Goal: Task Accomplishment & Management: Manage account settings

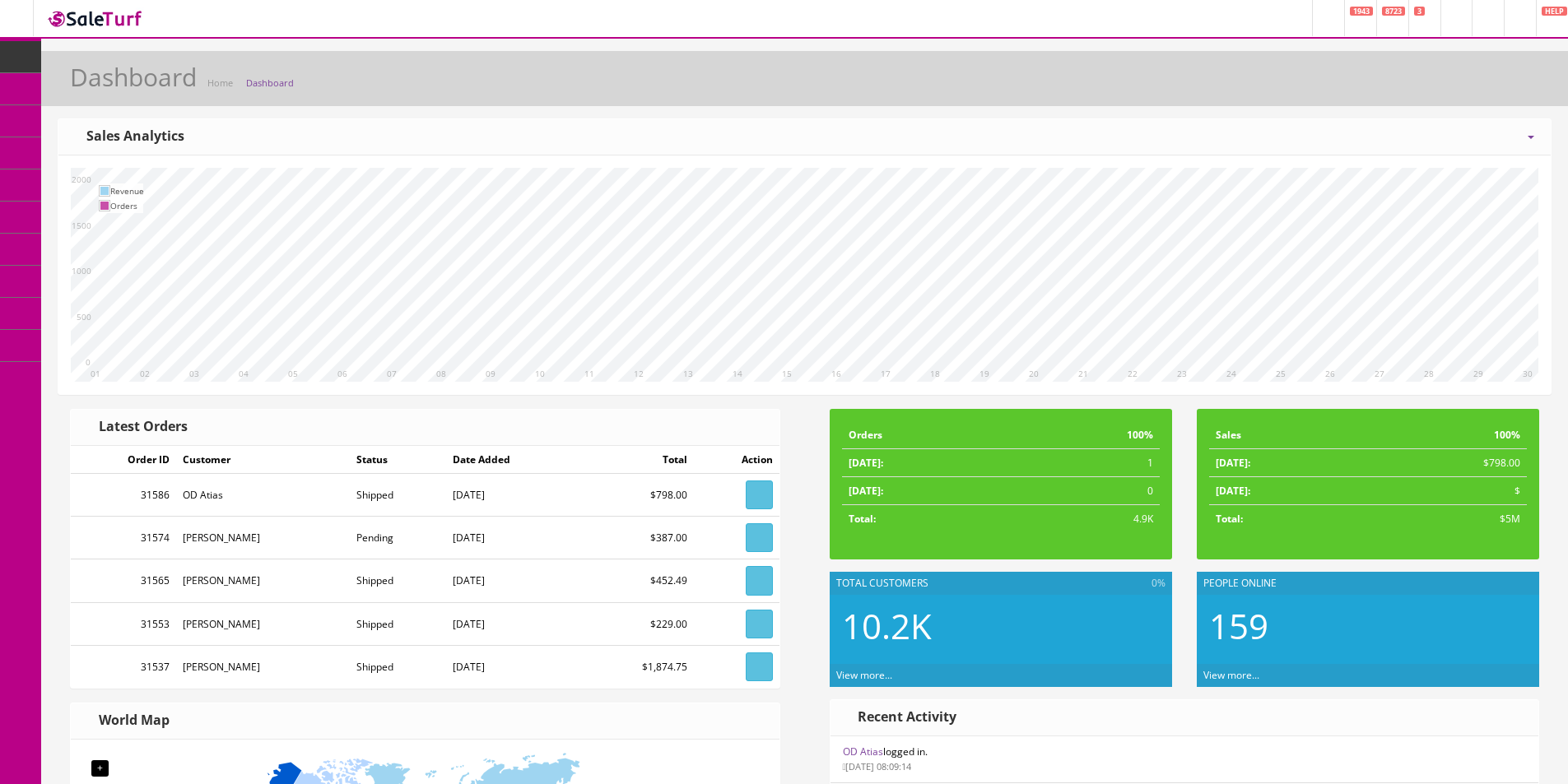
click at [96, 86] on icon at bounding box center [86, 88] width 18 height 13
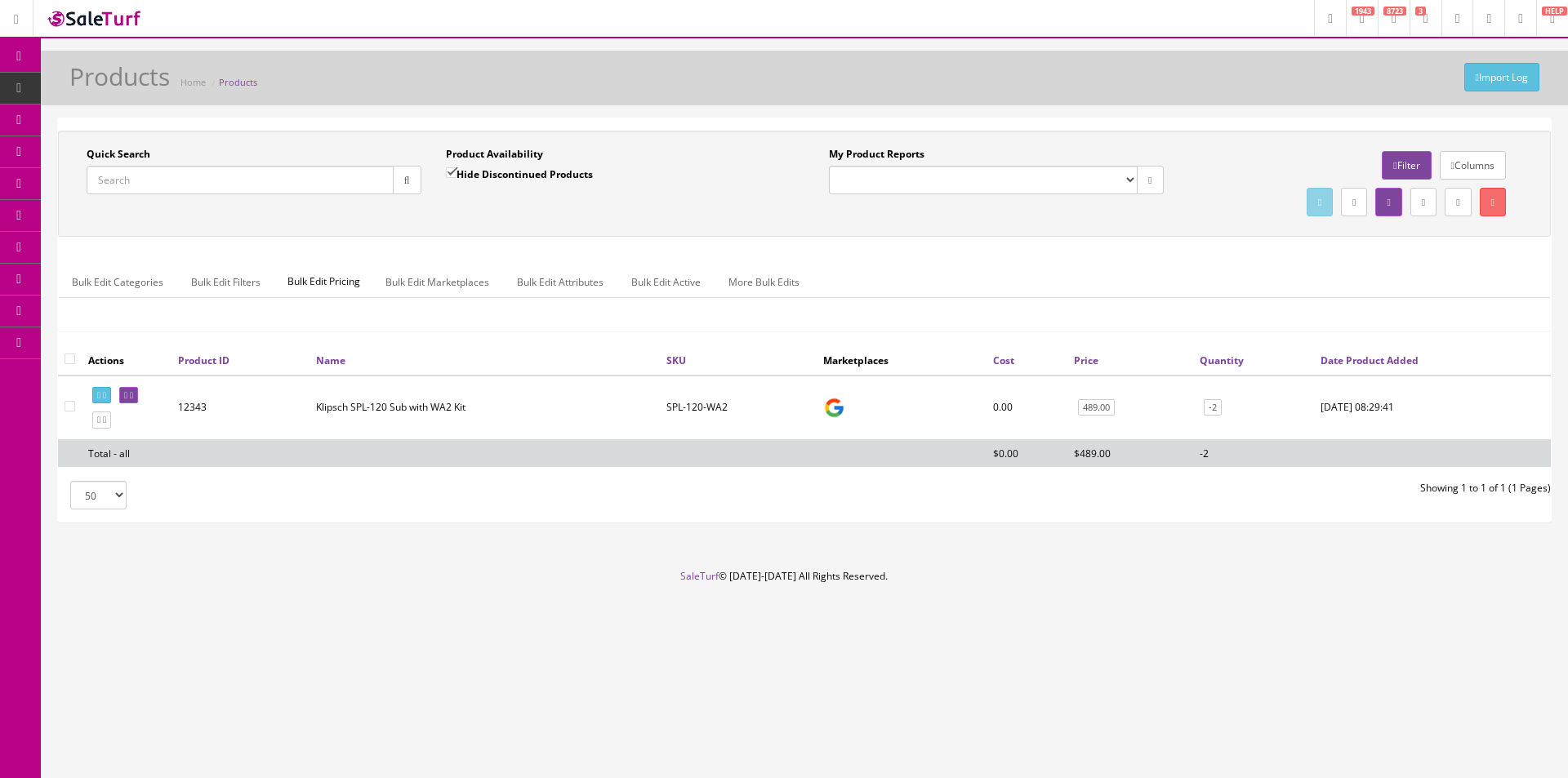
click at [135, 174] on input "Quick Search" at bounding box center [240, 180] width 307 height 29
paste input "743878051896"
click at [119, 178] on input "743878051896" at bounding box center [240, 180] width 307 height 29
type input "743878051896"
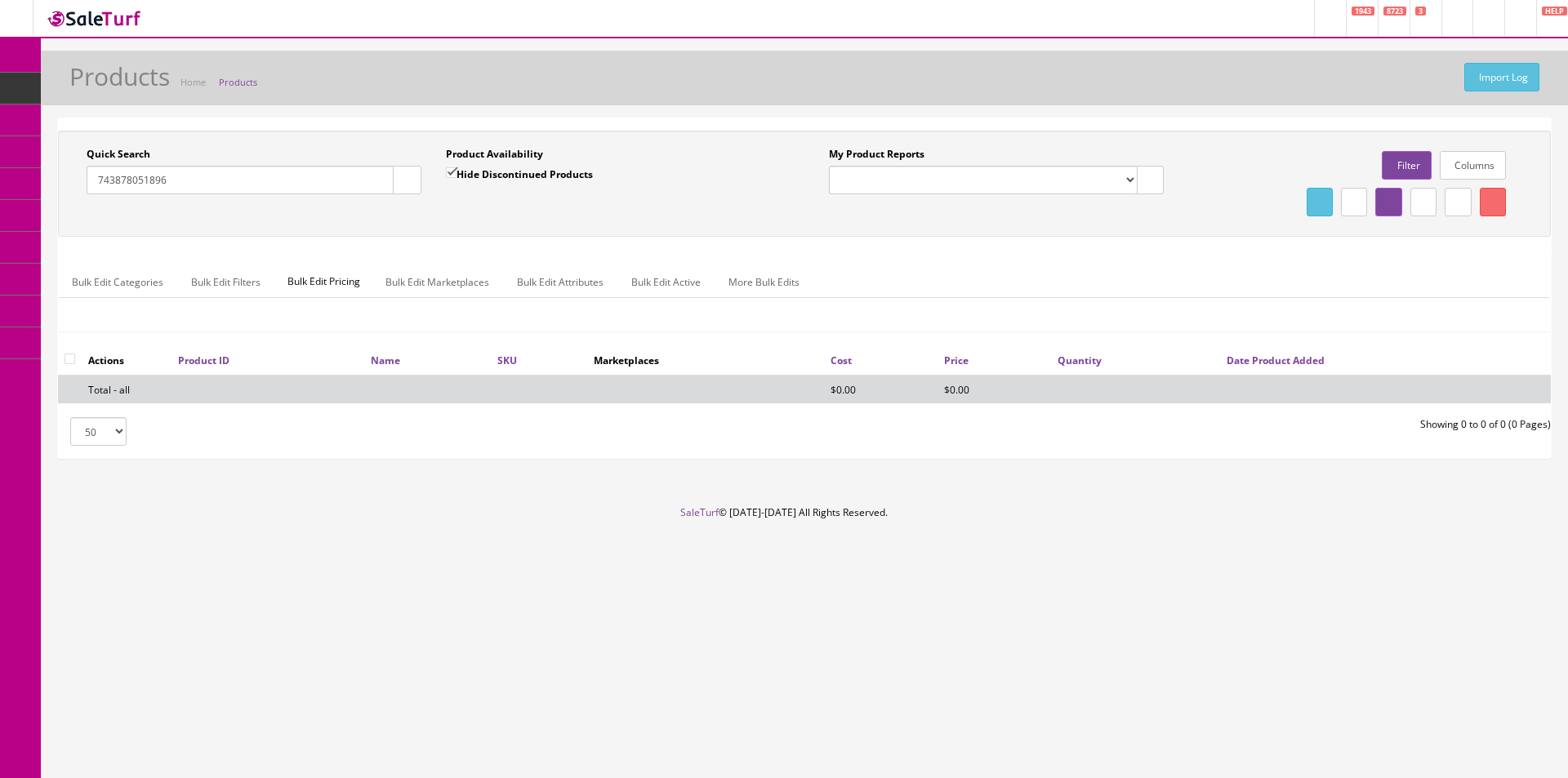
drag, startPoint x: 190, startPoint y: 180, endPoint x: 53, endPoint y: 174, distance: 137.1
click at [53, 174] on div "Quick Search 743878051896 Date From Product Availability Hide Discontinued Prod…" at bounding box center [804, 296] width 1527 height 355
click at [232, 180] on input "Quick Search" at bounding box center [240, 180] width 307 height 29
paste input "RPW-500000002000"
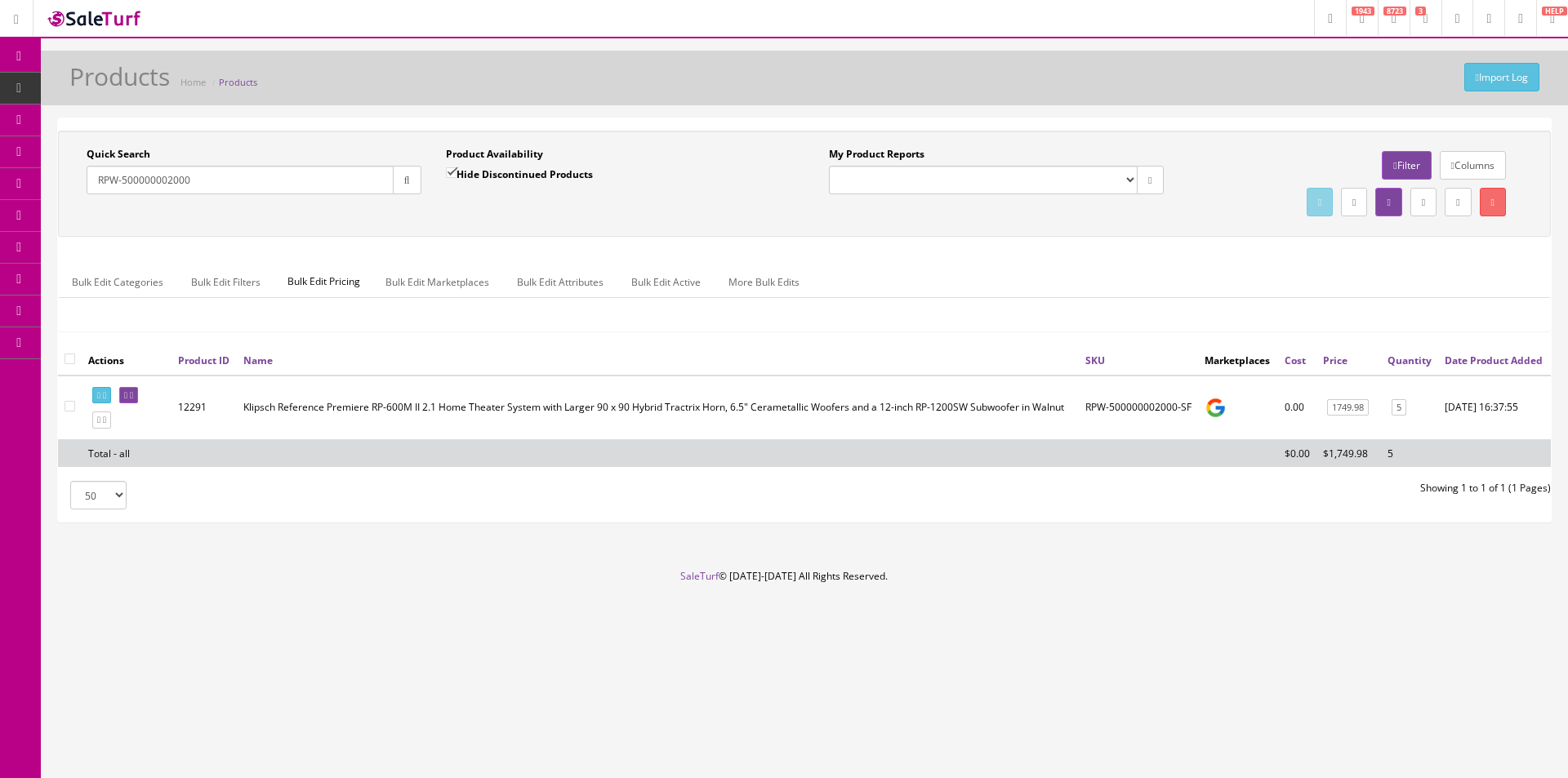
type input "RPW-500000002000"
click at [1352, 406] on link "1749.98" at bounding box center [1348, 408] width 41 height 17
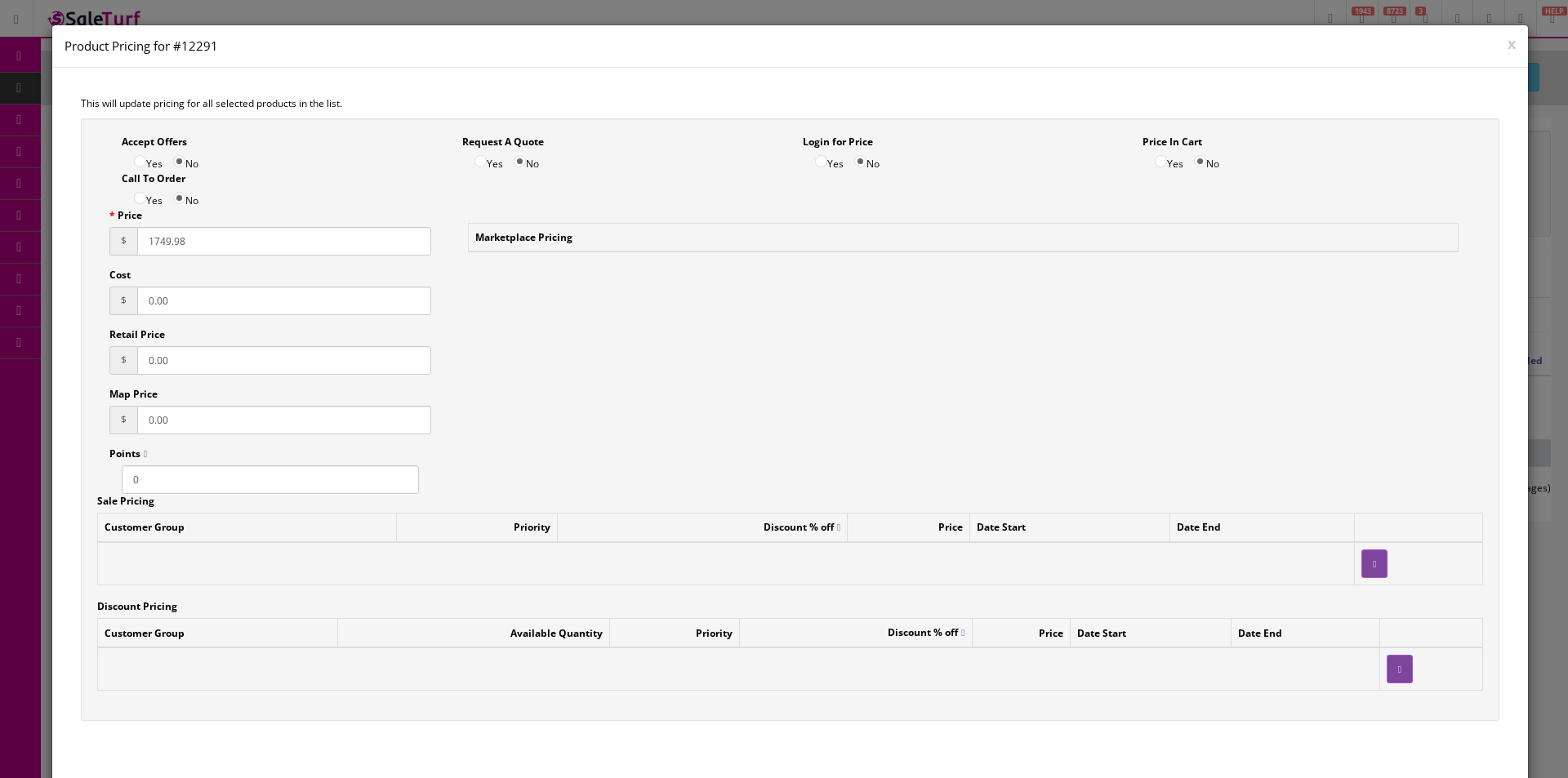
drag, startPoint x: 215, startPoint y: 244, endPoint x: 108, endPoint y: 236, distance: 107.3
click at [108, 236] on div "Price $ 1749.98 Cost $ 0.00 Retail Price $ 0.00 Map Price $ 0.00 Points 0" at bounding box center [270, 351] width 346 height 285
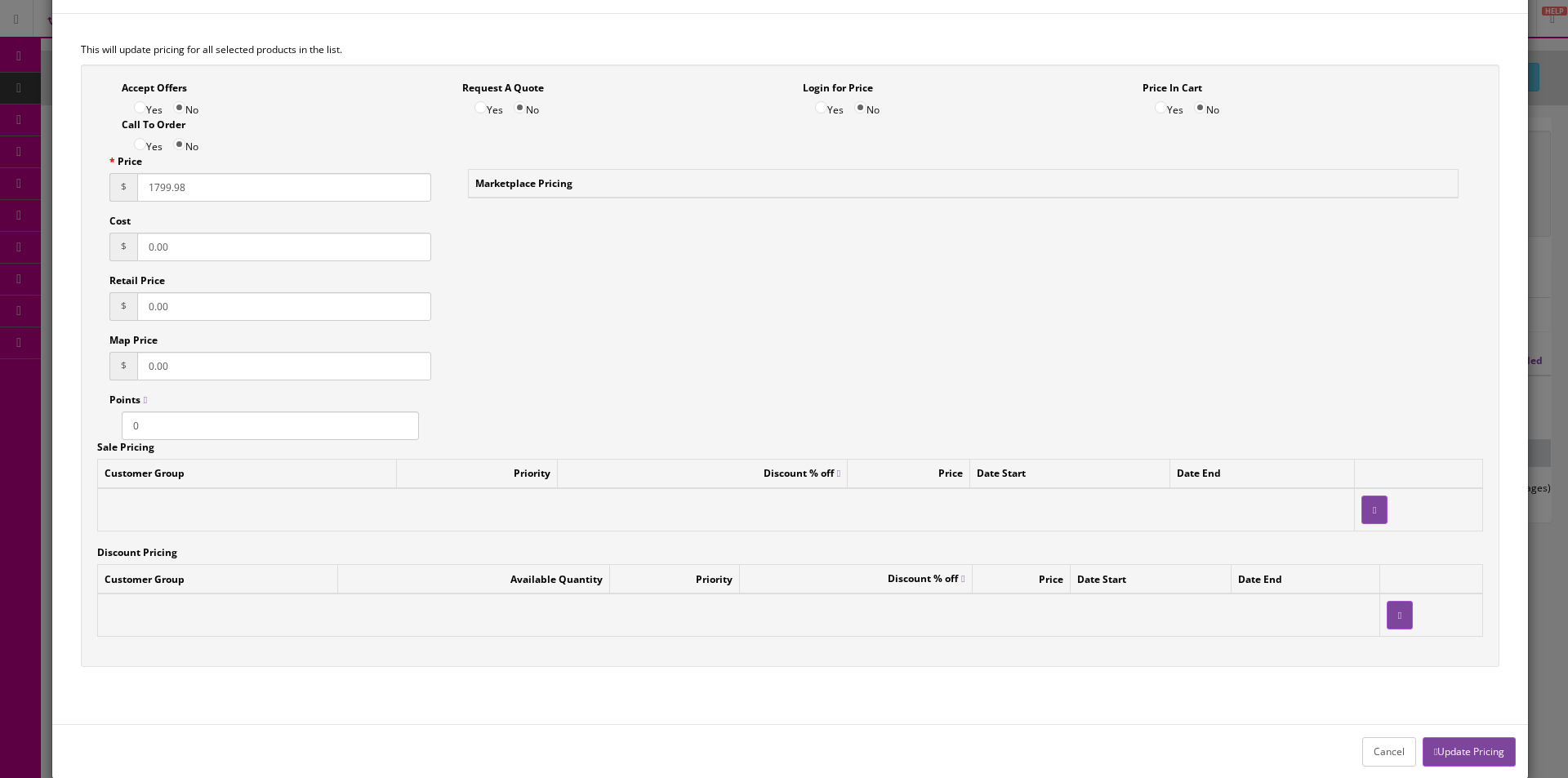
scroll to position [80, 0]
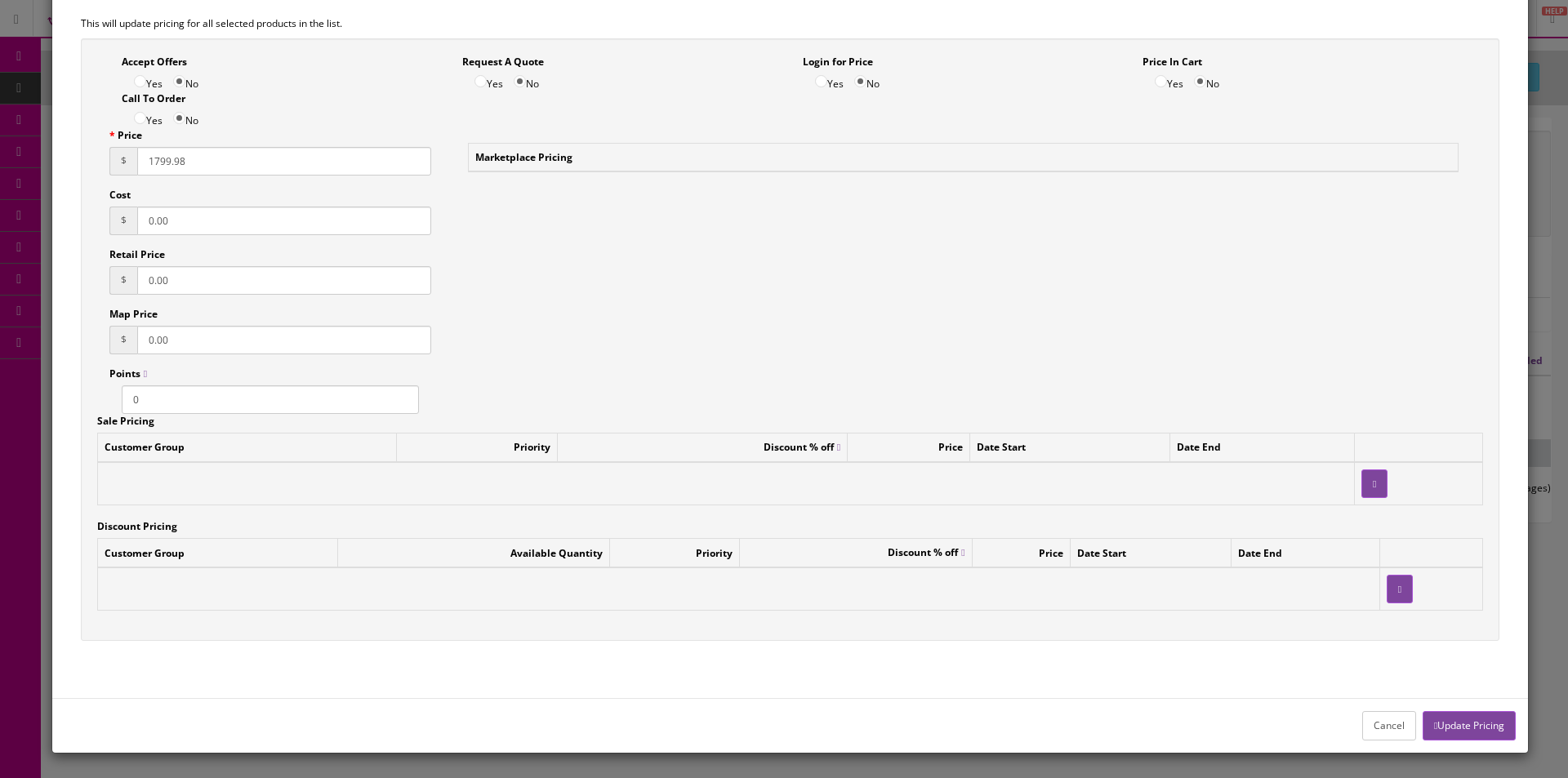
type input "1799.98"
click at [1460, 727] on button "Update Pricing" at bounding box center [1469, 725] width 93 height 29
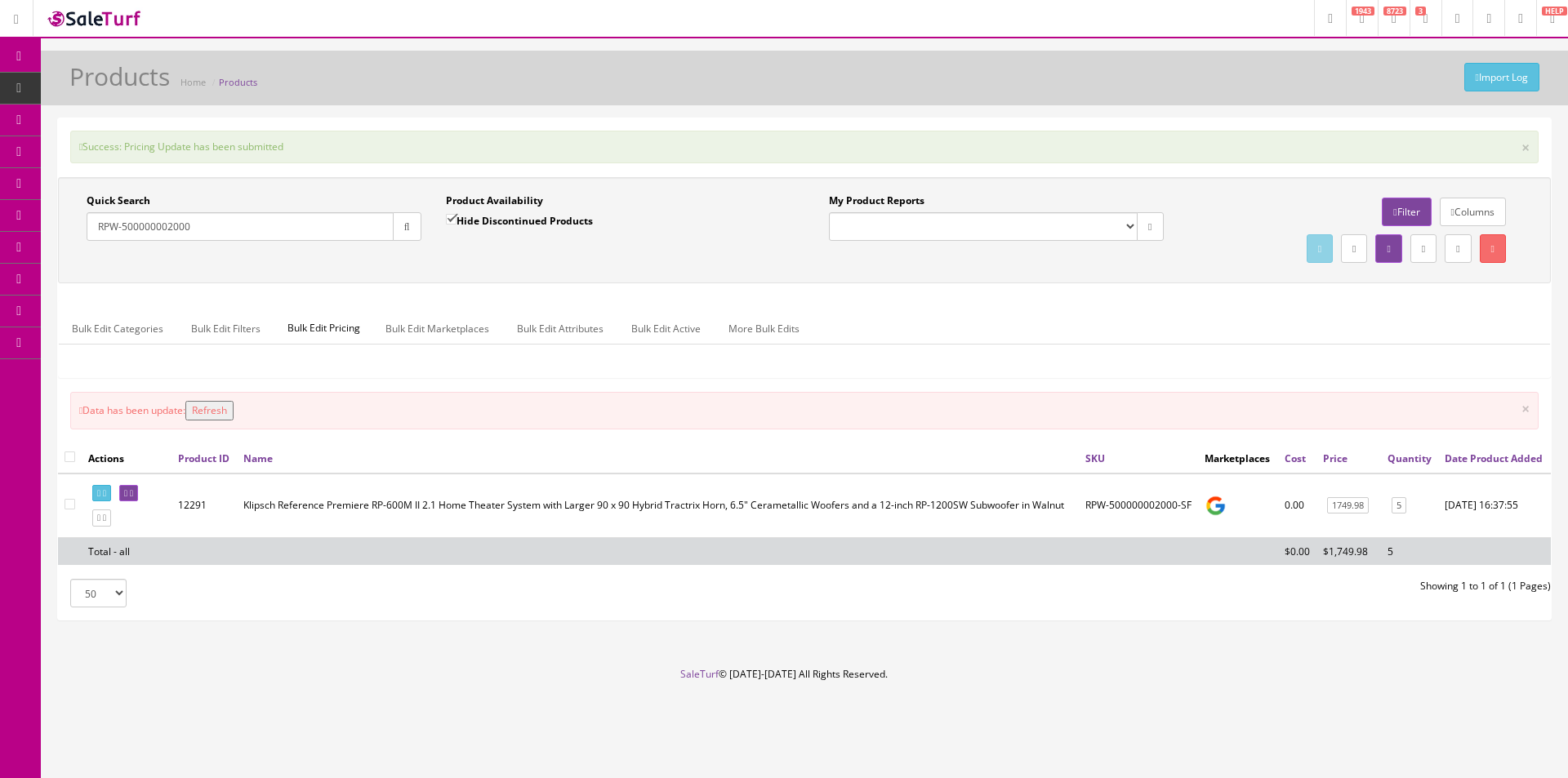
click at [229, 409] on button "Refresh" at bounding box center [209, 410] width 48 height 19
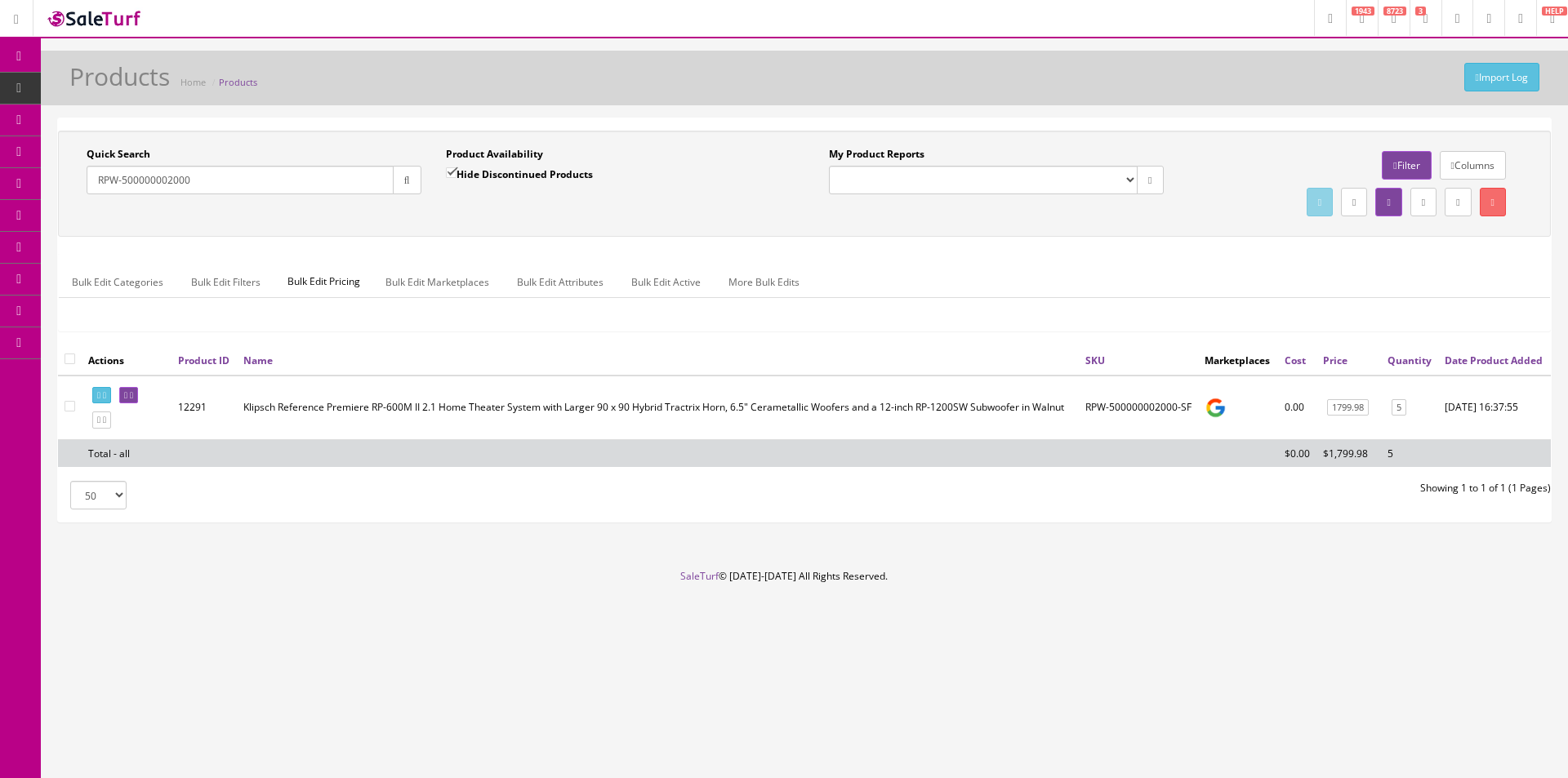
drag, startPoint x: 227, startPoint y: 183, endPoint x: 89, endPoint y: 178, distance: 138.1
click at [89, 178] on input "RPW-500000002000" at bounding box center [240, 180] width 307 height 29
paste input "3"
type input "RPW-300000002000"
click at [1356, 416] on link "3749.95" at bounding box center [1349, 408] width 41 height 17
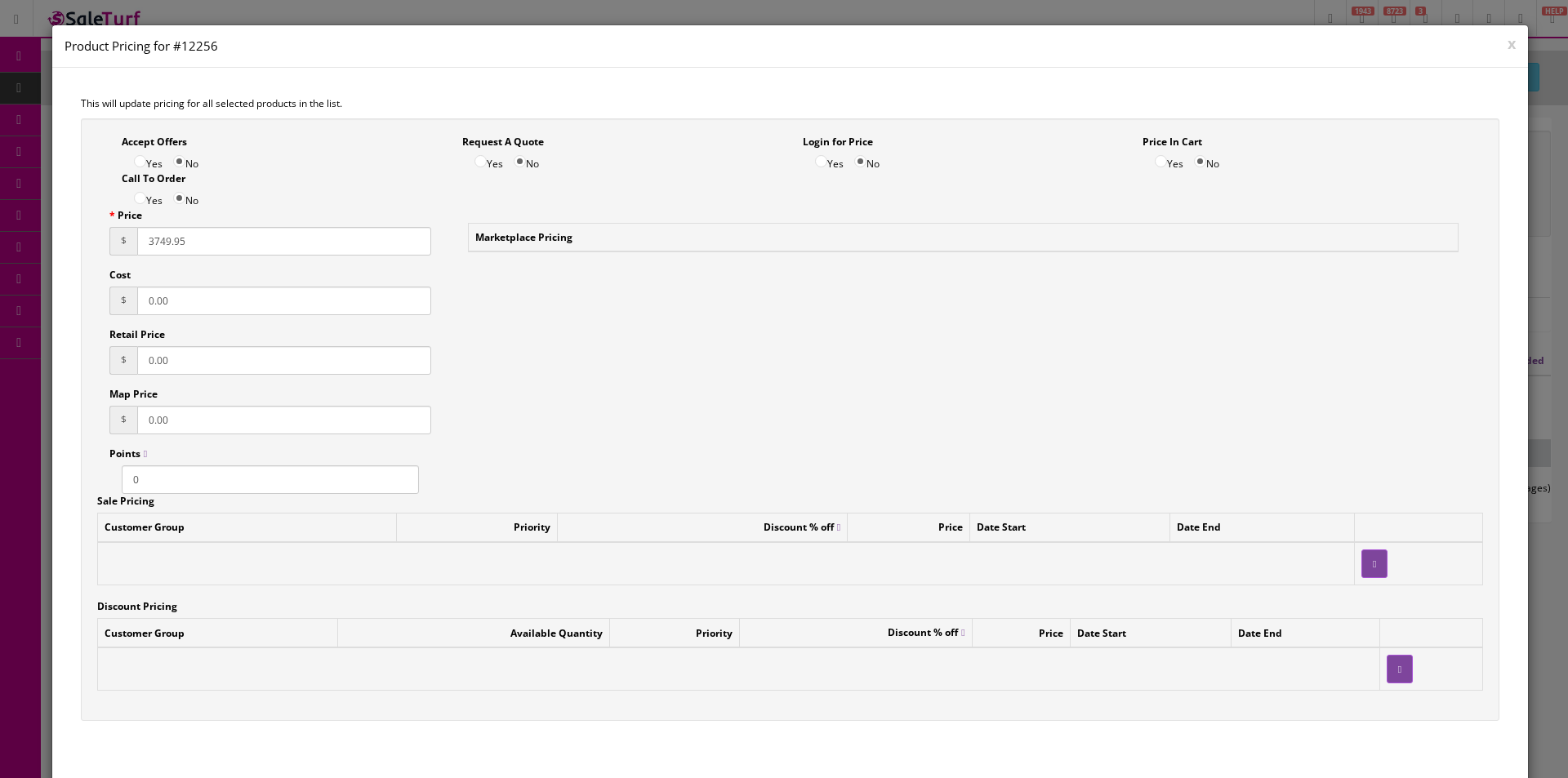
drag, startPoint x: 225, startPoint y: 240, endPoint x: 71, endPoint y: 213, distance: 156.3
click at [71, 213] on div "Accept Offers Yes No Request A Quote Yes No Login for Price Yes No Price In Car…" at bounding box center [790, 428] width 1444 height 620
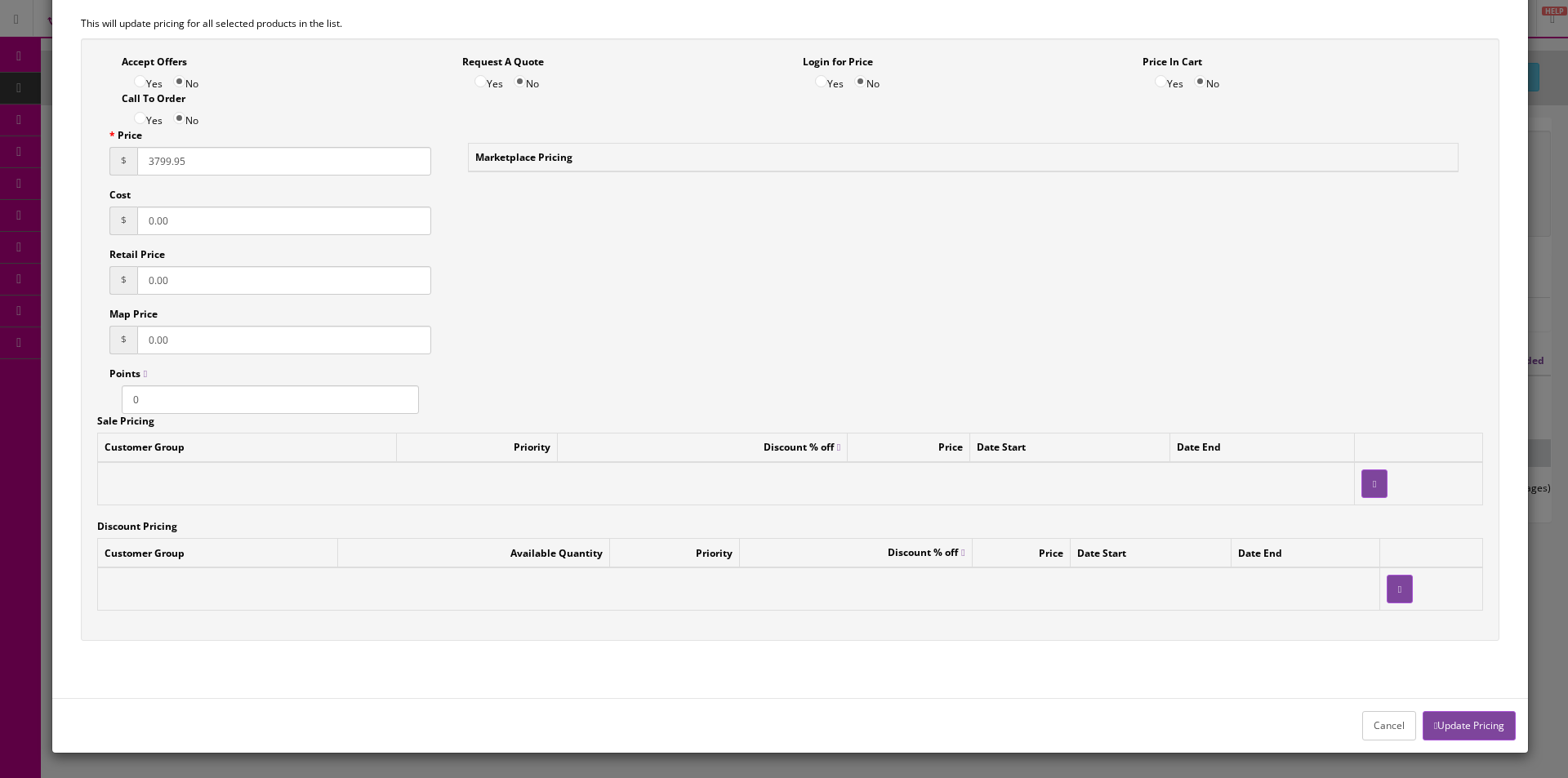
type input "3799.95"
click at [1454, 728] on button "Update Pricing" at bounding box center [1469, 725] width 93 height 29
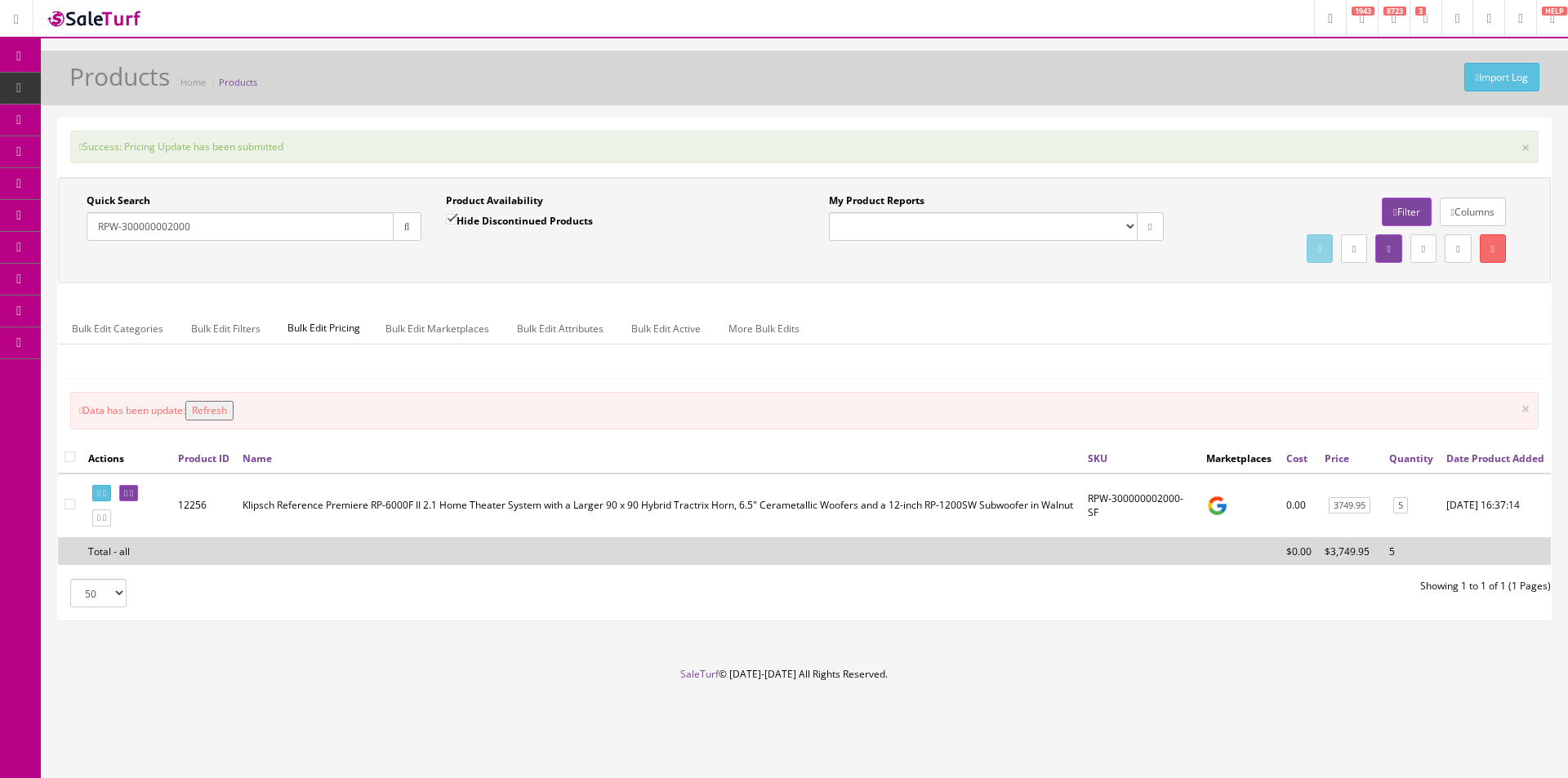
click at [221, 413] on button "Refresh" at bounding box center [209, 410] width 48 height 19
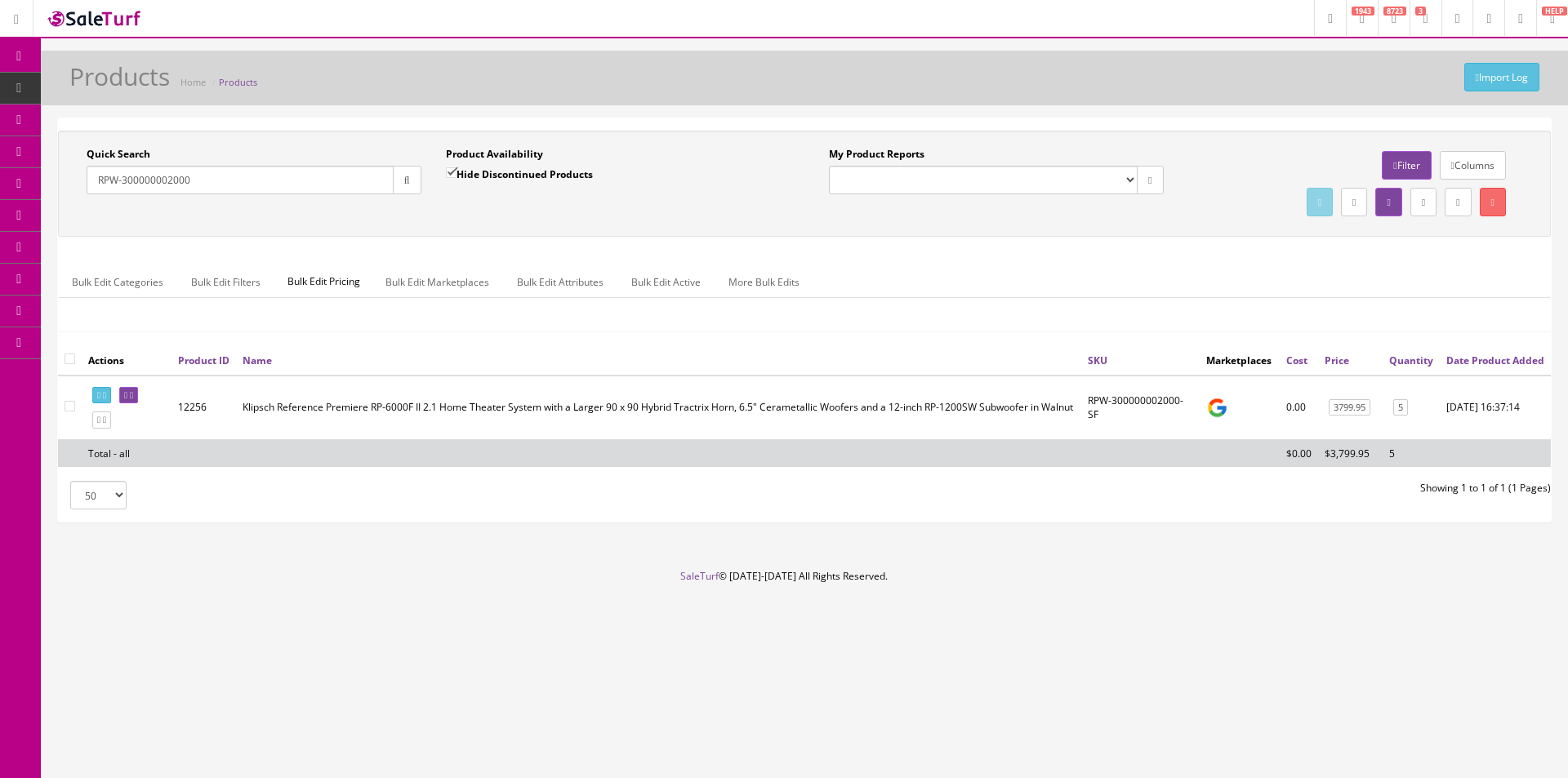
drag, startPoint x: 216, startPoint y: 173, endPoint x: 68, endPoint y: 159, distance: 148.7
click at [68, 159] on div "Quick Search RPW-300000002000 Date From Product Availability Hide Discontinued …" at bounding box center [433, 177] width 743 height 60
paste input "225000123"
type input "RPW-225000123000"
click at [1357, 416] on link "6449.92" at bounding box center [1349, 408] width 41 height 17
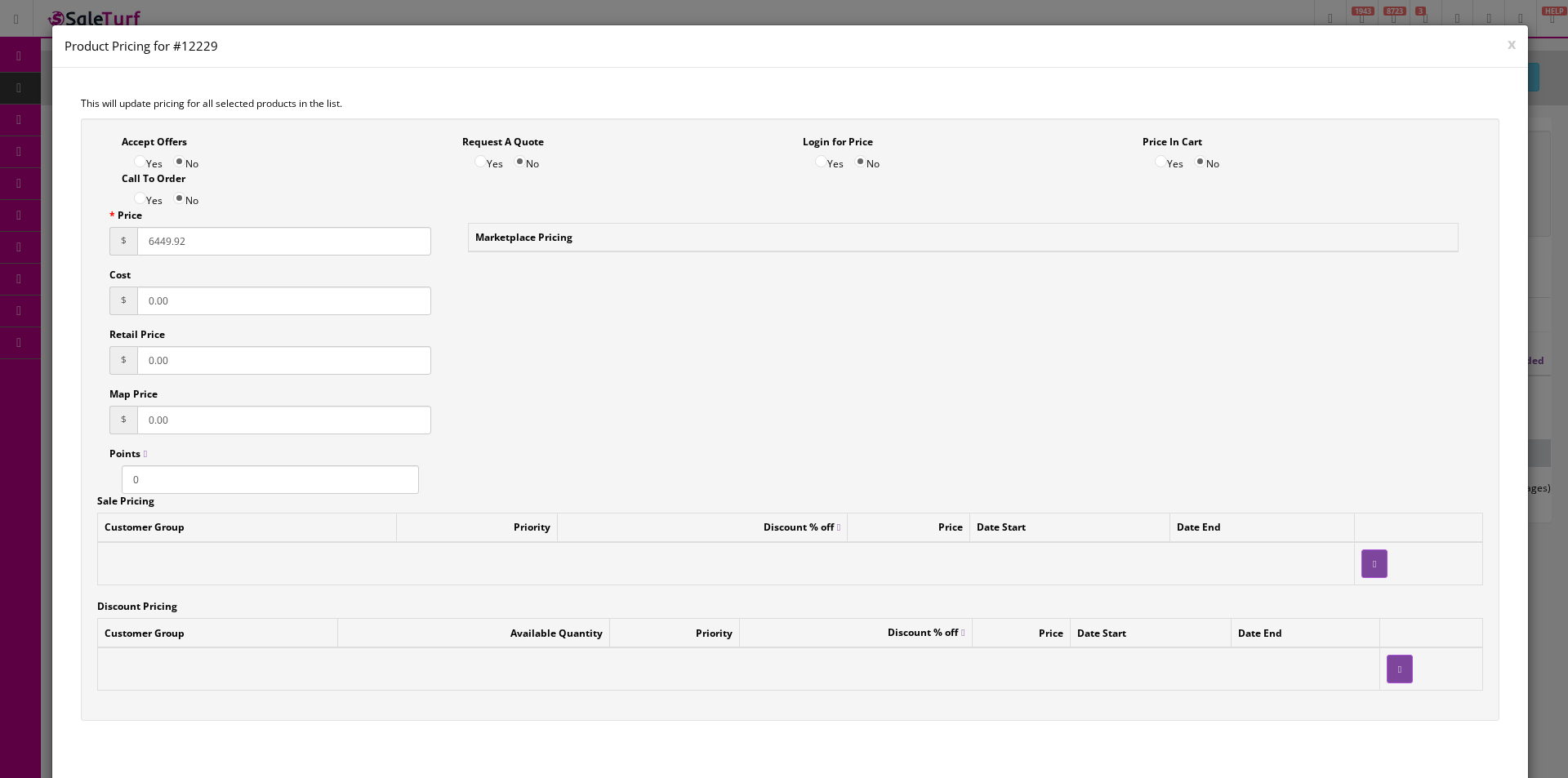
drag, startPoint x: 205, startPoint y: 244, endPoint x: 121, endPoint y: 236, distance: 84.4
click at [121, 236] on div "$ 6449.92" at bounding box center [270, 240] width 322 height 29
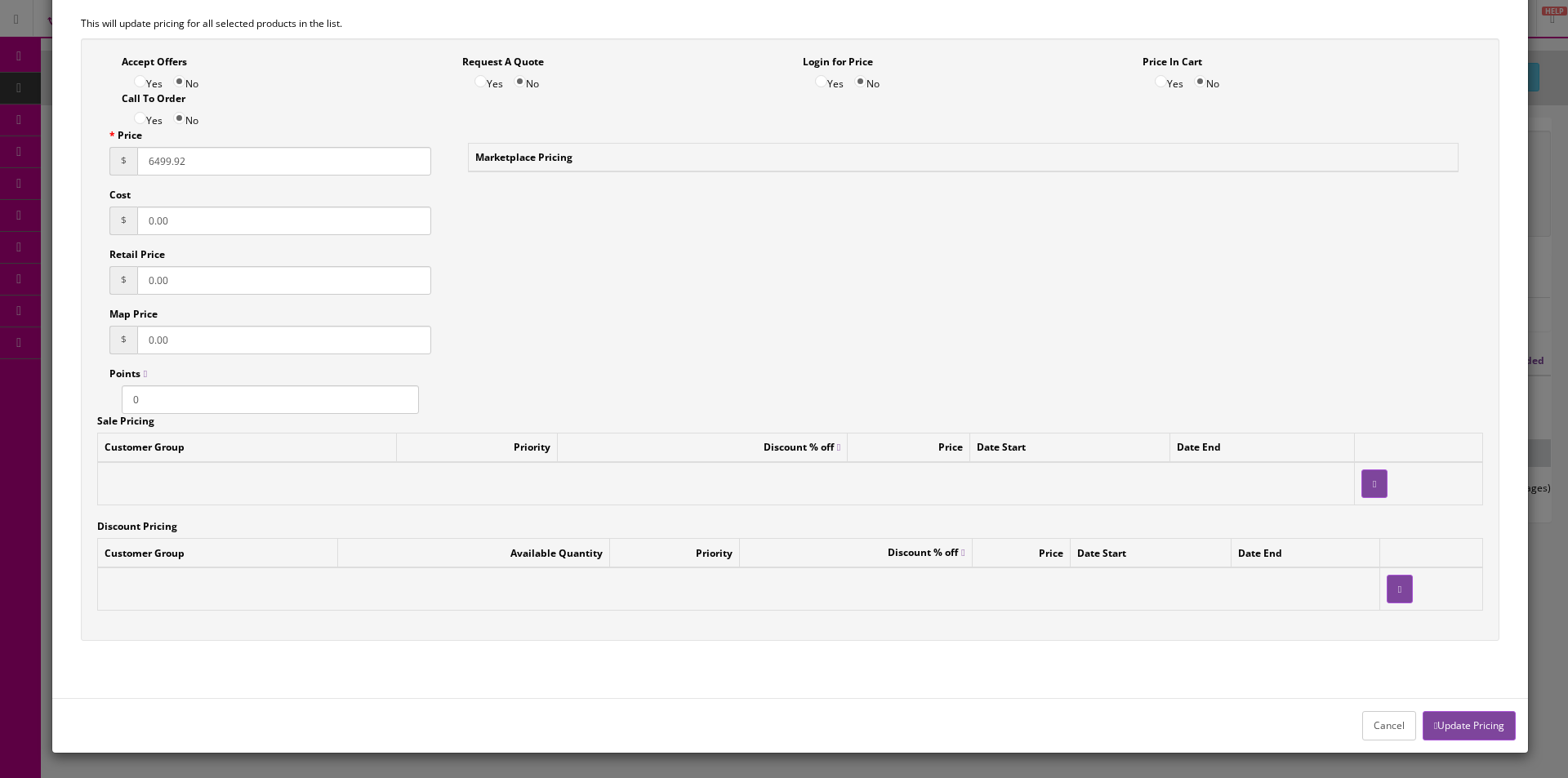
type input "6499.92"
click at [1457, 726] on button "Update Pricing" at bounding box center [1469, 725] width 93 height 29
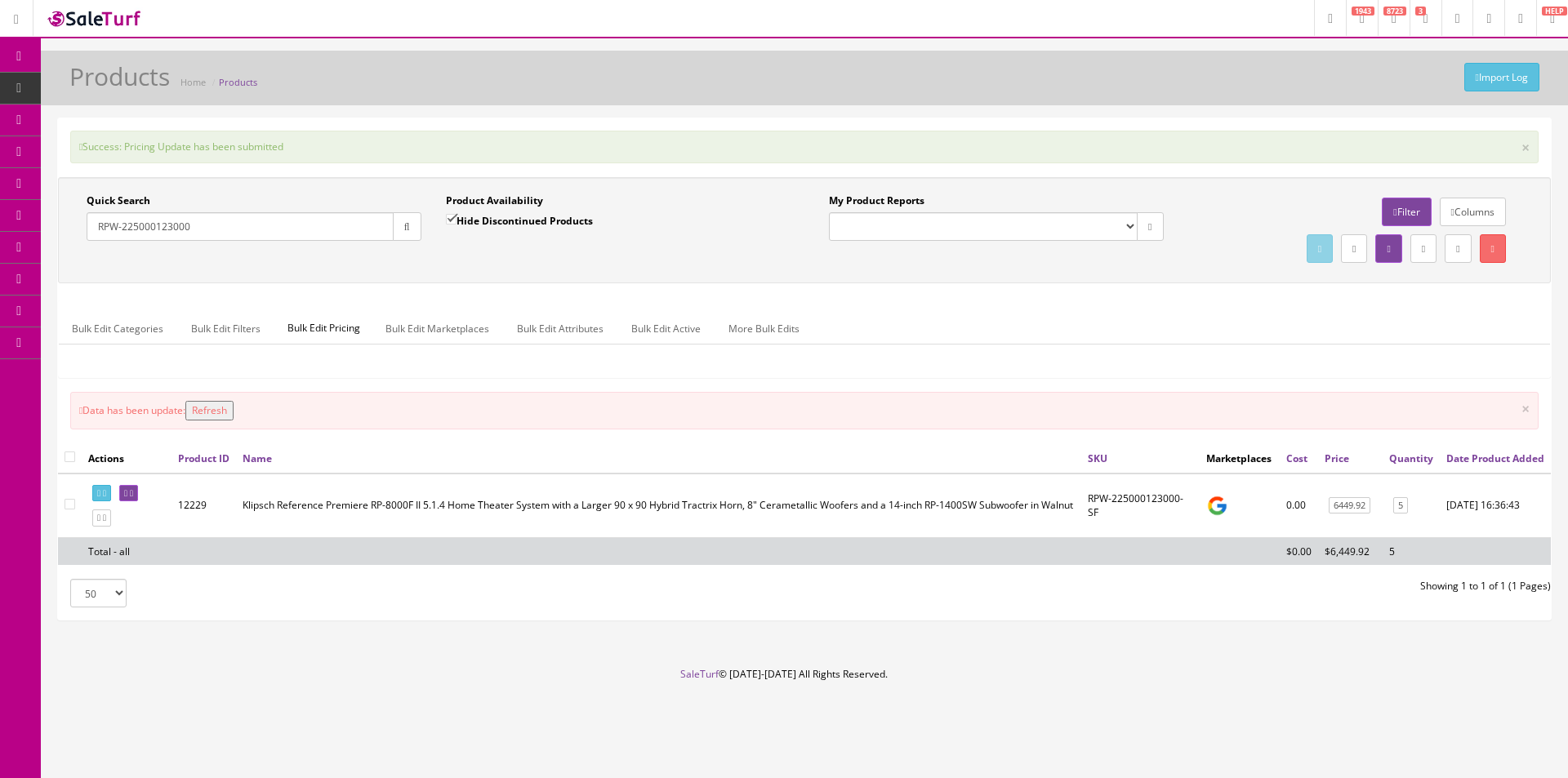
click at [222, 403] on button "Refresh" at bounding box center [209, 410] width 48 height 19
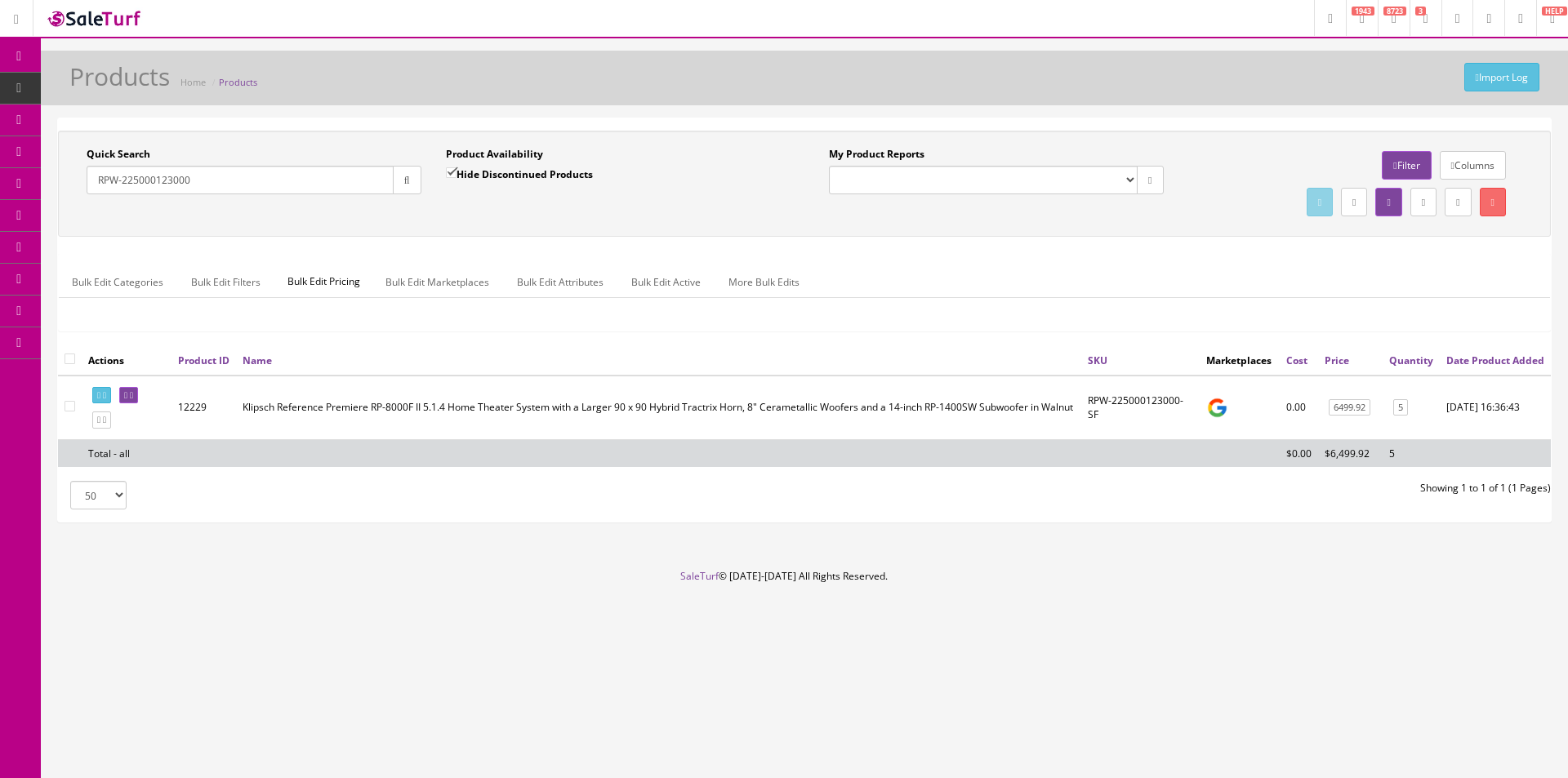
drag, startPoint x: 210, startPoint y: 182, endPoint x: 95, endPoint y: 175, distance: 115.2
click at [95, 175] on input "RPW-225000123000" at bounding box center [240, 180] width 307 height 29
paste input "1235000"
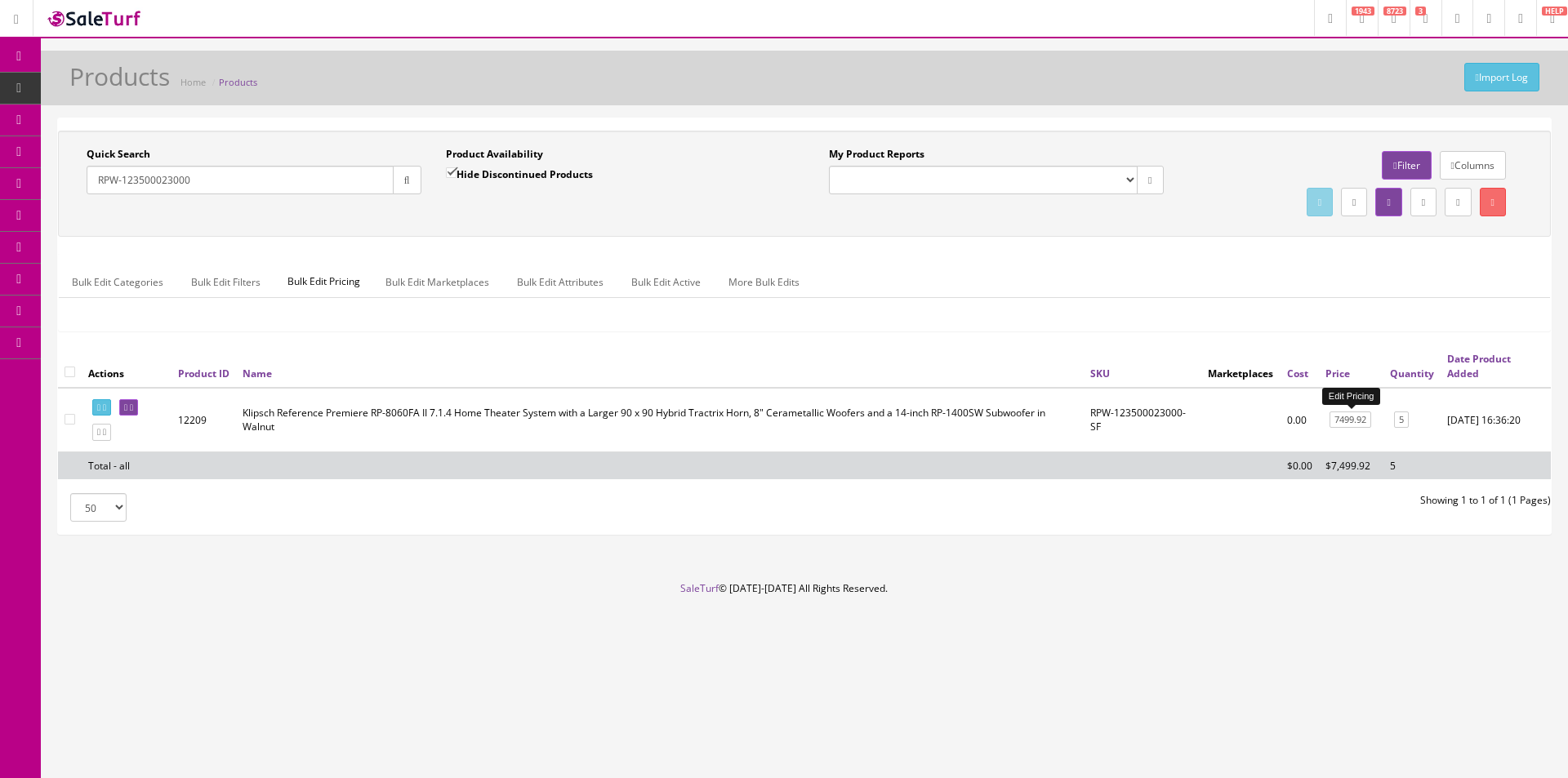
type input "RPW-123500023000"
click at [1349, 425] on link "7499.92" at bounding box center [1350, 420] width 41 height 17
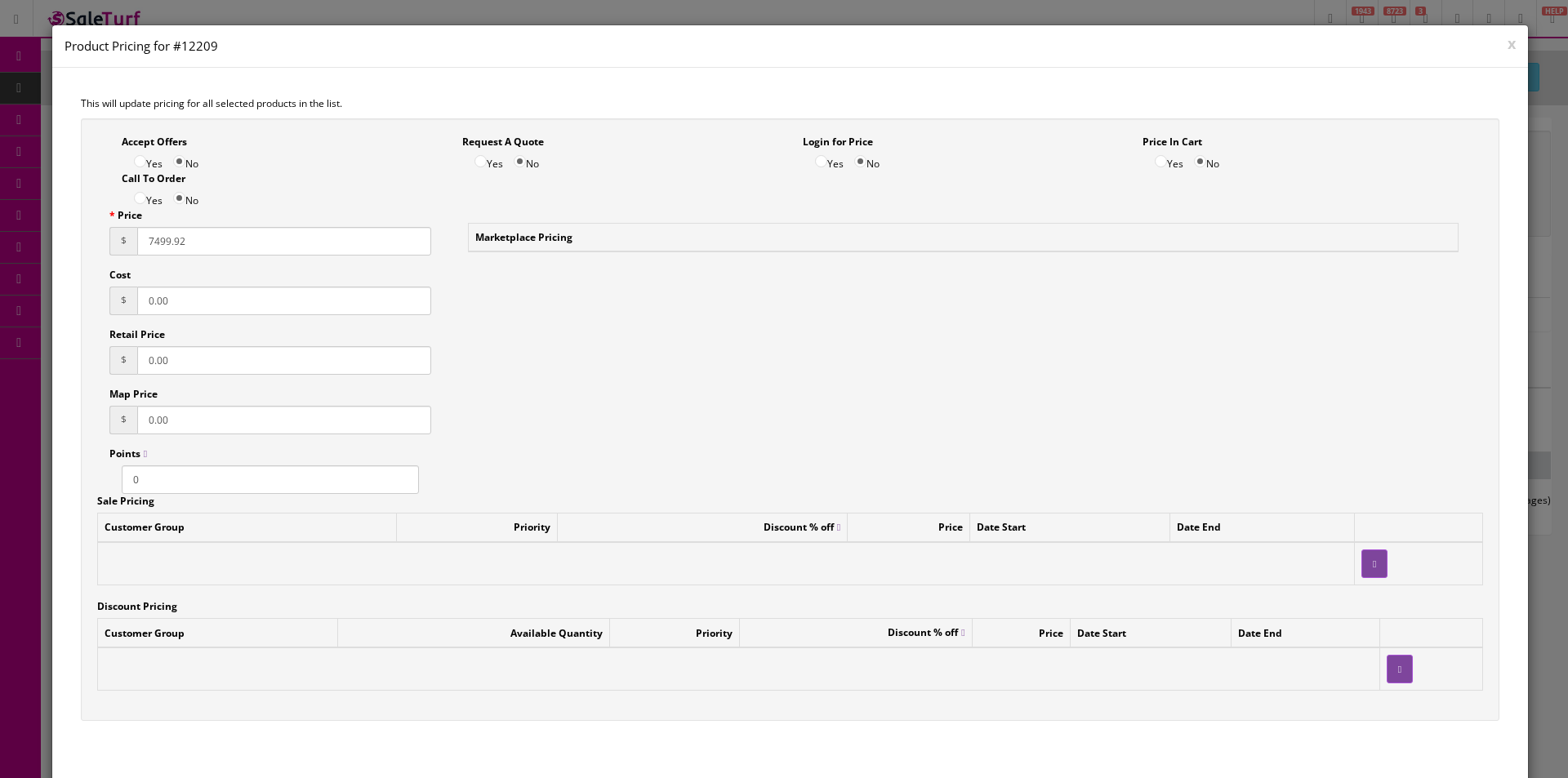
drag, startPoint x: 205, startPoint y: 239, endPoint x: 144, endPoint y: 241, distance: 61.0
click at [144, 241] on input "7499.92" at bounding box center [284, 240] width 294 height 29
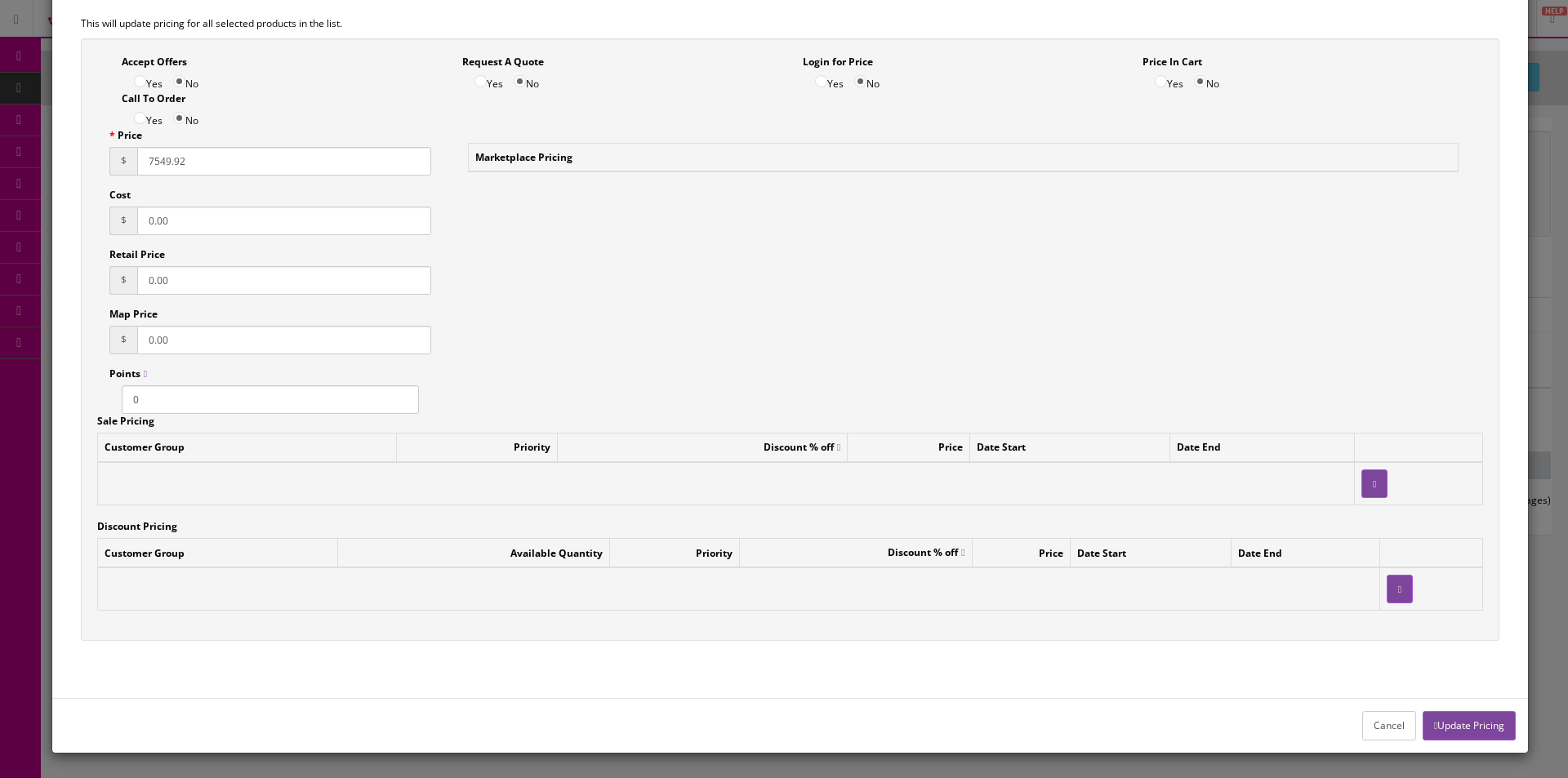
type input "7549.92"
click at [1469, 727] on button "Update Pricing" at bounding box center [1469, 725] width 93 height 29
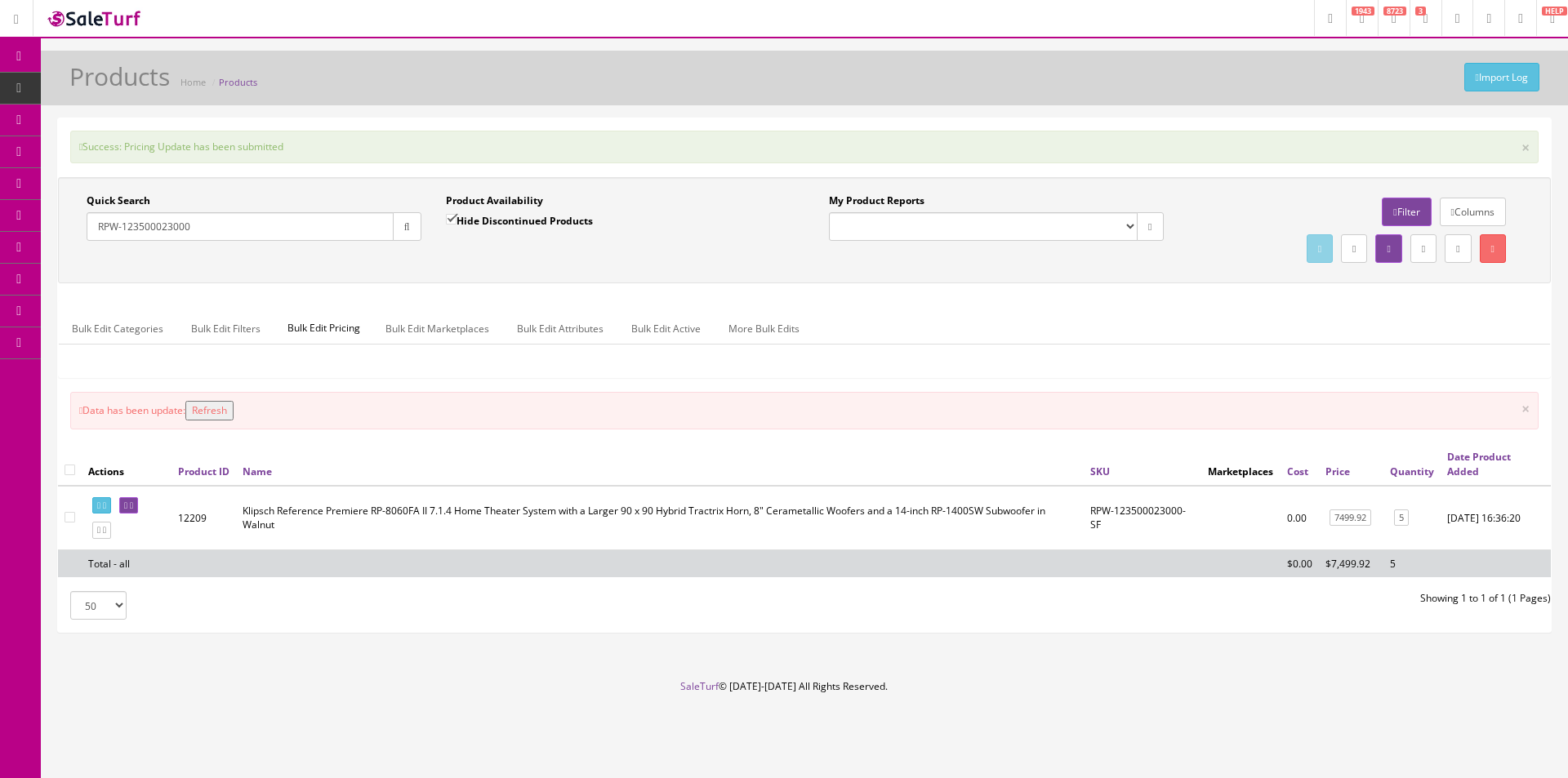
click at [212, 407] on button "Refresh" at bounding box center [209, 410] width 48 height 19
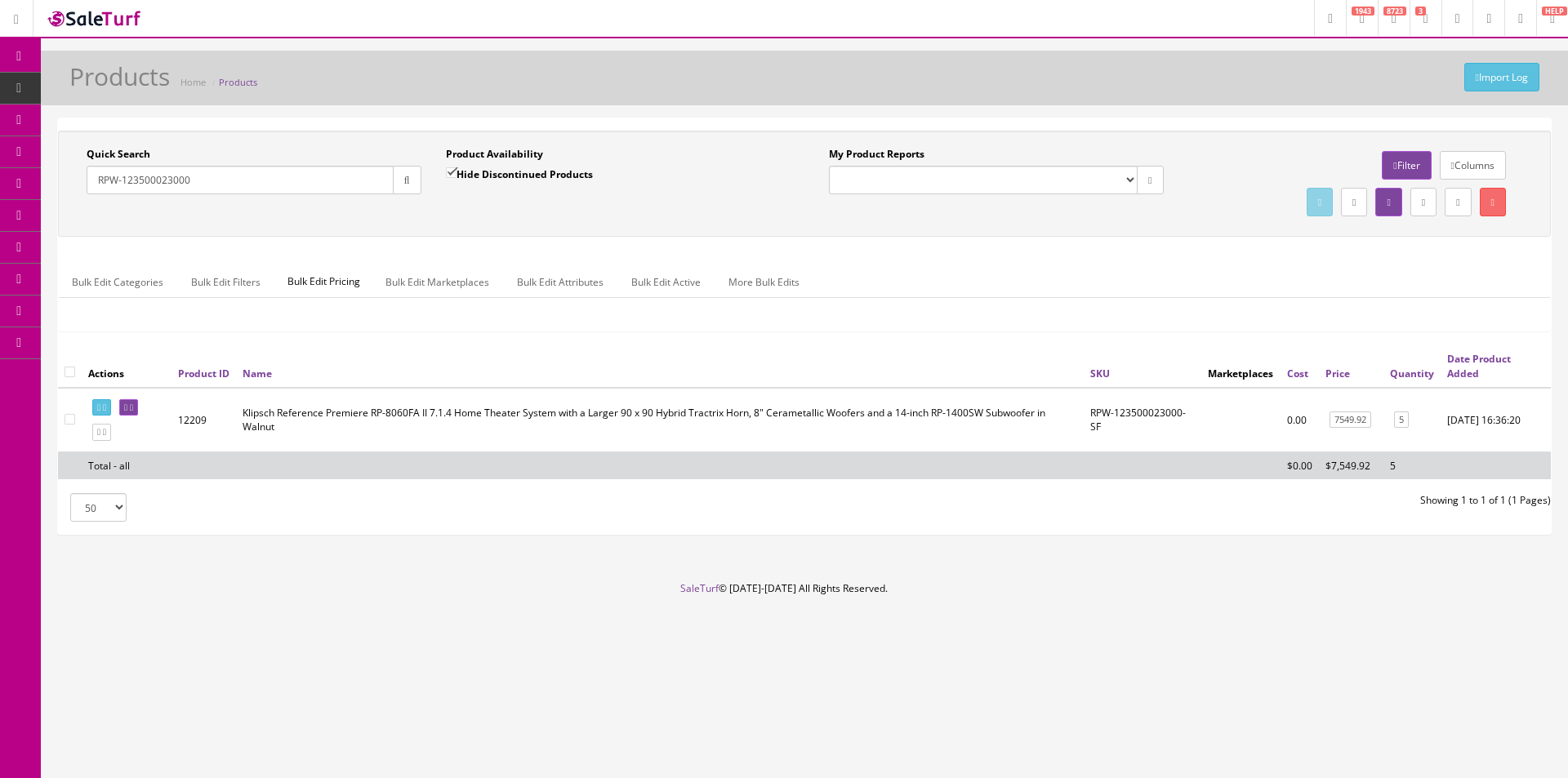
drag, startPoint x: 226, startPoint y: 176, endPoint x: 41, endPoint y: 169, distance: 185.1
click at [41, 169] on div "Quick Search RPW-123500023000 Date From Product Availability Hide Discontinued …" at bounding box center [804, 333] width 1527 height 431
paste input "22700000"
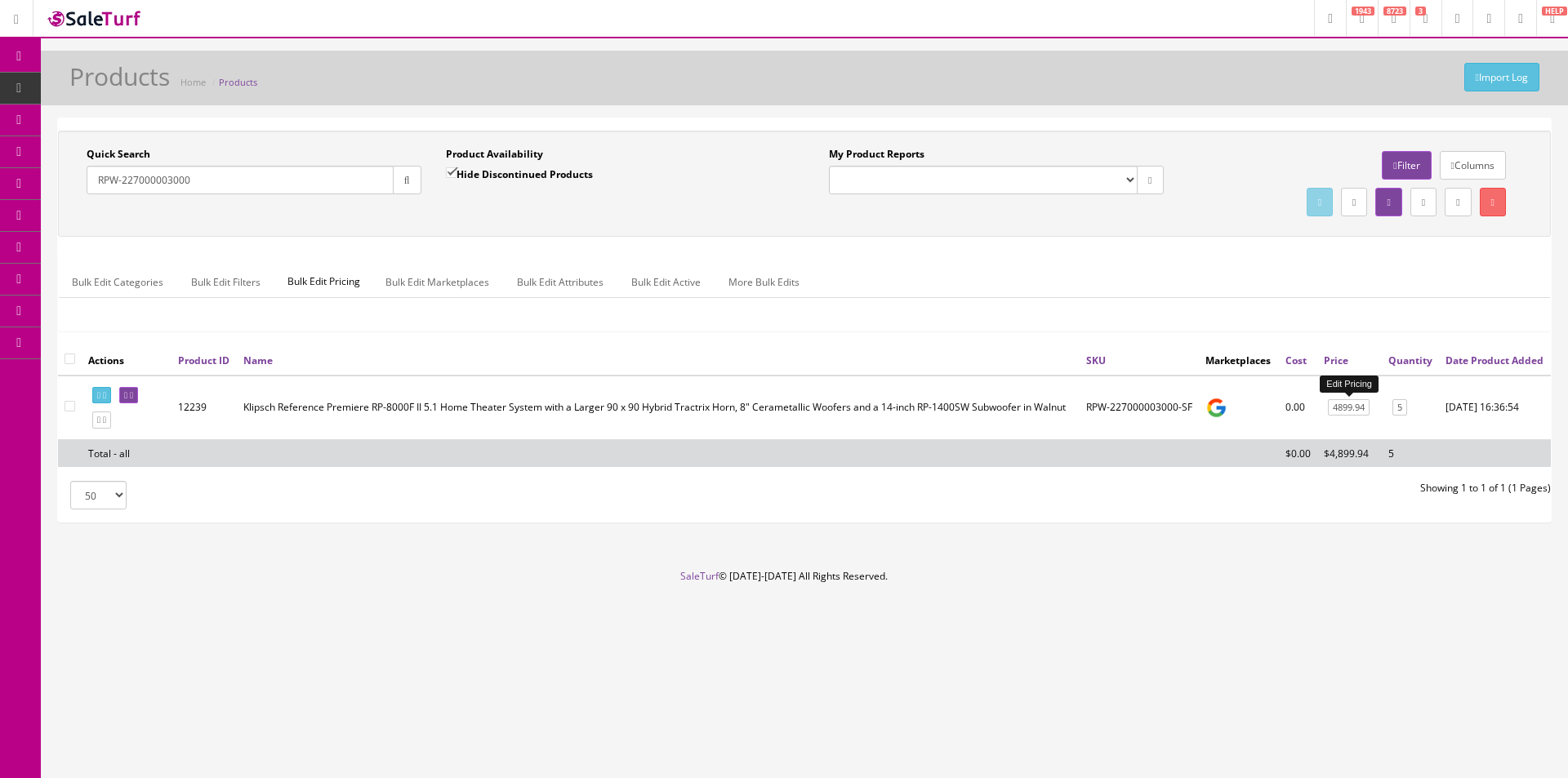
type input "RPW-227000003000"
click at [1352, 408] on link "4899.94" at bounding box center [1348, 408] width 41 height 17
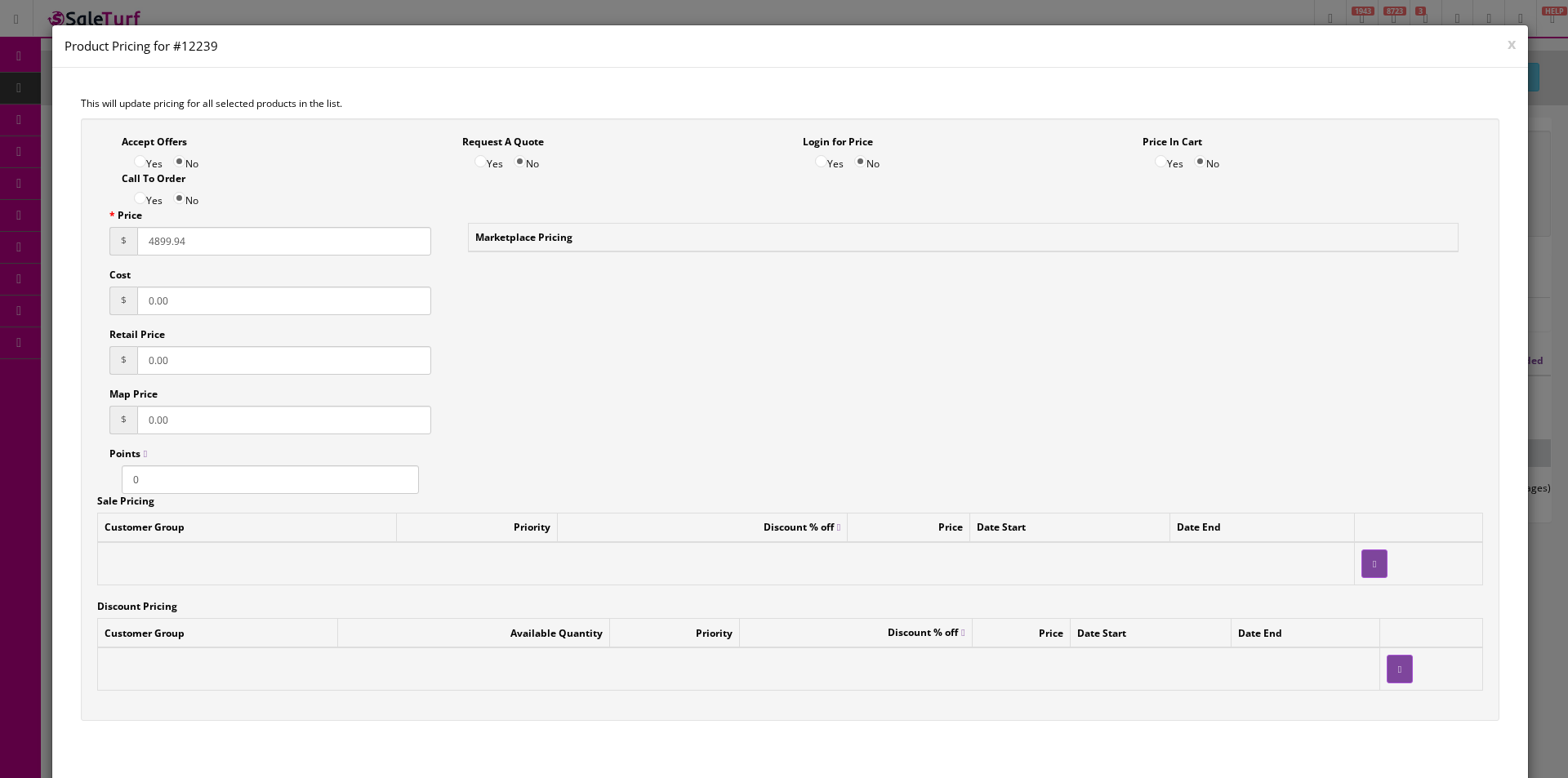
drag, startPoint x: 217, startPoint y: 243, endPoint x: 114, endPoint y: 233, distance: 103.5
click at [114, 233] on div "$ 4899.94" at bounding box center [270, 240] width 322 height 29
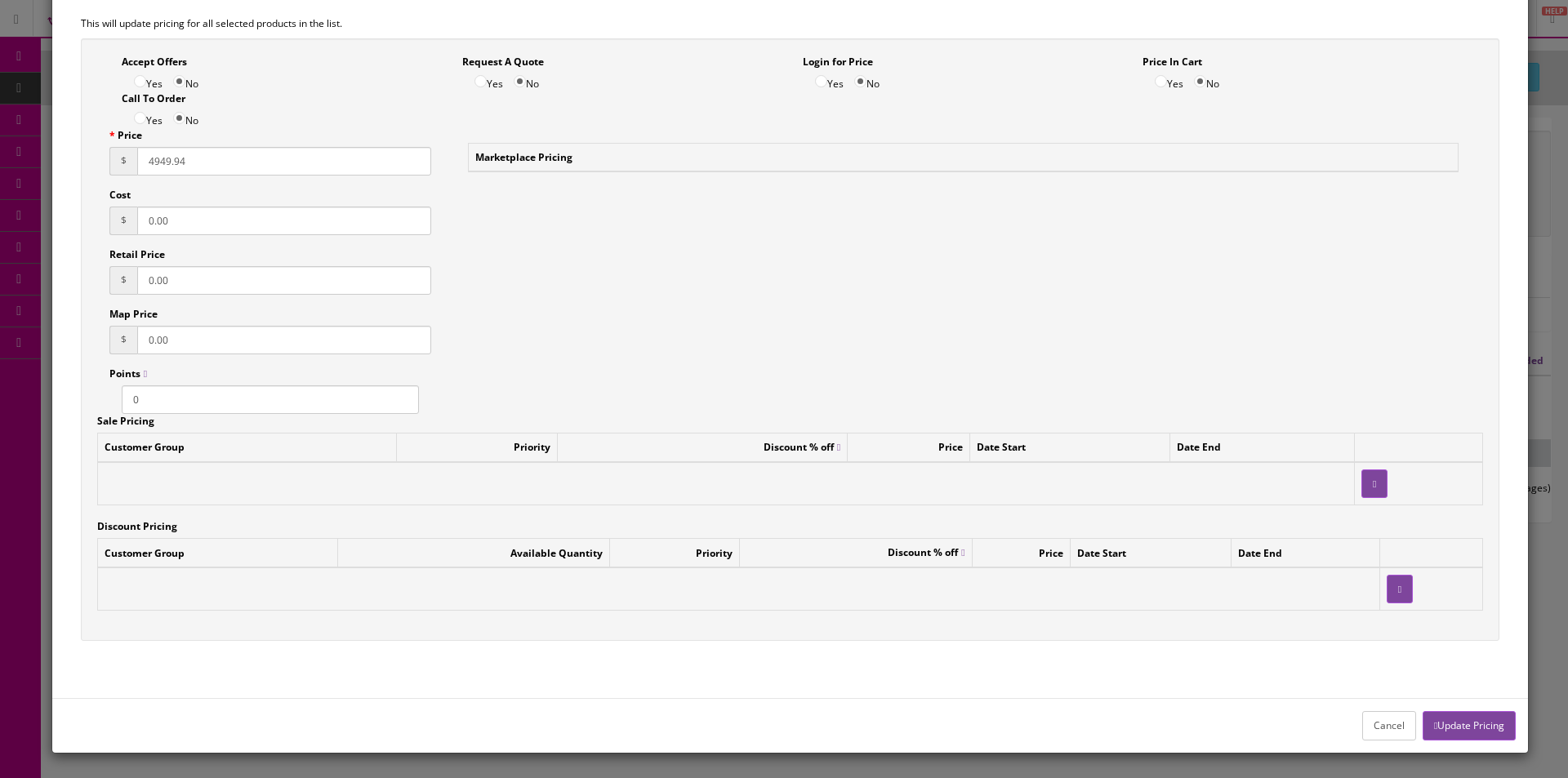
type input "4949.94"
click at [1451, 727] on button "Update Pricing" at bounding box center [1469, 725] width 93 height 29
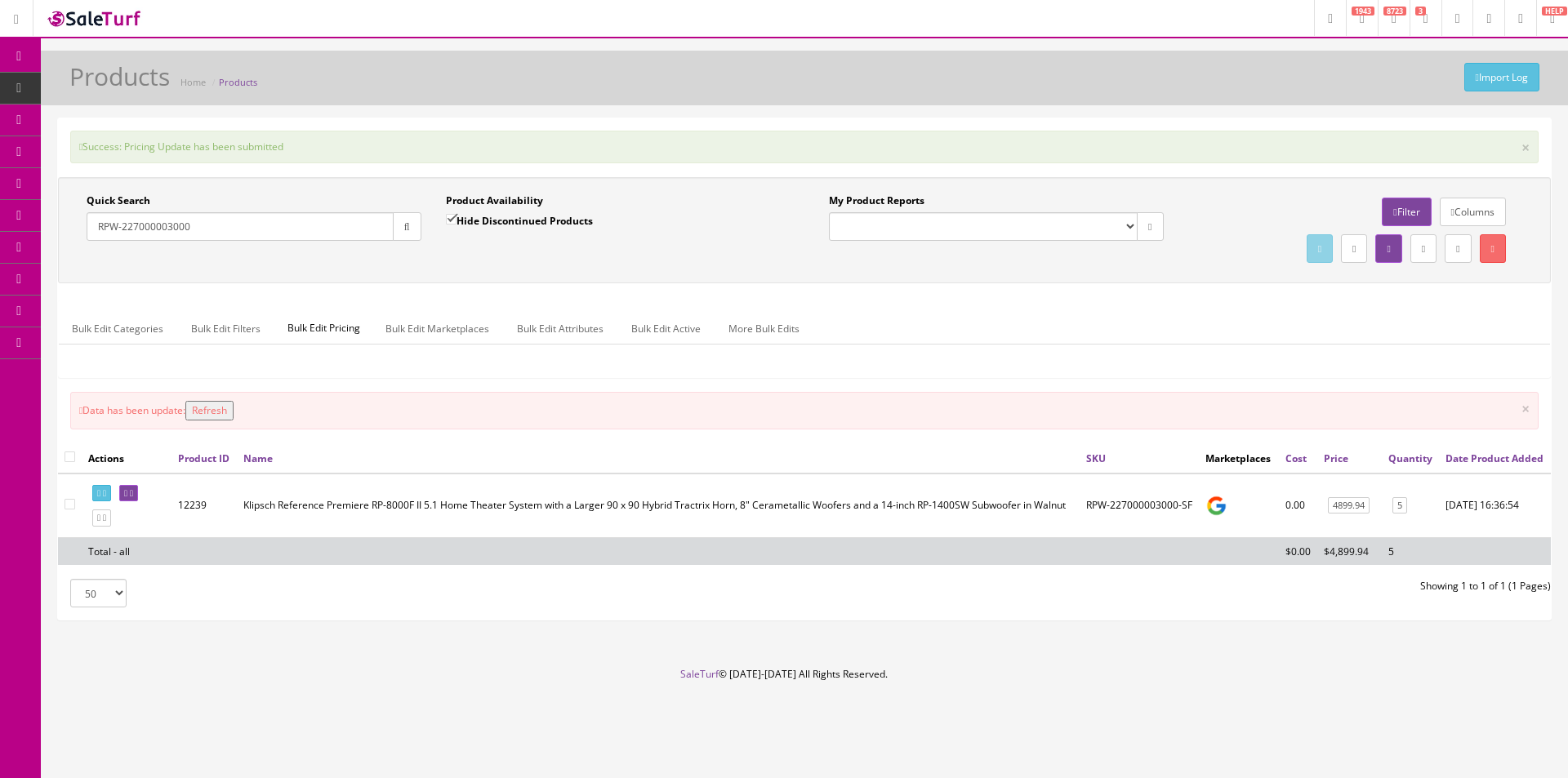
click at [219, 408] on button "Refresh" at bounding box center [209, 410] width 48 height 19
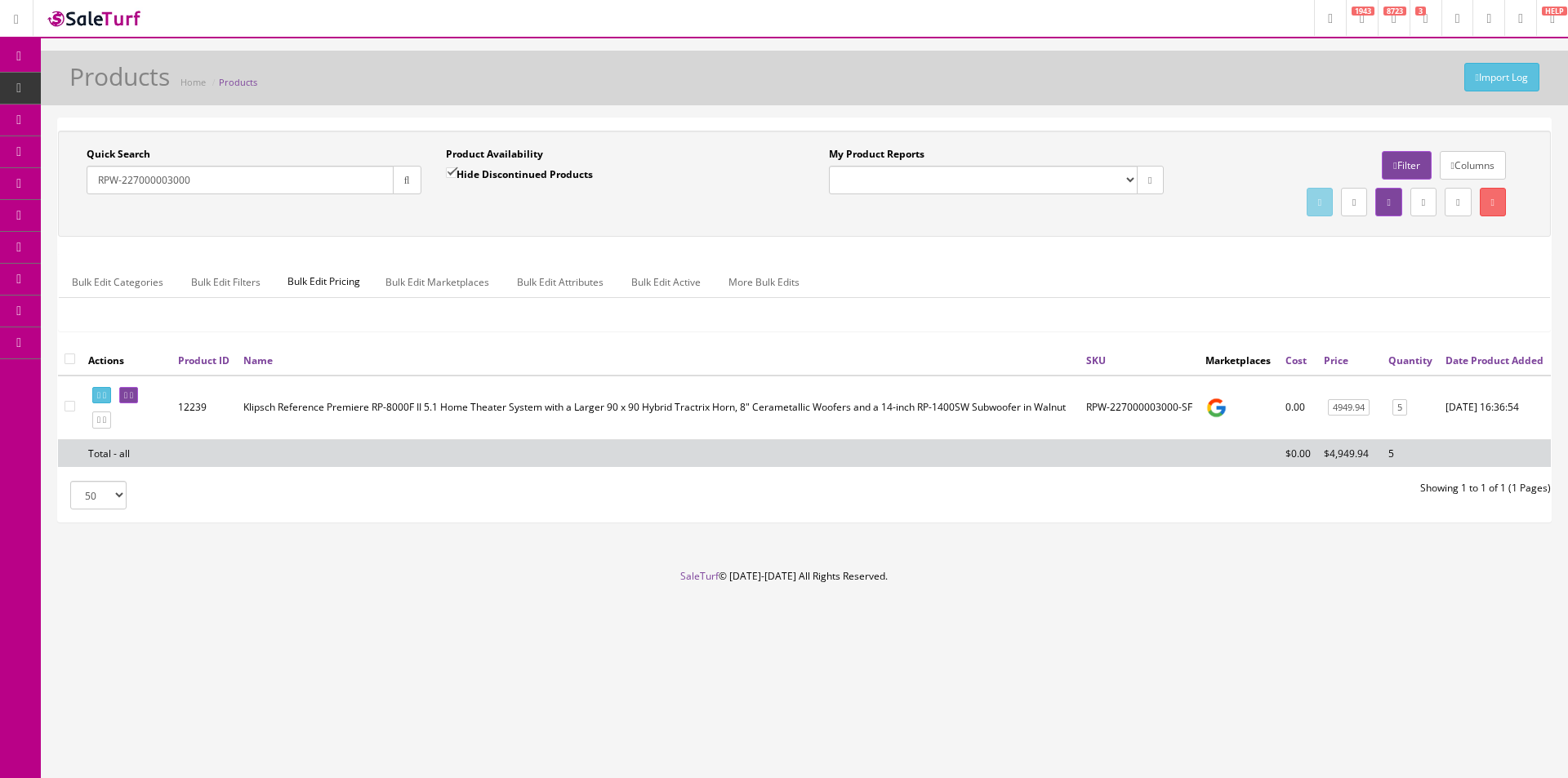
drag, startPoint x: 219, startPoint y: 188, endPoint x: 75, endPoint y: 170, distance: 145.1
click at [75, 170] on div "Quick Search RPW-227000003000 Date From" at bounding box center [254, 177] width 359 height 60
paste input "5"
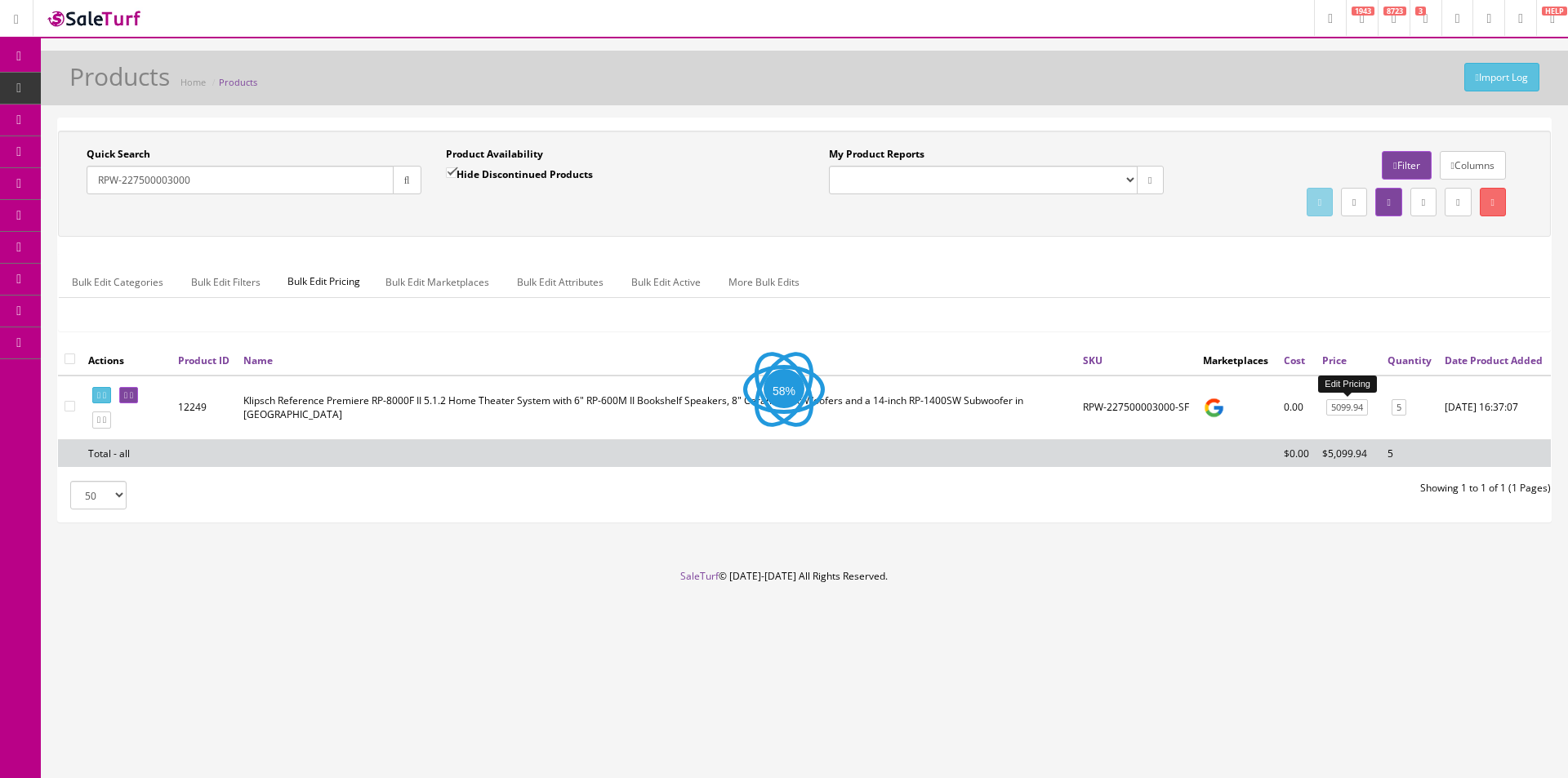
type input "RPW-227500003000"
click at [1352, 407] on link "5099.94" at bounding box center [1347, 408] width 41 height 17
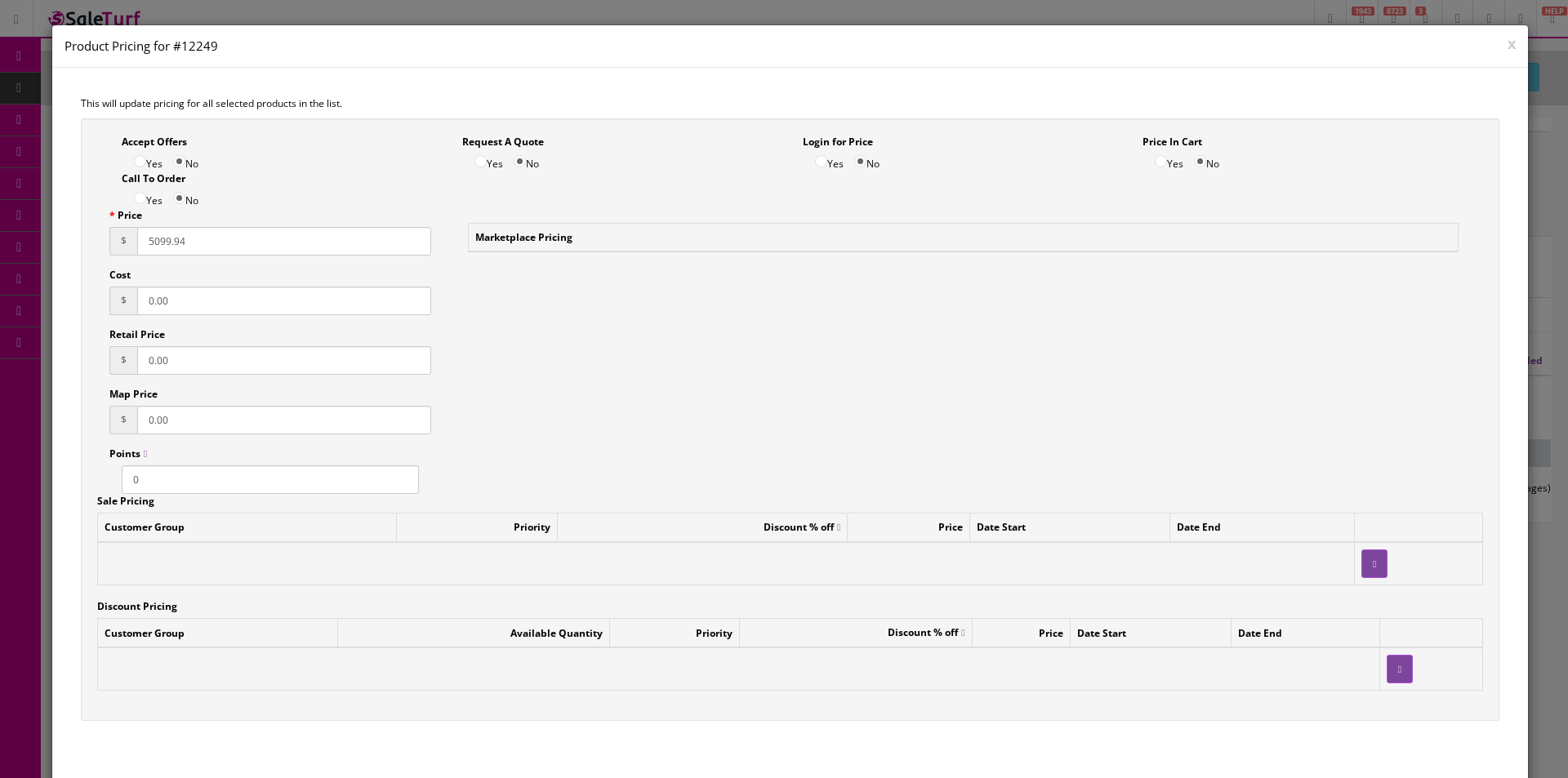
drag, startPoint x: 223, startPoint y: 235, endPoint x: 140, endPoint y: 233, distance: 83.0
click at [140, 233] on input "5099.94" at bounding box center [284, 240] width 294 height 29
type input "5149.94"
click at [498, 350] on div "Accept Offers Yes No Request A Quote Yes No Login for Price Yes No Price In Car…" at bounding box center [790, 420] width 1420 height 603
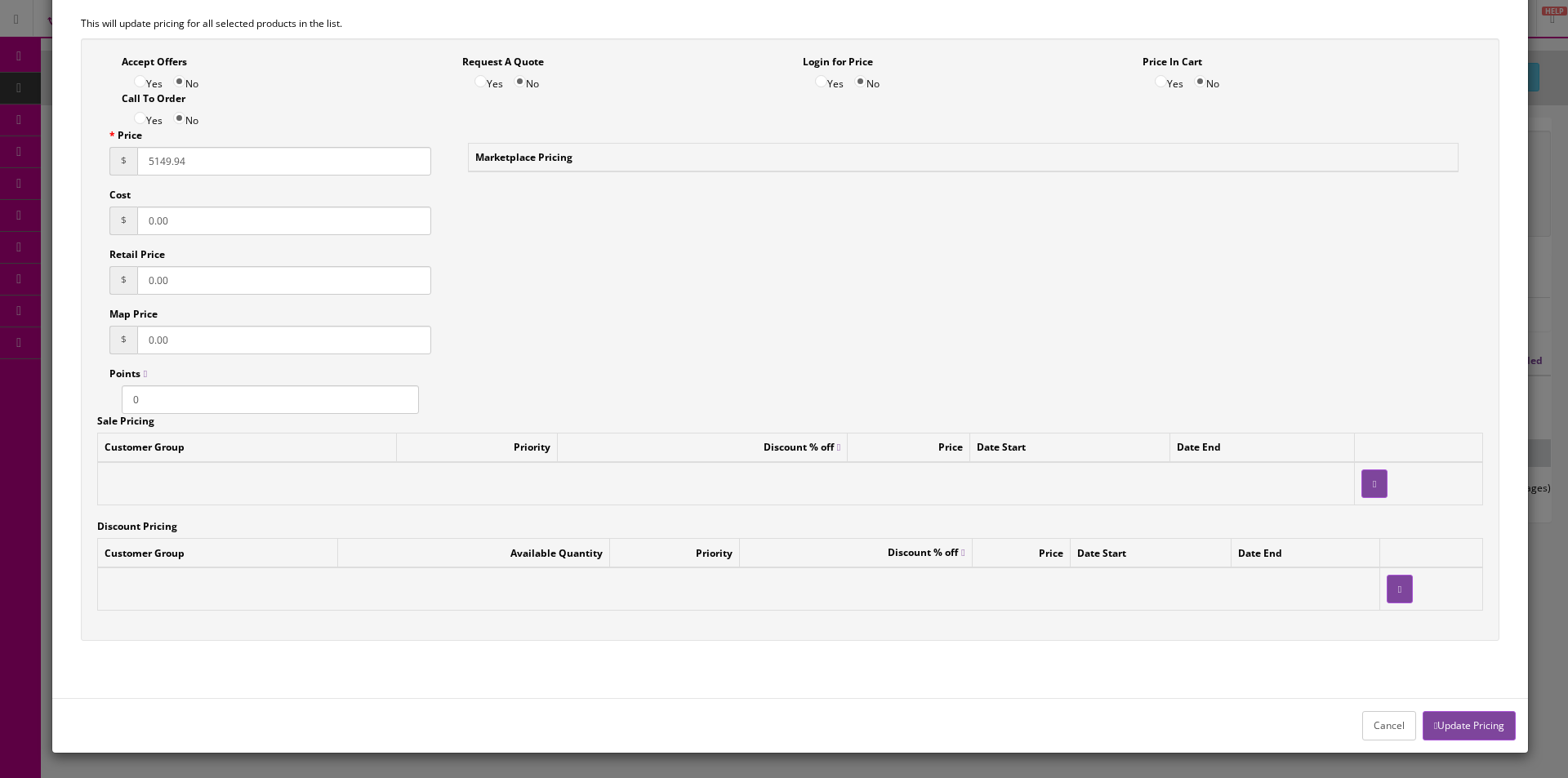
click at [1434, 717] on button "Update Pricing" at bounding box center [1469, 725] width 93 height 29
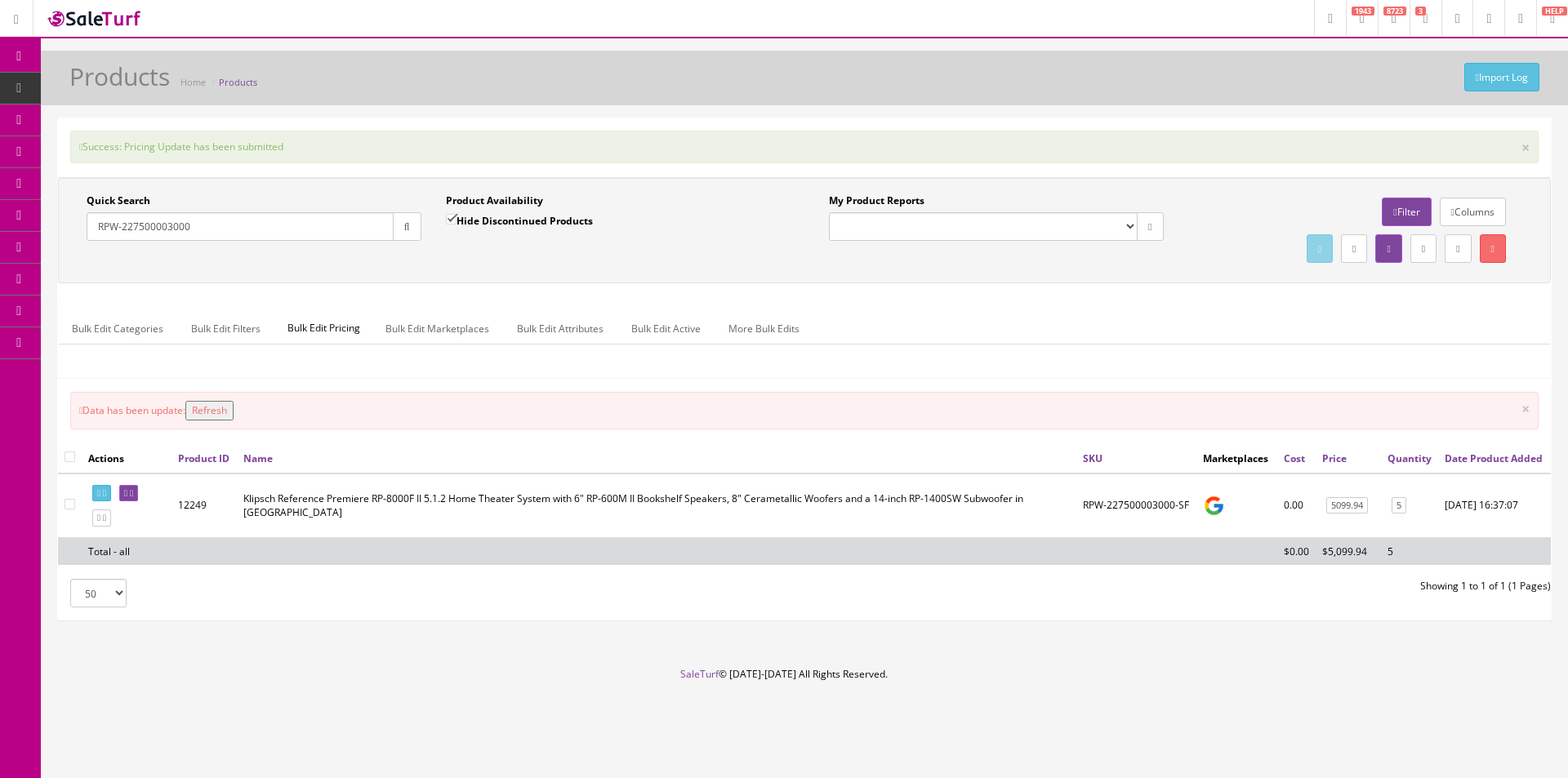
click at [215, 413] on button "Refresh" at bounding box center [209, 410] width 48 height 19
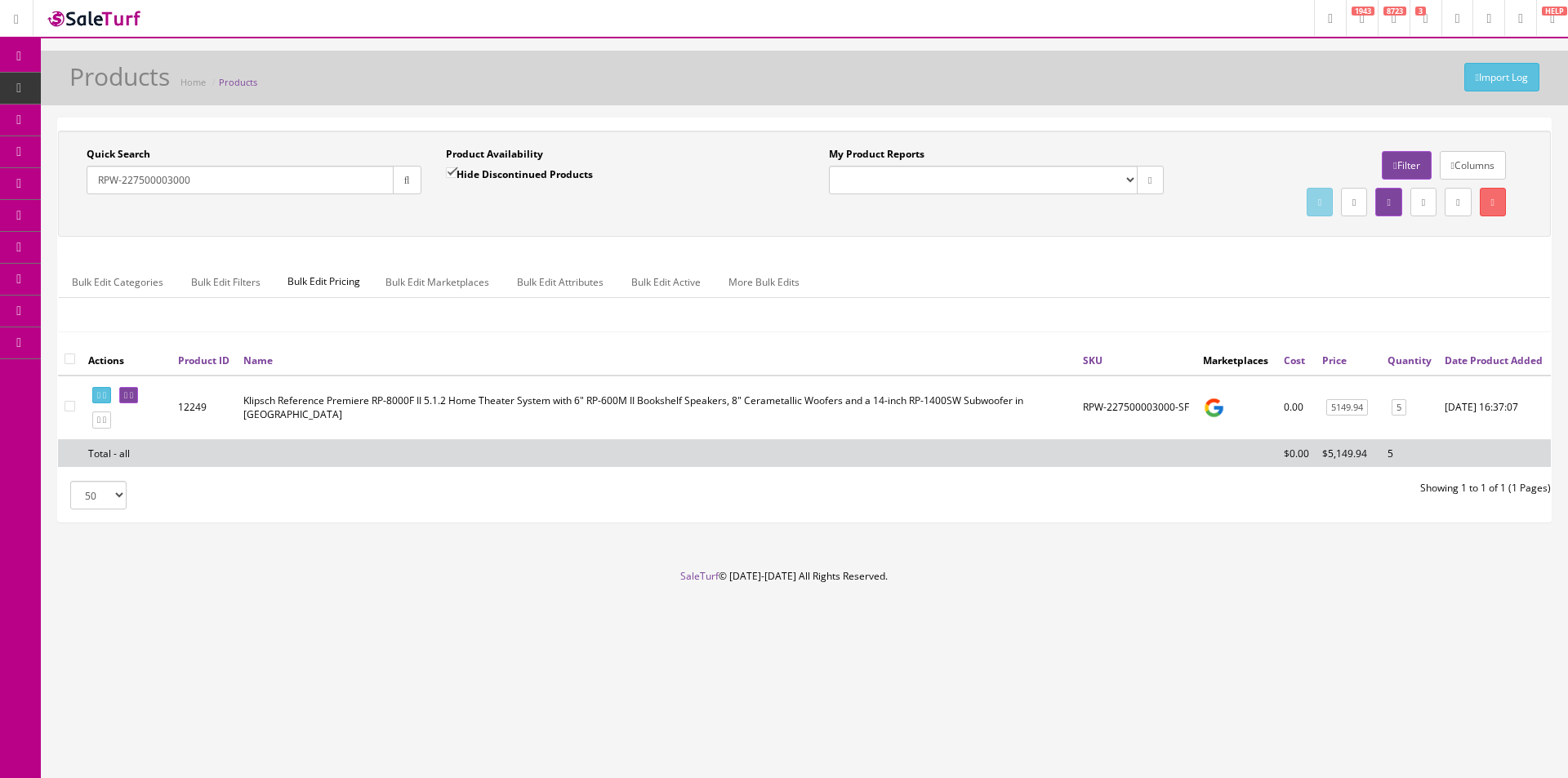
drag, startPoint x: 260, startPoint y: 176, endPoint x: 40, endPoint y: 172, distance: 220.0
click at [40, 172] on div "Research Trends Trending on Ebay Google Trends Amazon Insights (Login Before Cl…" at bounding box center [784, 389] width 1568 height 778
paste input "1115000077"
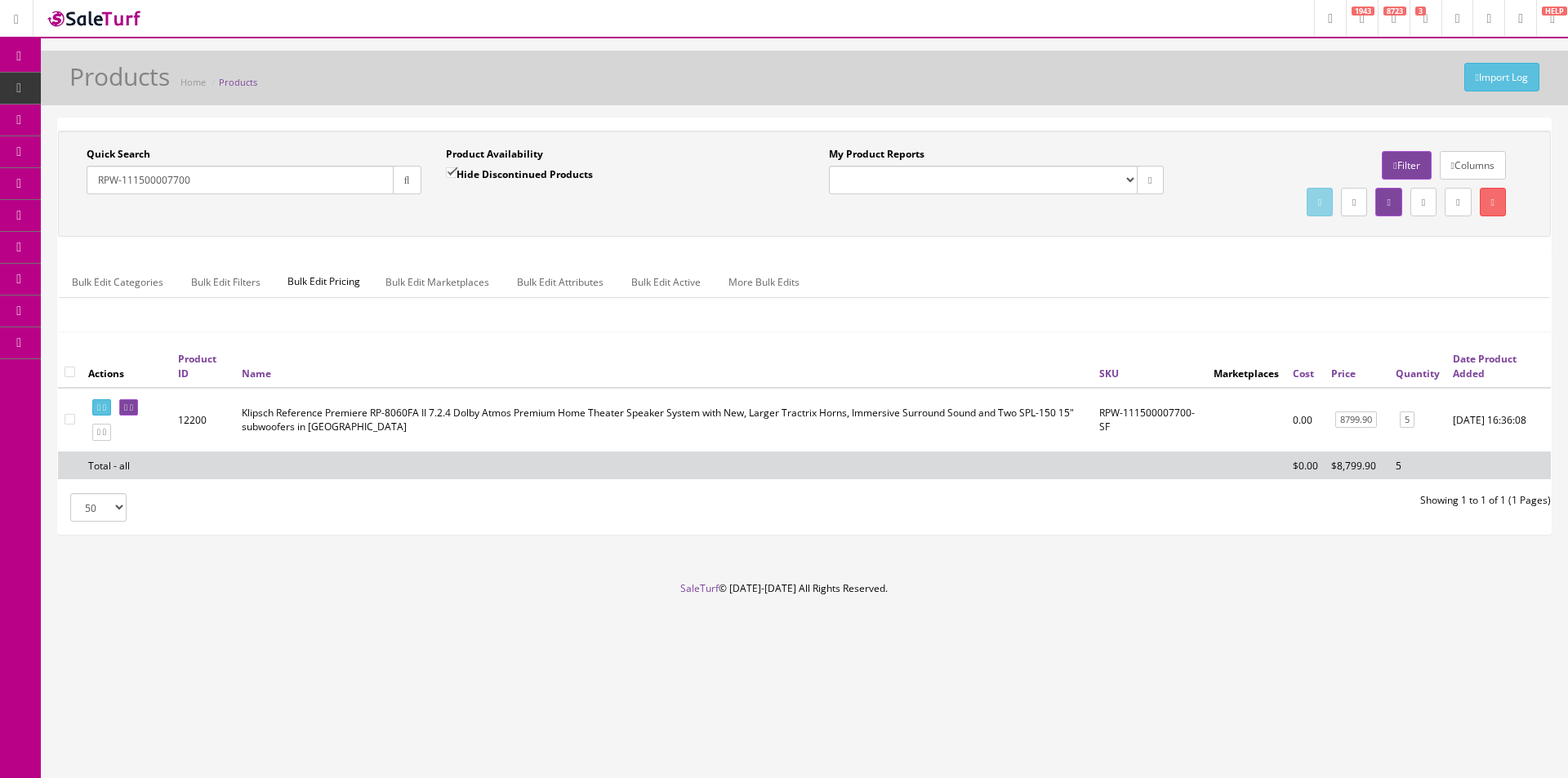
drag, startPoint x: 218, startPoint y: 182, endPoint x: 85, endPoint y: 180, distance: 133.0
click at [85, 180] on div "Quick Search RPW-111500007700 Date From" at bounding box center [254, 177] width 359 height 60
paste input "2270001030"
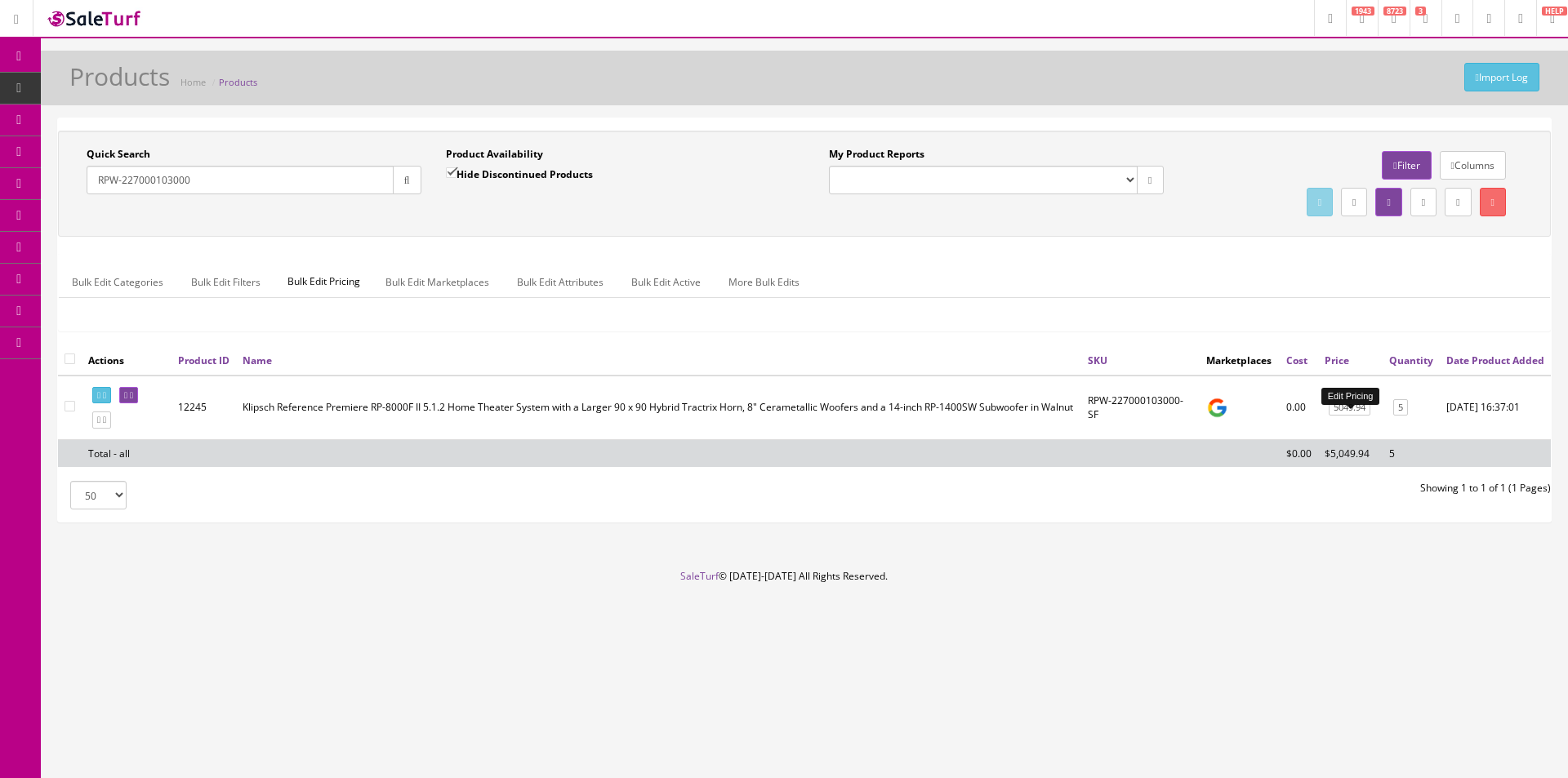
type input "RPW-227000103000"
click at [1358, 416] on link "5049.94" at bounding box center [1349, 408] width 41 height 17
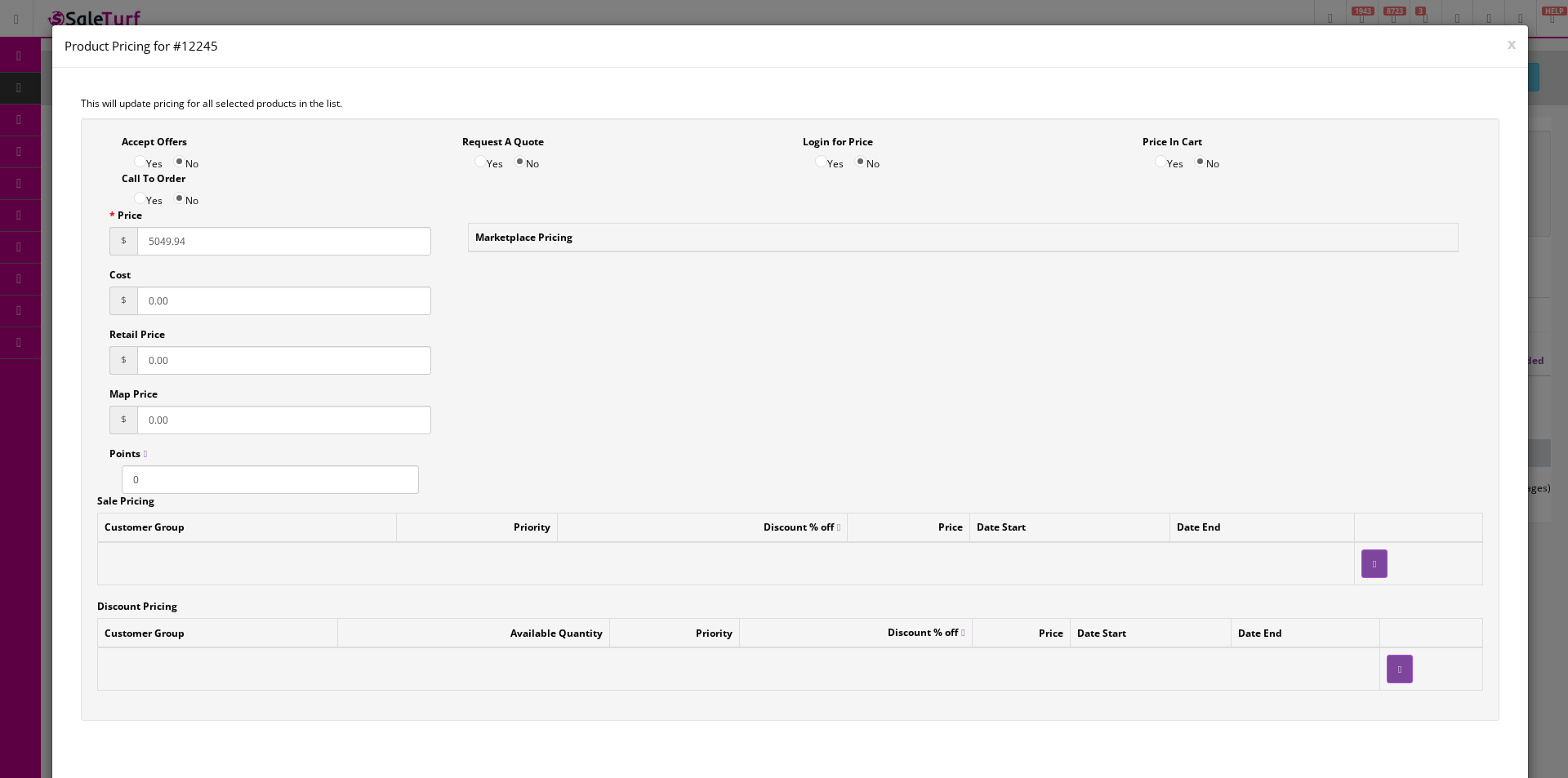
drag, startPoint x: 216, startPoint y: 238, endPoint x: 117, endPoint y: 236, distance: 99.0
click at [117, 236] on div "$ 5049.94" at bounding box center [270, 240] width 322 height 29
type input "5099.94"
click at [898, 452] on div "Accept Offers Yes No Request A Quote Yes No Login for Price Yes No Price In Car…" at bounding box center [790, 420] width 1420 height 603
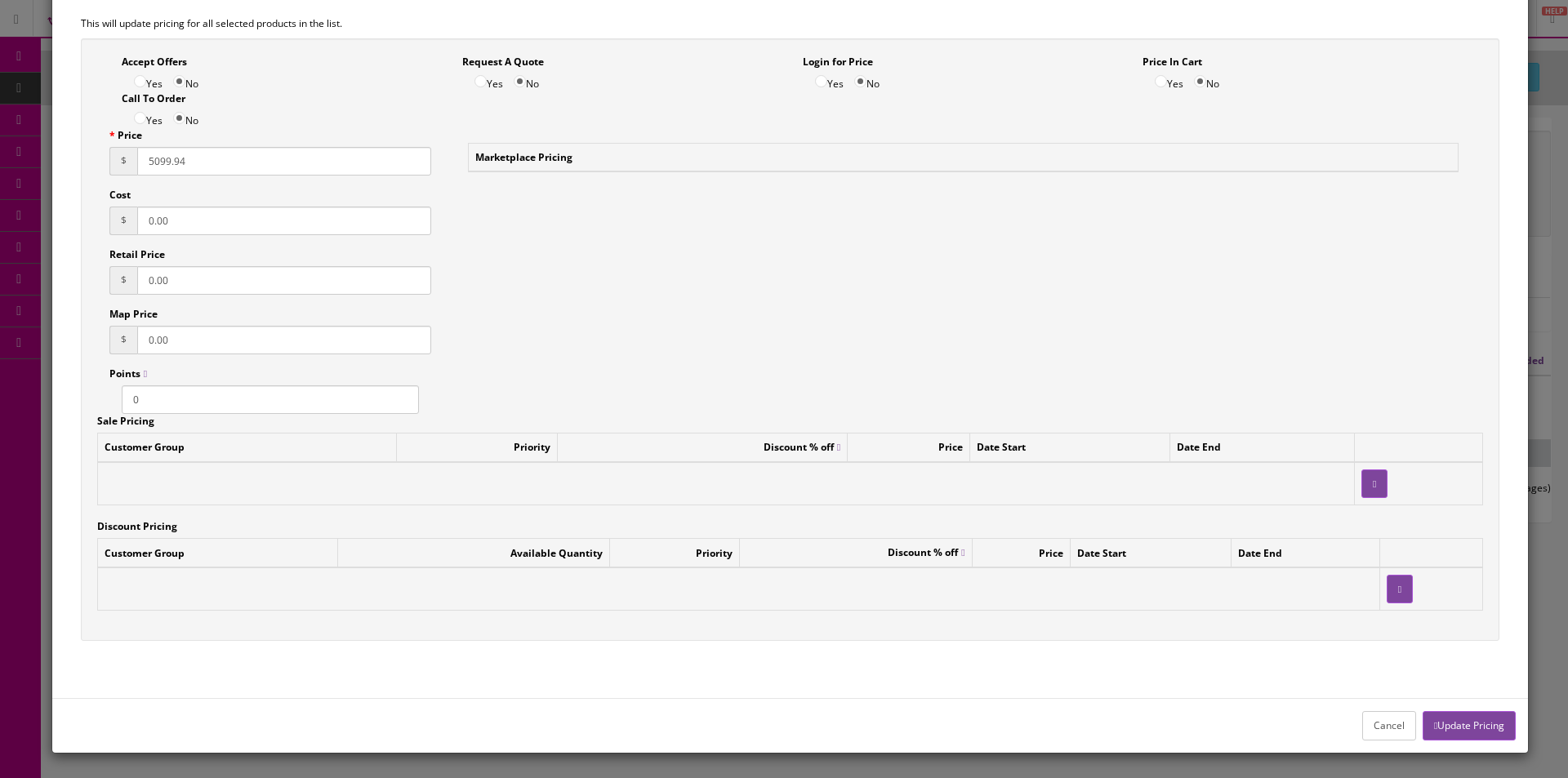
click at [1474, 716] on button "Update Pricing" at bounding box center [1469, 725] width 93 height 29
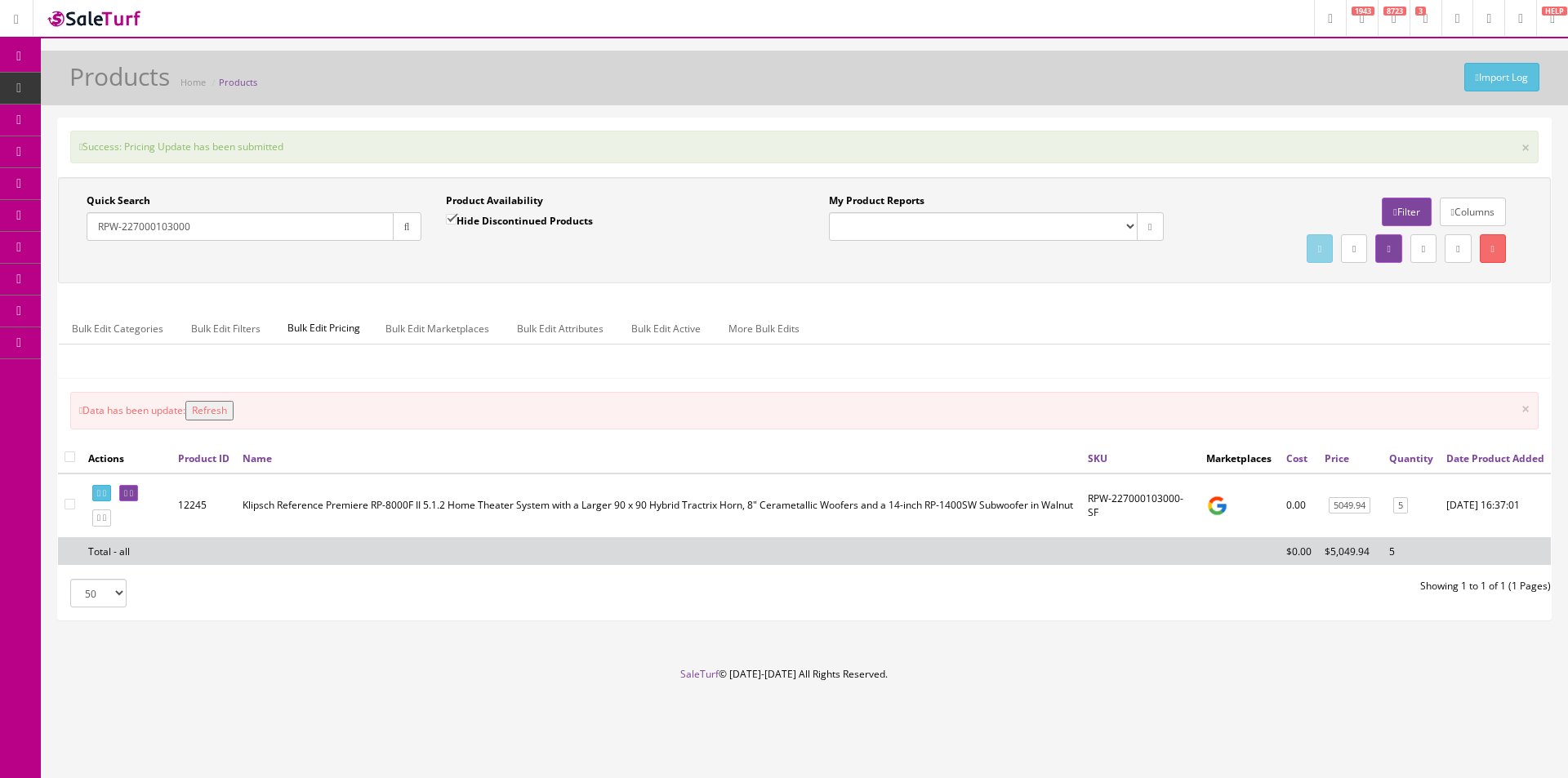
click at [225, 413] on button "Refresh" at bounding box center [209, 410] width 48 height 19
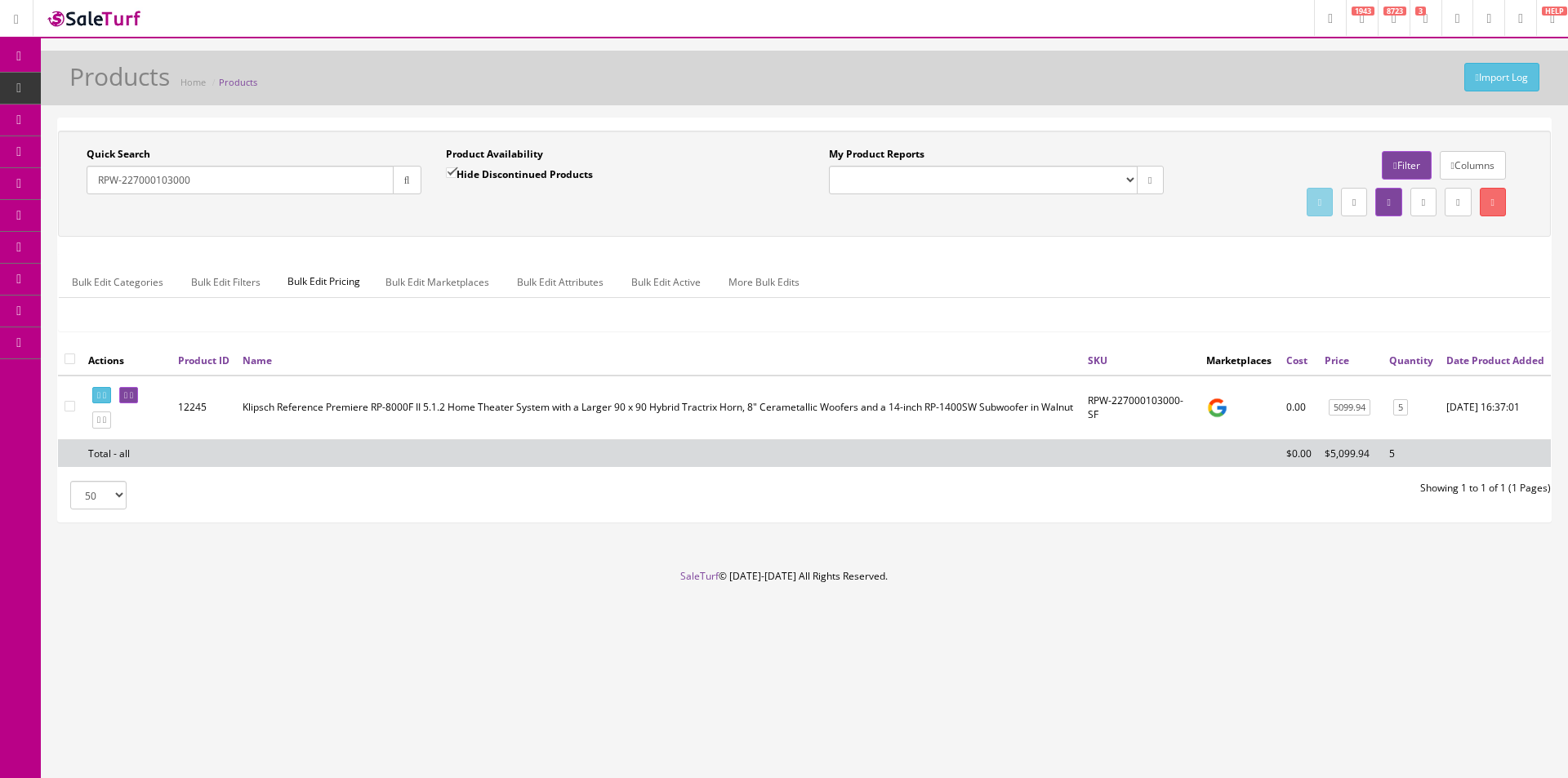
drag, startPoint x: 223, startPoint y: 186, endPoint x: 88, endPoint y: 175, distance: 135.4
click at [88, 175] on input "RPW-227000103000" at bounding box center [240, 180] width 307 height 29
paste input "327000002"
type input "RPW-327000002000"
click at [1357, 416] on link "3495.00" at bounding box center [1349, 408] width 41 height 17
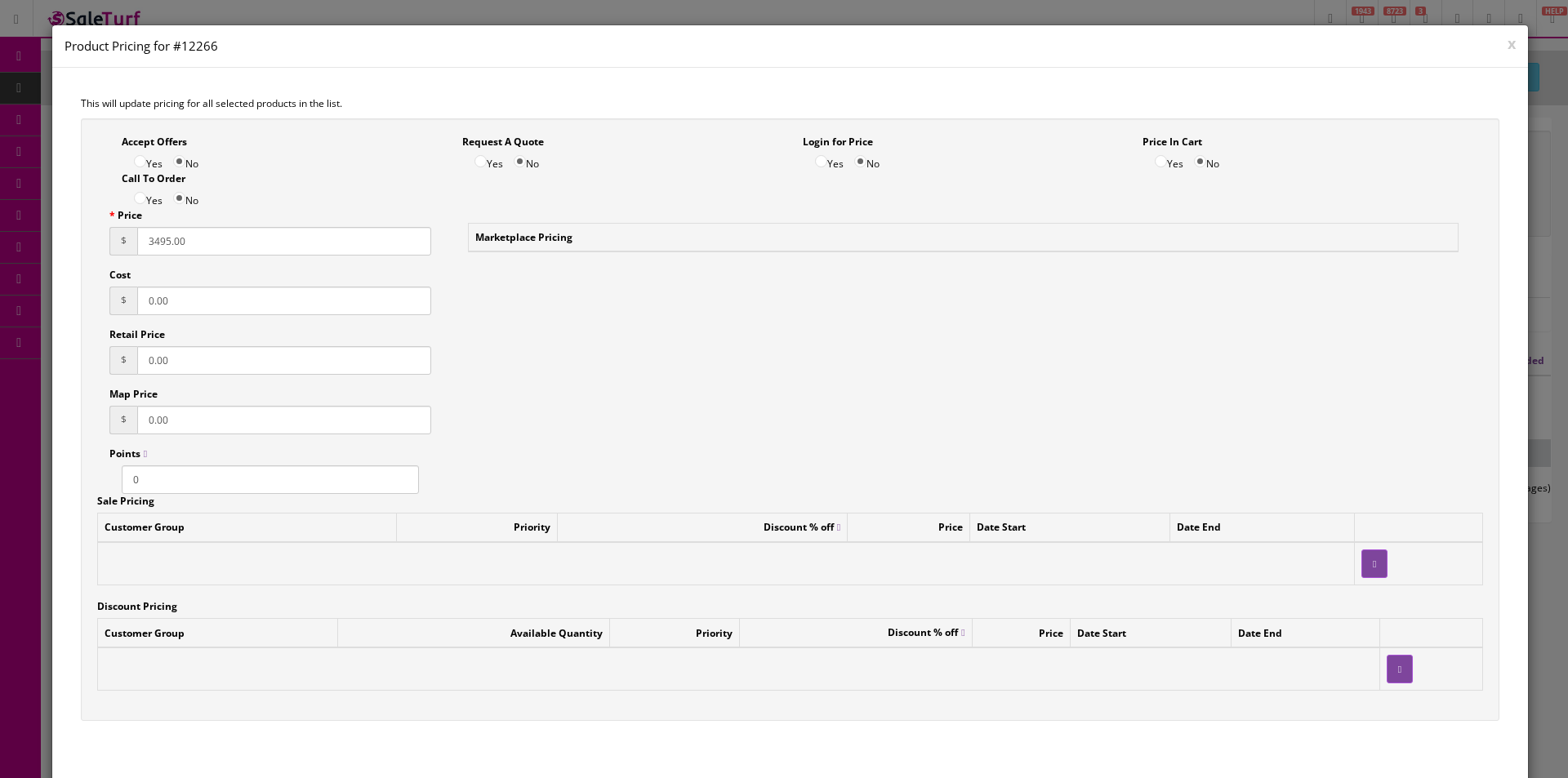
drag, startPoint x: 229, startPoint y: 239, endPoint x: 82, endPoint y: 222, distance: 148.0
click at [82, 222] on div "Accept Offers Yes No Request A Quote Yes No Login for Price Yes No Price In Car…" at bounding box center [790, 420] width 1420 height 603
type input "3799.95"
click at [892, 347] on div "Accept Offers Yes No Request A Quote Yes No Login for Price Yes No Price In Car…" at bounding box center [790, 420] width 1420 height 603
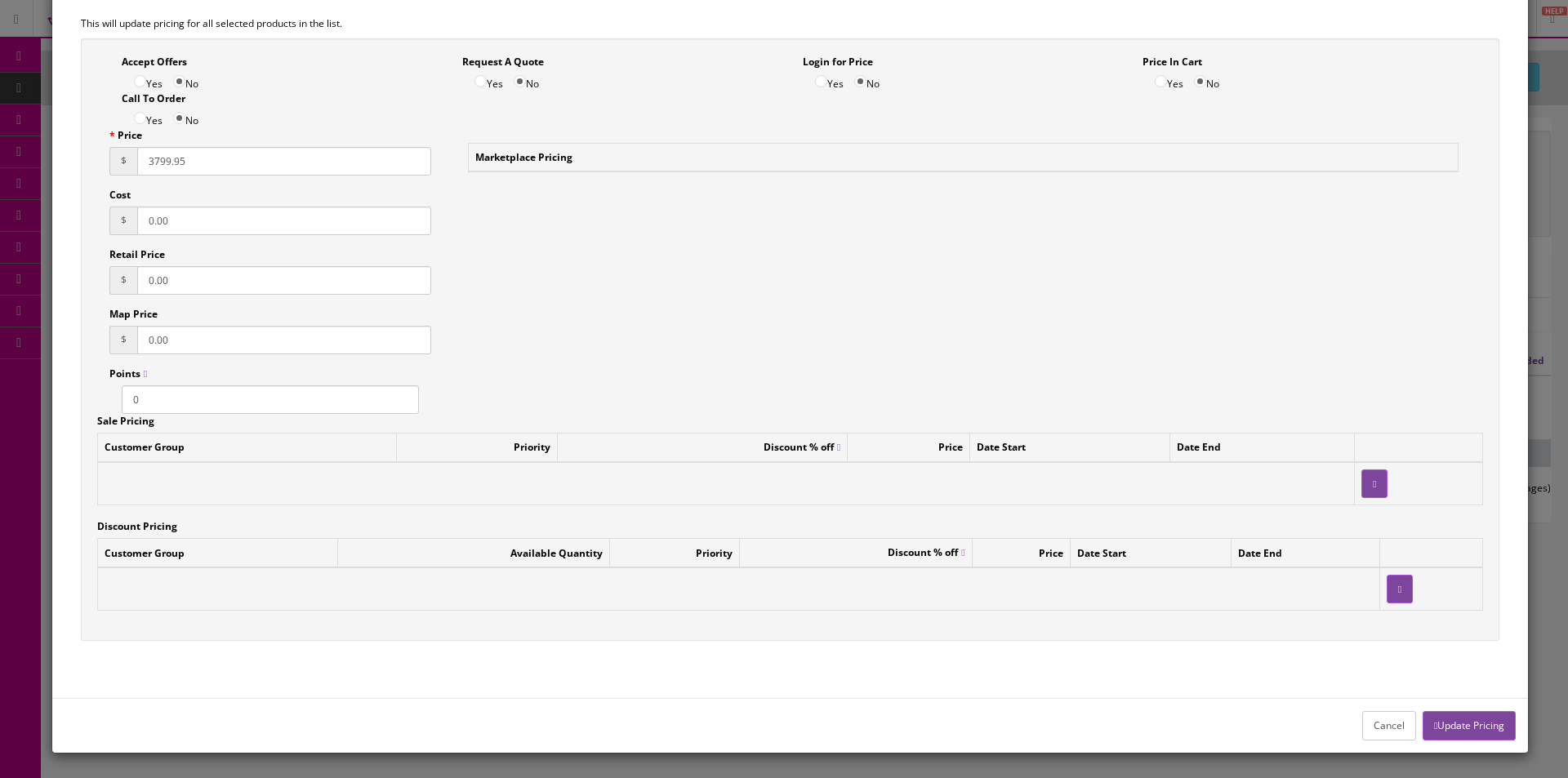
click at [1445, 726] on button "Update Pricing" at bounding box center [1469, 725] width 93 height 29
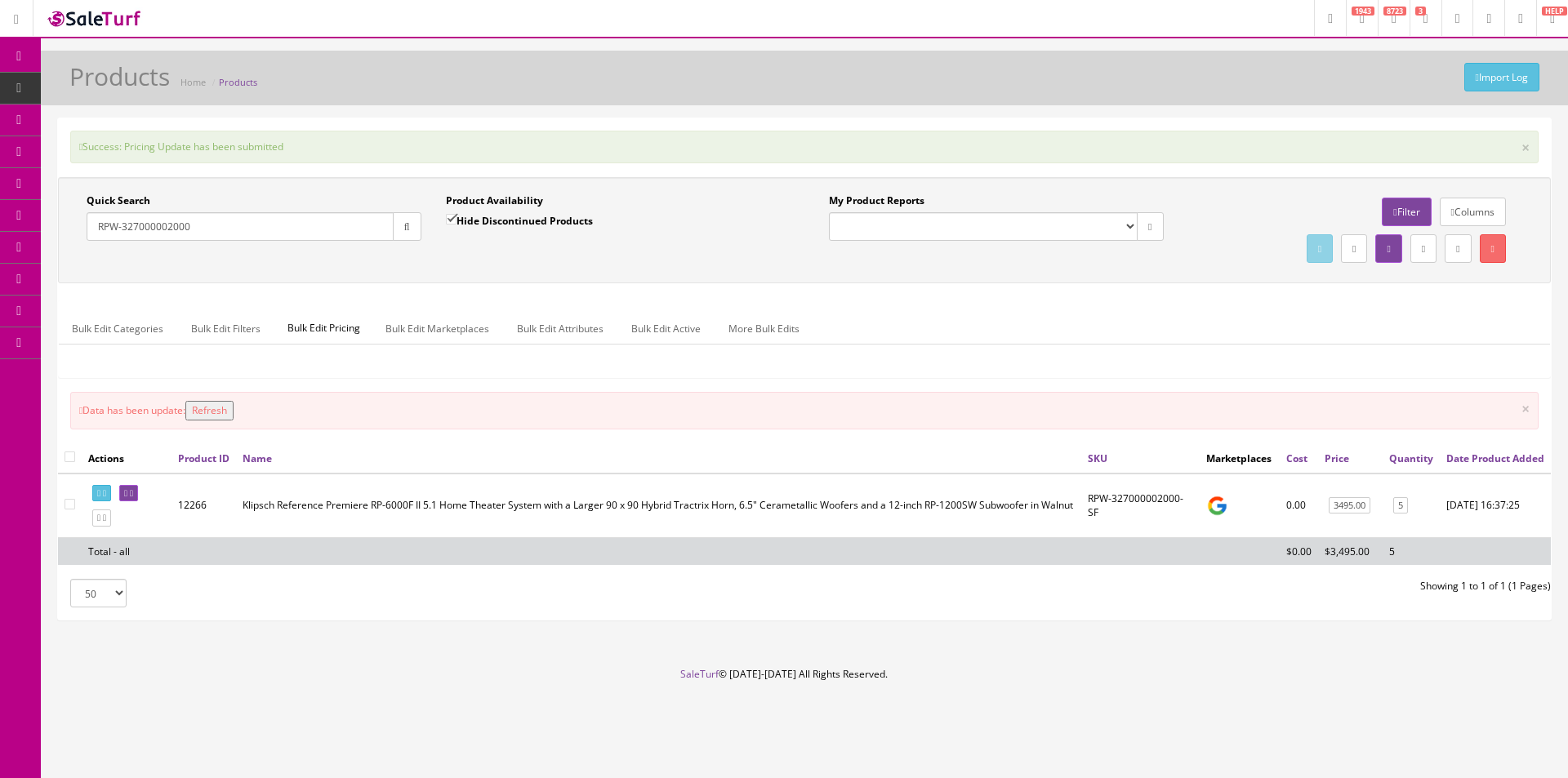
click at [223, 412] on button "Refresh" at bounding box center [209, 410] width 48 height 19
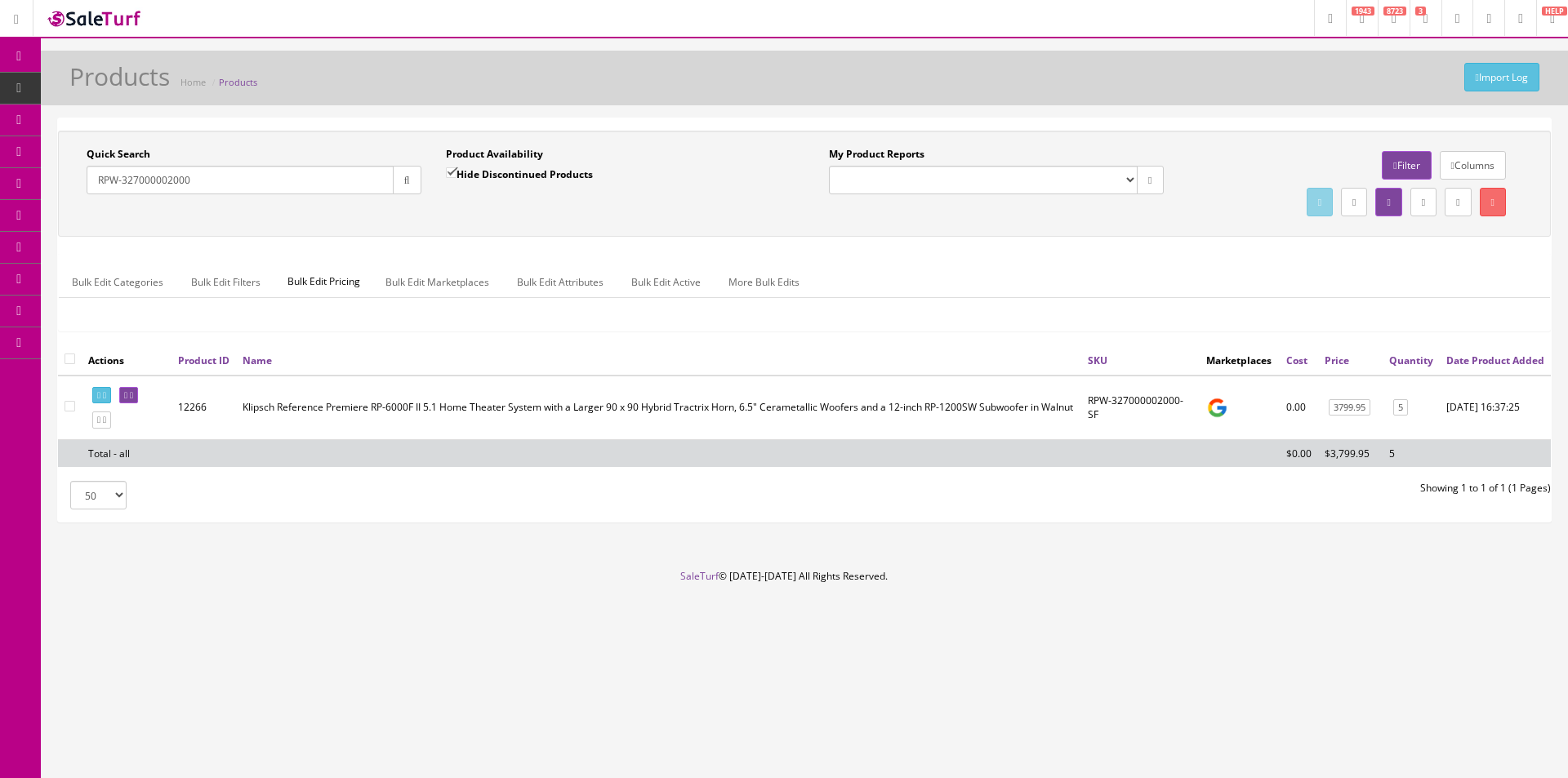
drag, startPoint x: 56, startPoint y: 179, endPoint x: 32, endPoint y: 174, distance: 24.5
click at [32, 174] on div "Research Trends Trending on Ebay Google Trends Amazon Insights (Login Before Cl…" at bounding box center [784, 389] width 1568 height 778
paste input "100000003"
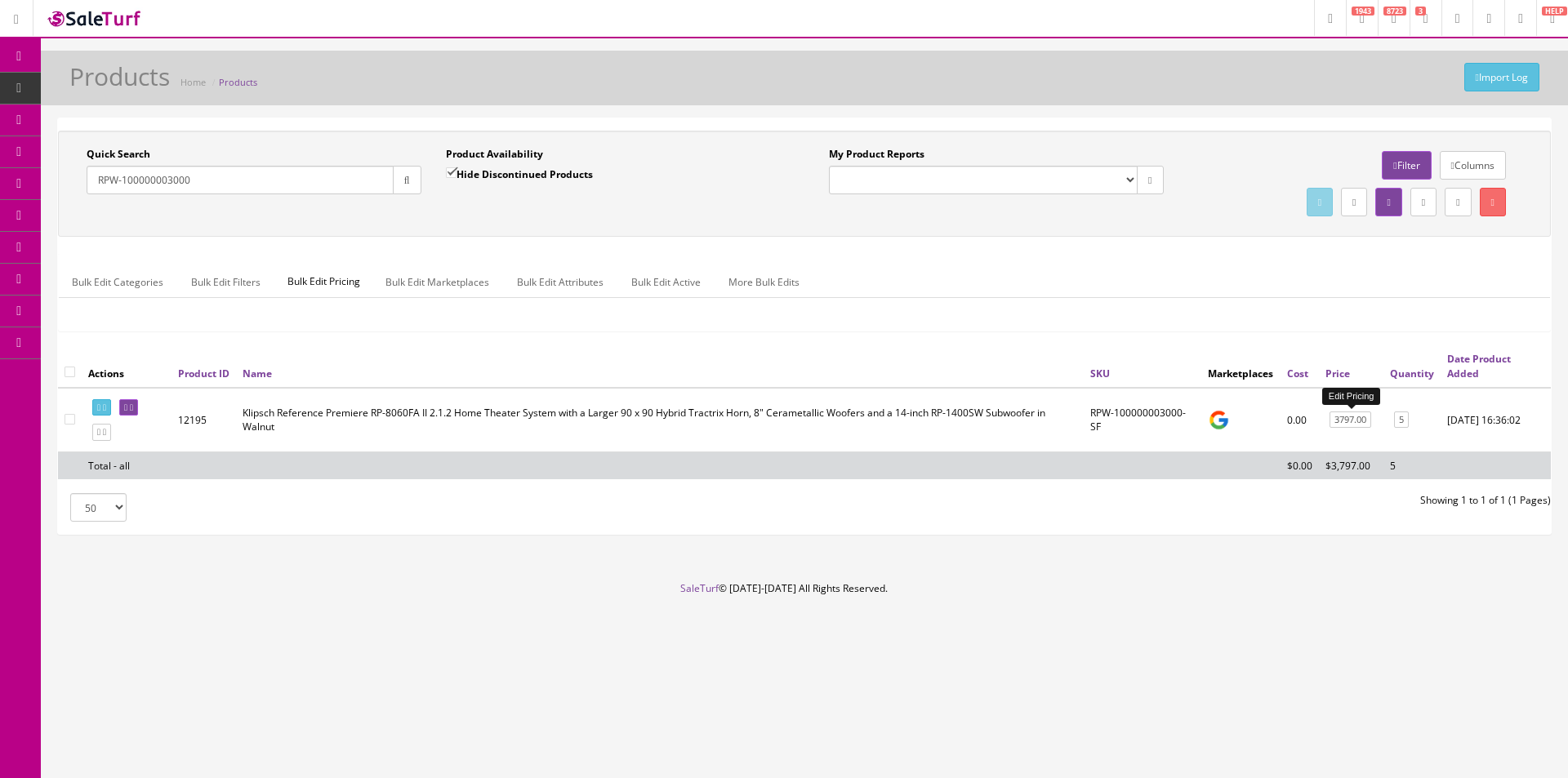
type input "RPW-100000003000"
click at [1340, 419] on link "3797.00" at bounding box center [1350, 420] width 41 height 17
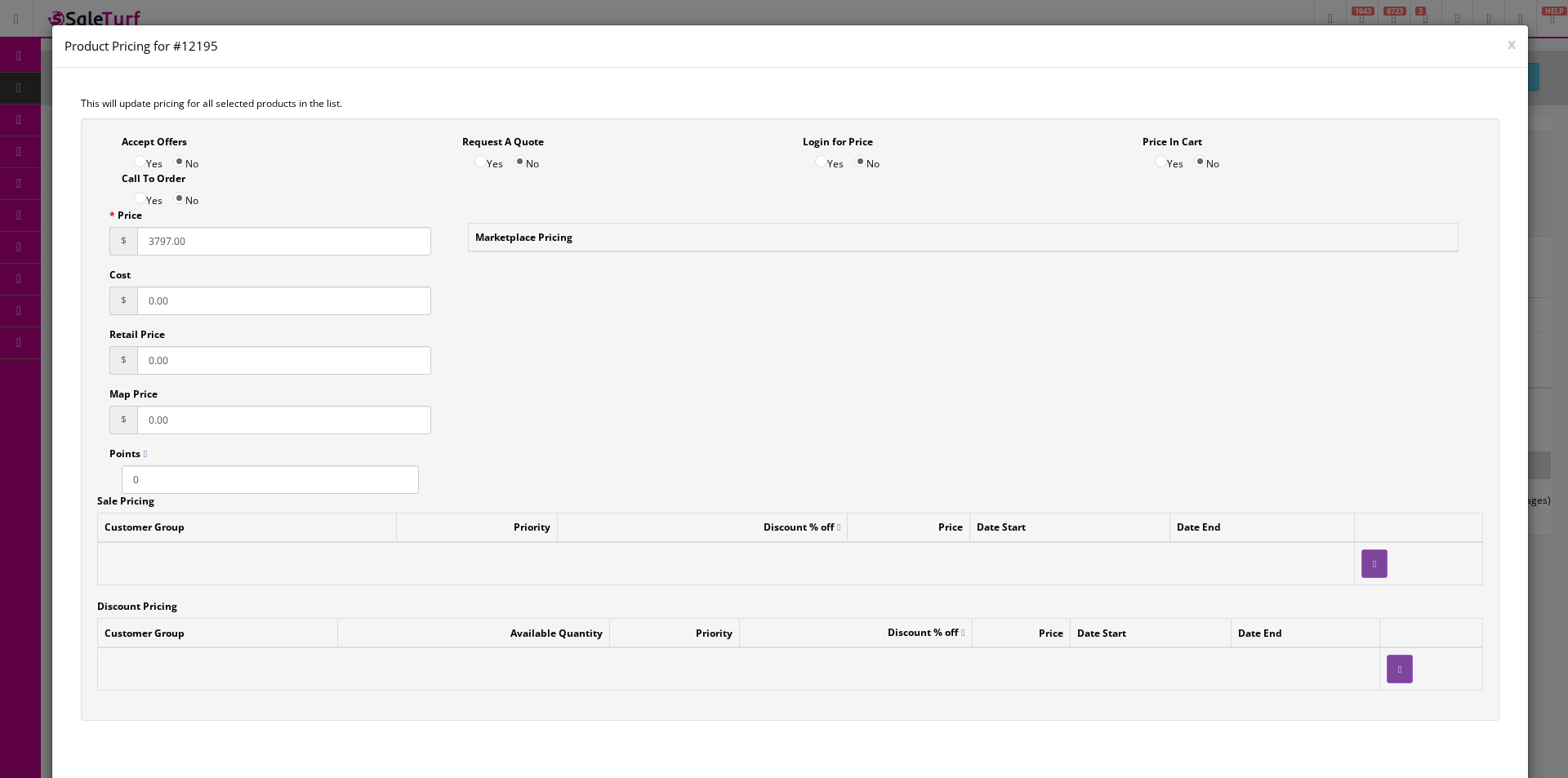
drag, startPoint x: 204, startPoint y: 243, endPoint x: 134, endPoint y: 238, distance: 70.2
click at [134, 238] on div "$ 3797.00" at bounding box center [270, 240] width 322 height 29
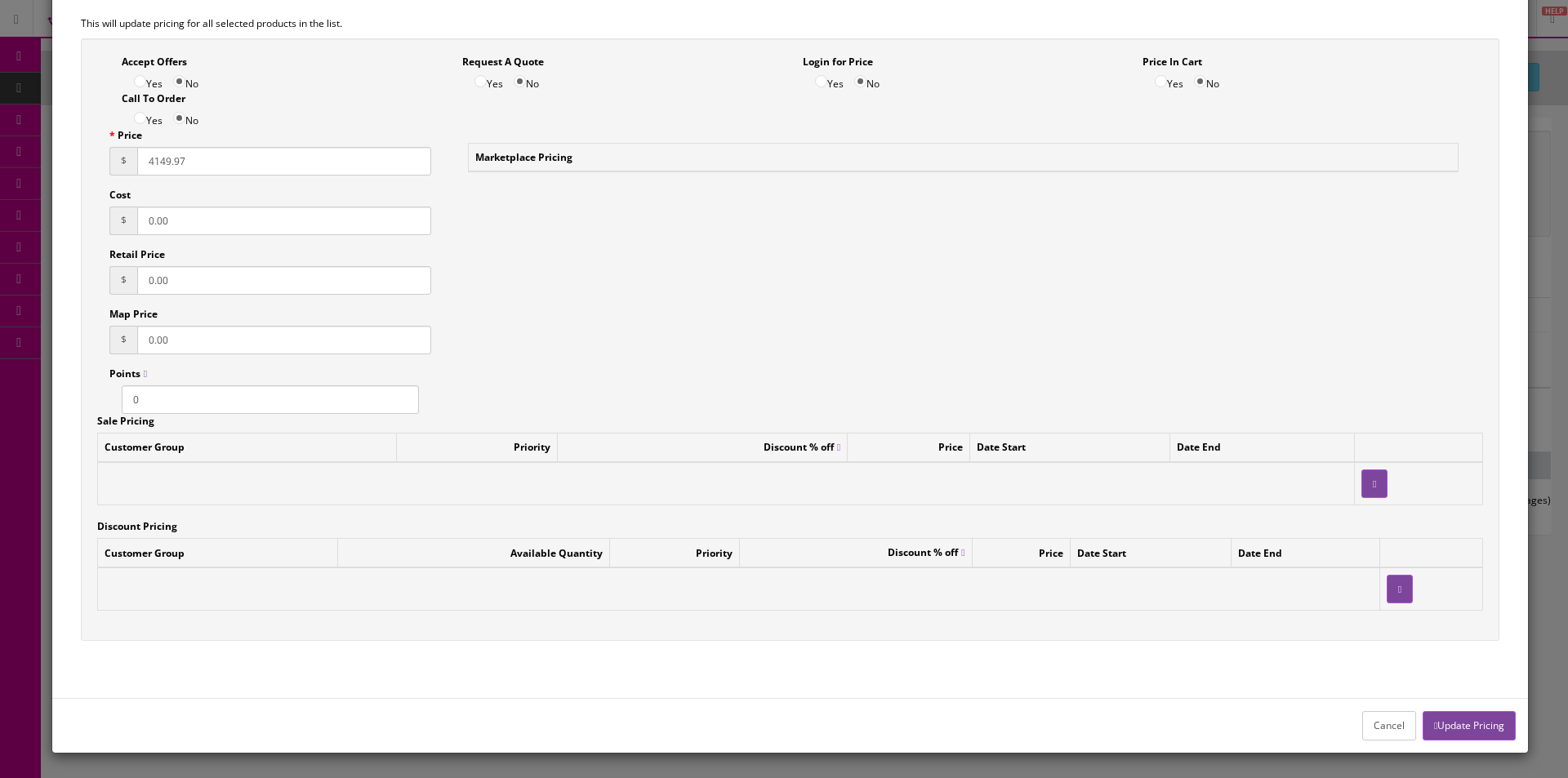
type input "4149.97"
click at [1450, 729] on button "Update Pricing" at bounding box center [1469, 725] width 93 height 29
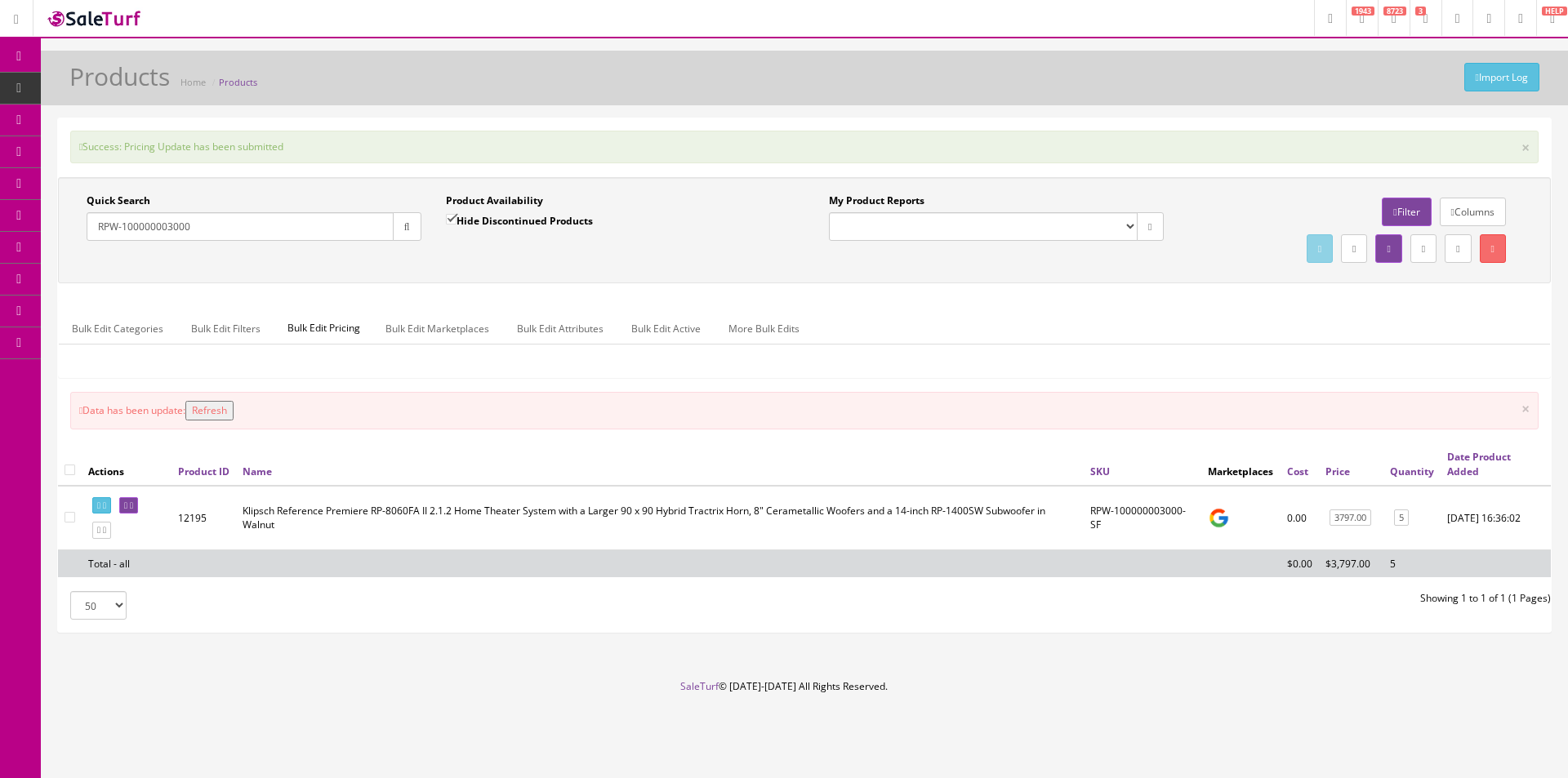
click at [217, 408] on button "Refresh" at bounding box center [209, 410] width 48 height 19
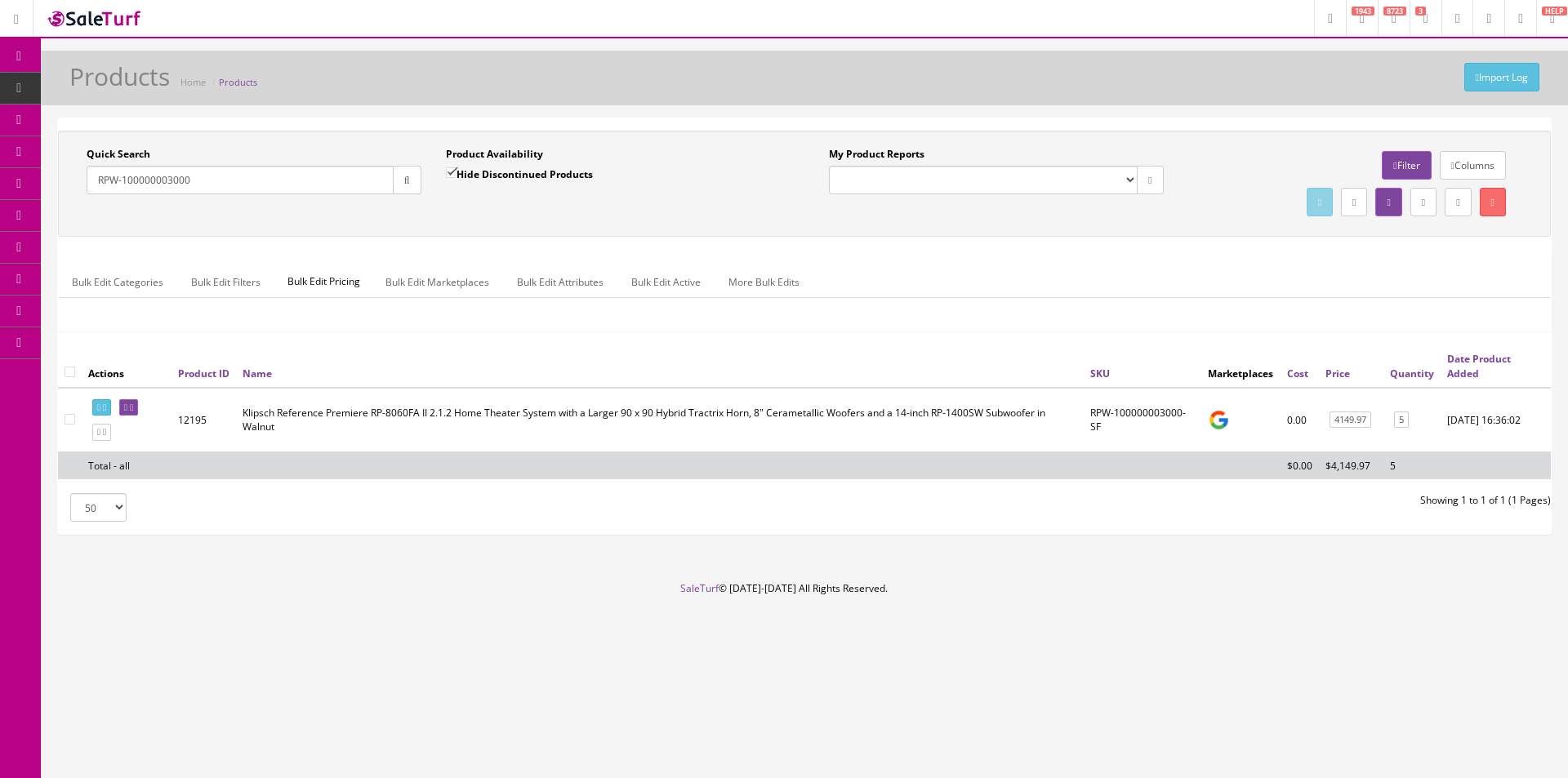
drag, startPoint x: 204, startPoint y: 180, endPoint x: -60, endPoint y: 152, distance: 265.5
click at [0, 152] on html "Research Trends Trending on Ebay Google Trends Amazon Insights (Login Before Cl…" at bounding box center [784, 389] width 1568 height 778
paste input "4"
click at [408, 184] on icon "button" at bounding box center [407, 180] width 6 height 10
drag, startPoint x: 215, startPoint y: 170, endPoint x: 44, endPoint y: 173, distance: 171.0
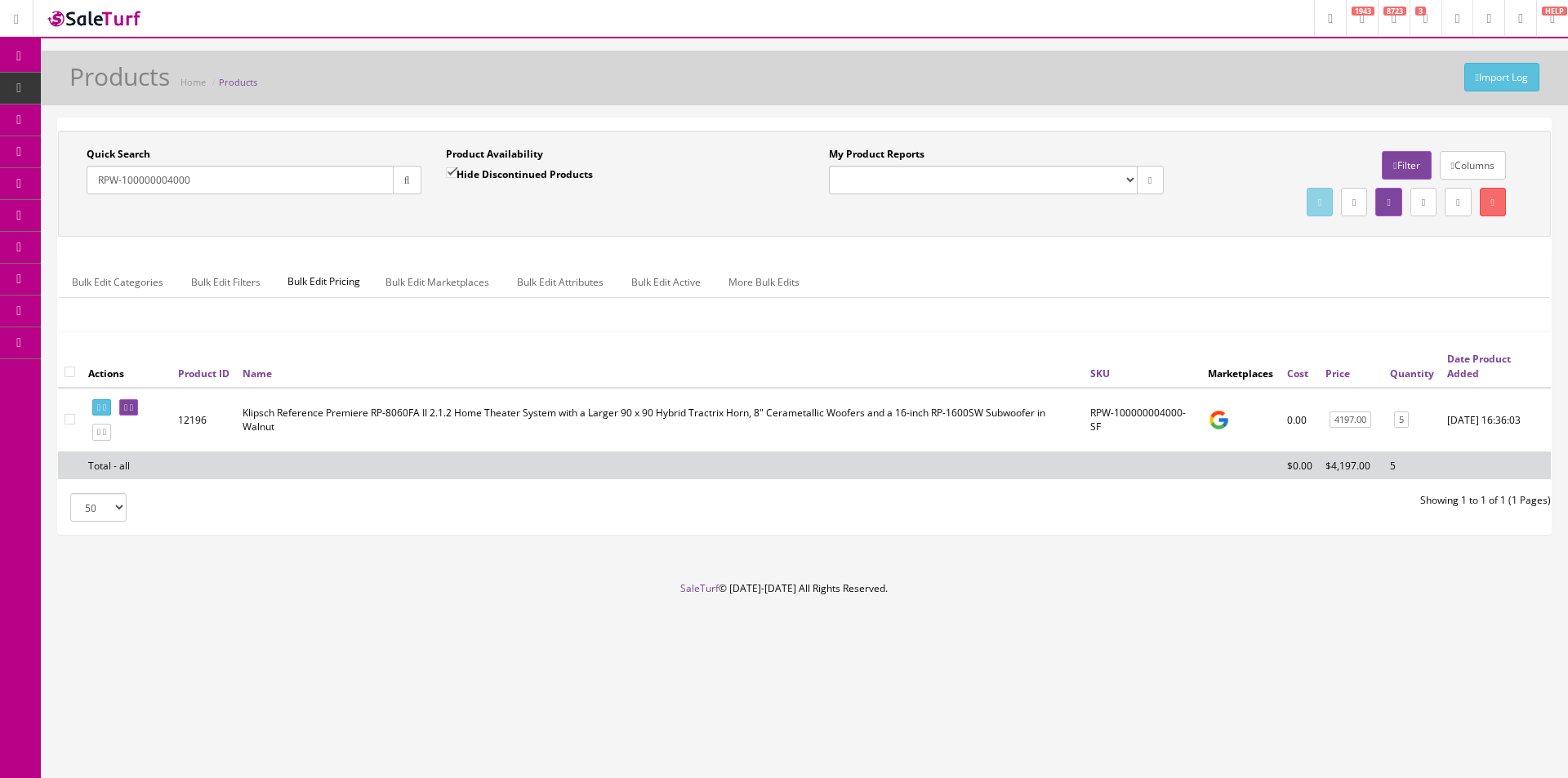
click at [44, 173] on div "Quick Search RPW-100000004000 Date From Product Availability Hide Discontinued …" at bounding box center [804, 333] width 1527 height 431
paste input "3"
drag, startPoint x: 233, startPoint y: 177, endPoint x: -45, endPoint y: 159, distance: 278.6
click at [0, 159] on html "Research Trends Trending on Ebay Google Trends Amazon Insights (Login Before Cl…" at bounding box center [784, 389] width 1568 height 778
paste input "4"
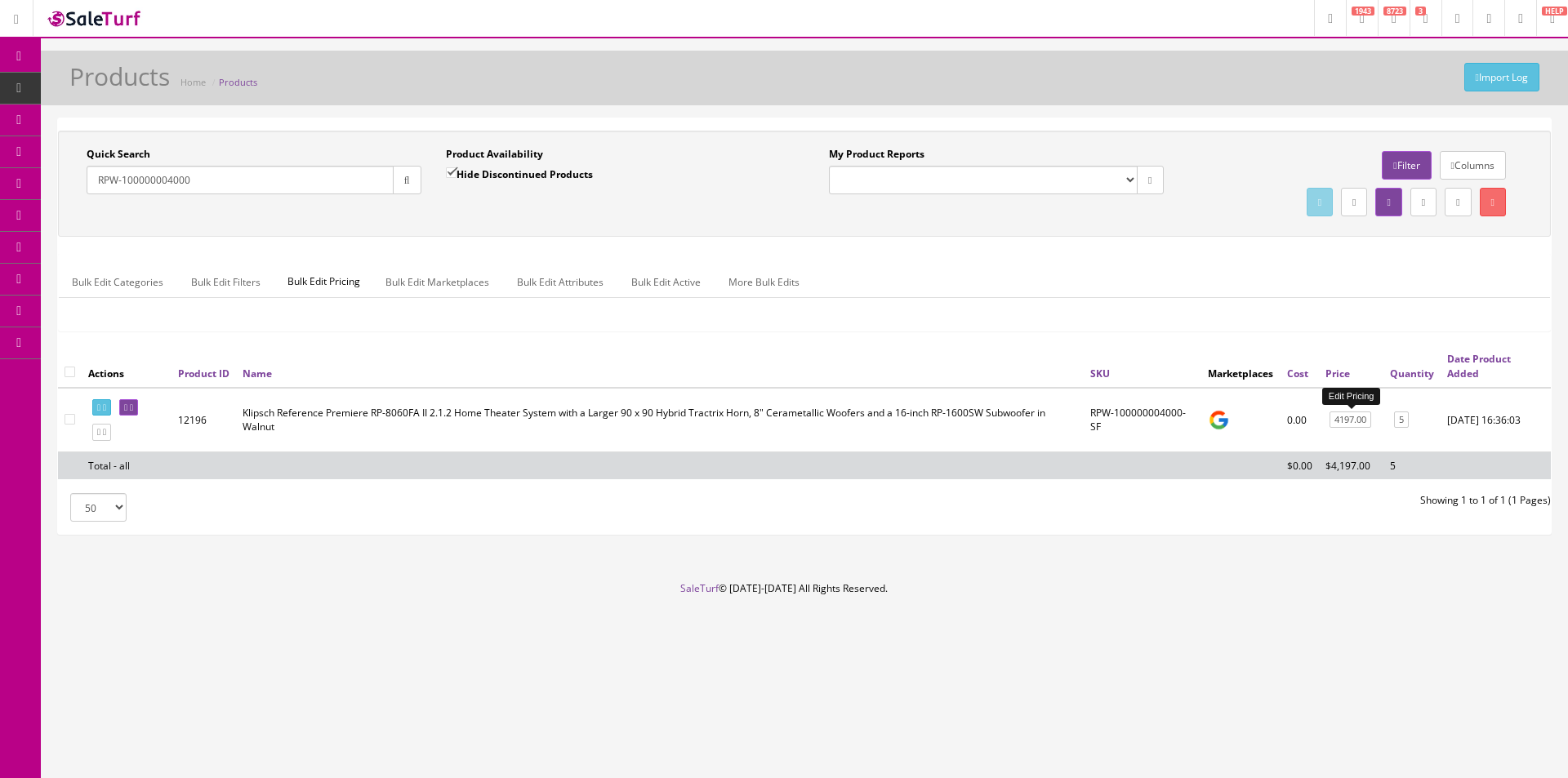
type input "RPW-100000004000"
click at [1355, 419] on link "4197.00" at bounding box center [1350, 420] width 41 height 17
click at [1359, 420] on link "4197.00" at bounding box center [1350, 420] width 41 height 17
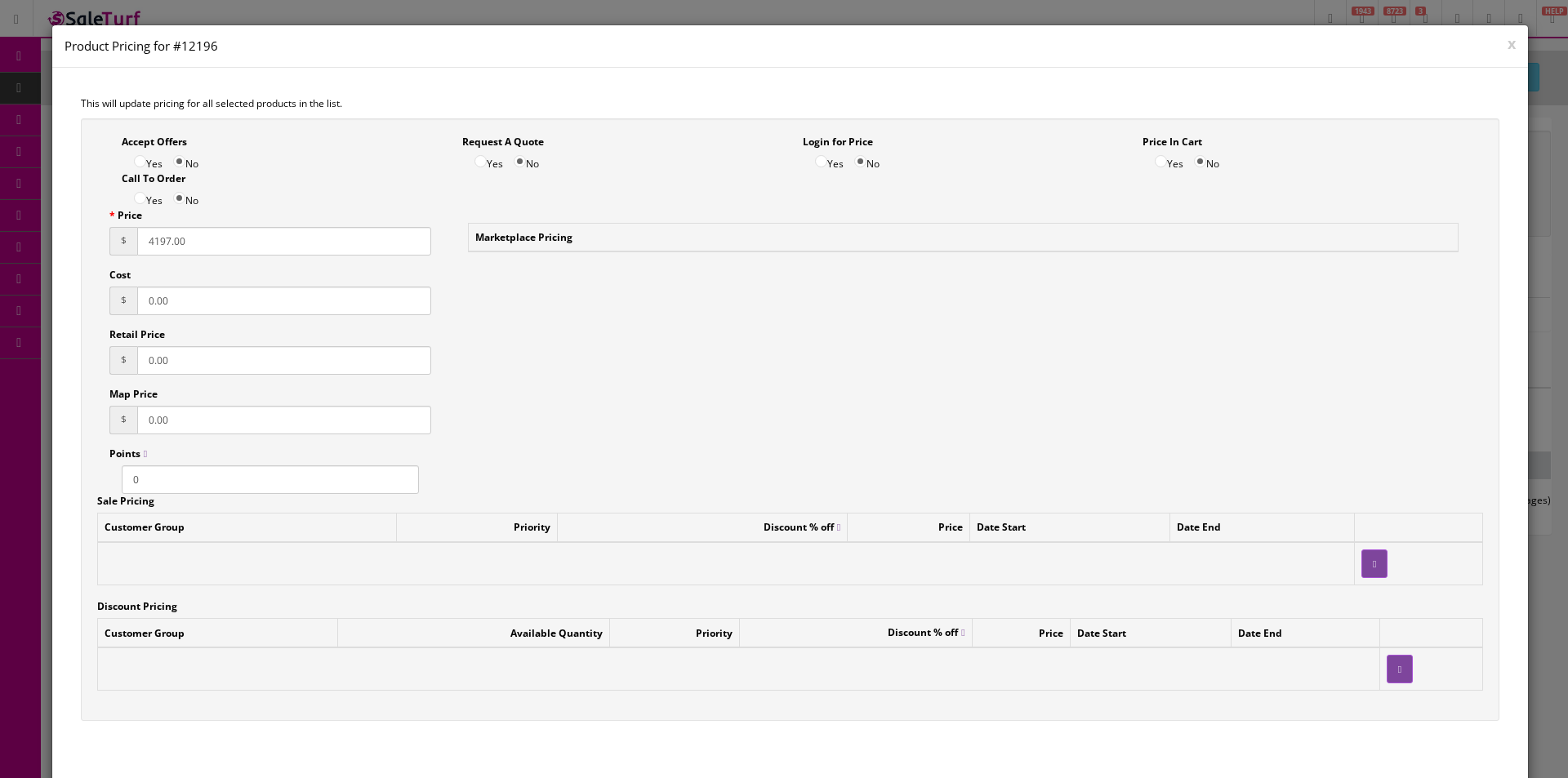
drag, startPoint x: 243, startPoint y: 250, endPoint x: 76, endPoint y: 234, distance: 167.8
click at [76, 234] on div "Accept Offers Yes No Request A Quote Yes No Login for Price Yes No Price In Car…" at bounding box center [790, 428] width 1444 height 620
type input "4599.97"
drag, startPoint x: 1141, startPoint y: 406, endPoint x: 1135, endPoint y: 383, distance: 23.8
click at [1135, 401] on div "Accept Offers Yes No Request A Quote Yes No Login for Price Yes No Price In Car…" at bounding box center [790, 420] width 1420 height 603
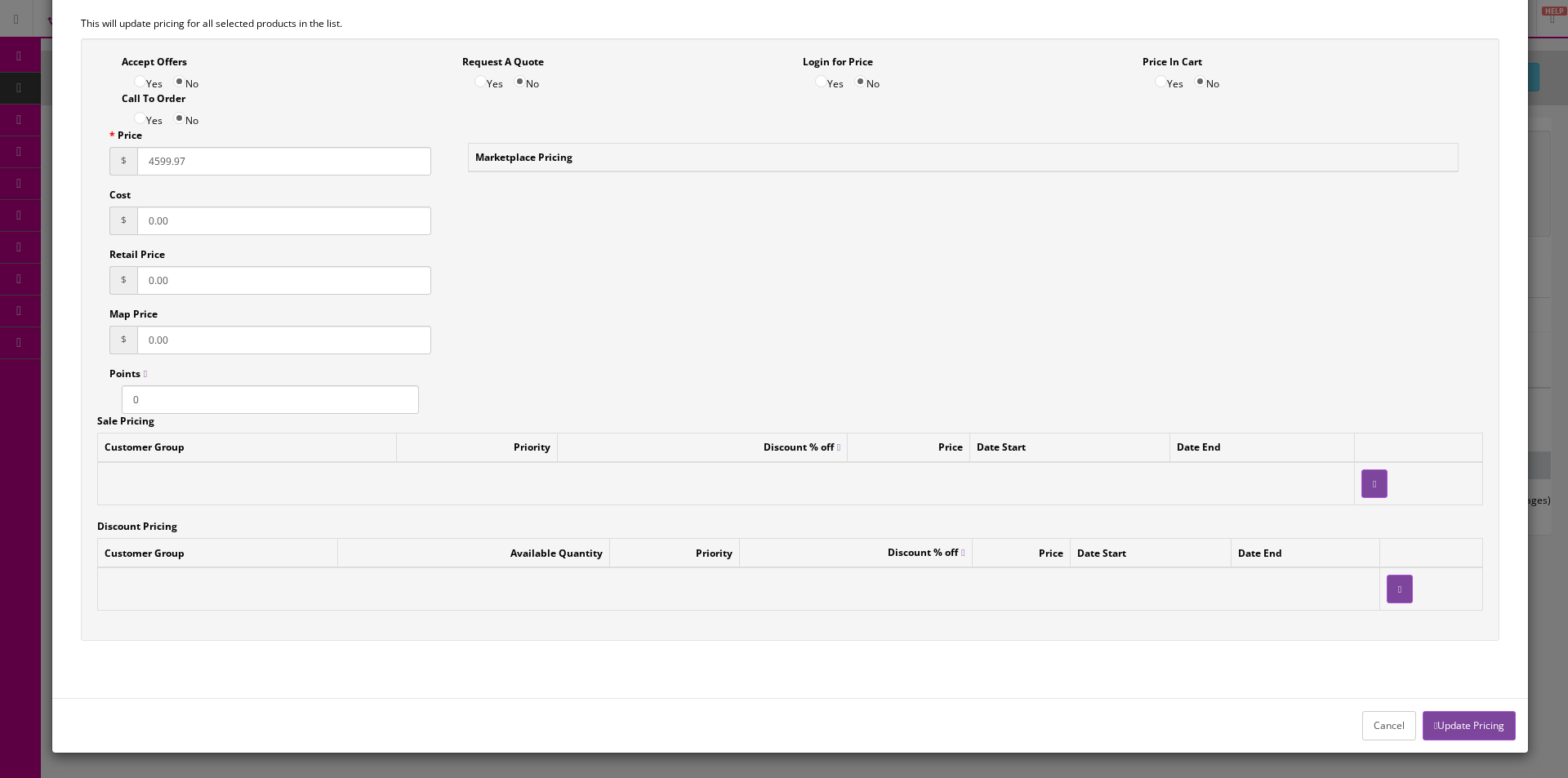
click at [1461, 729] on button "Update Pricing" at bounding box center [1469, 725] width 93 height 29
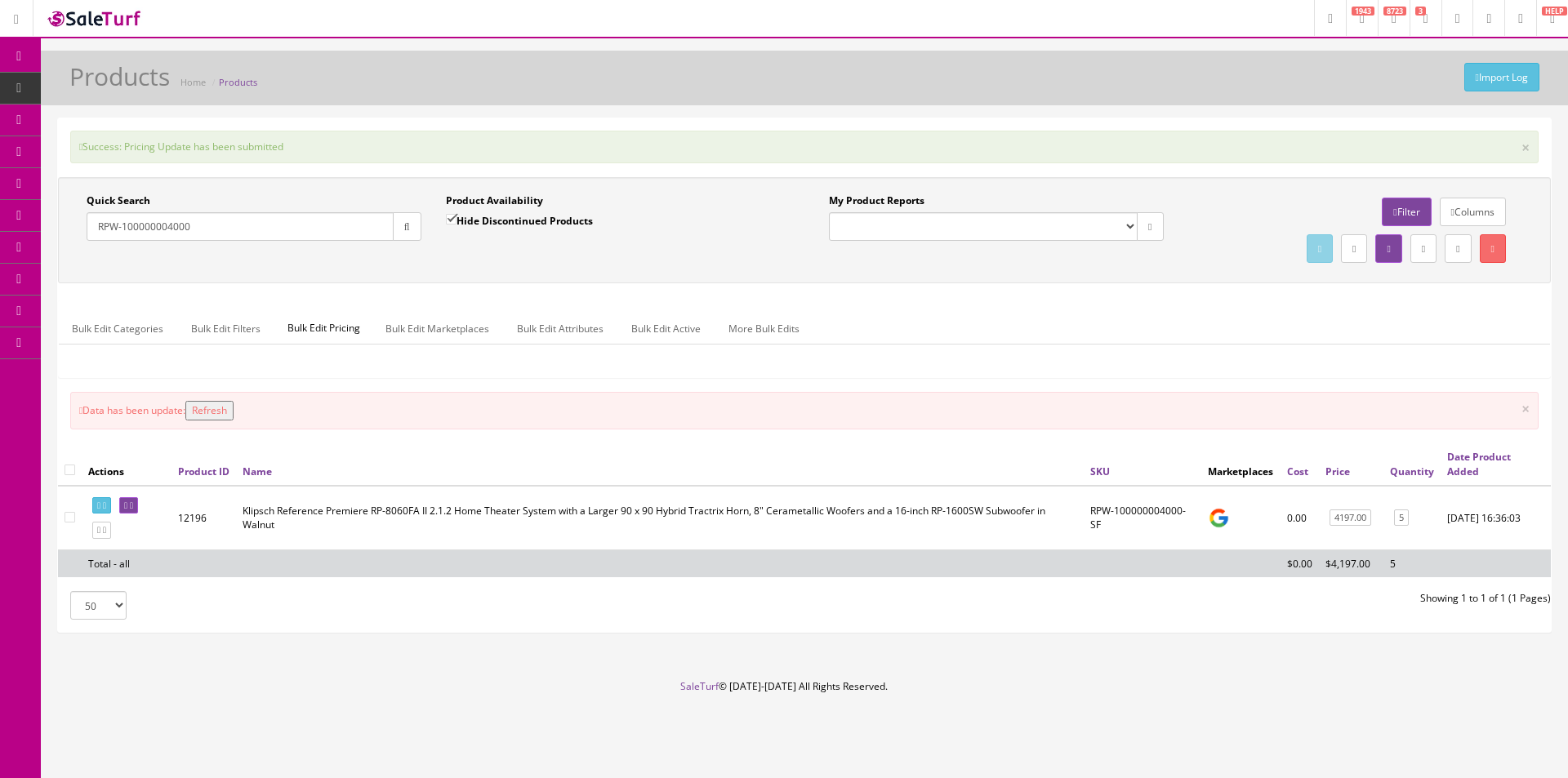
click at [230, 410] on button "Refresh" at bounding box center [209, 410] width 48 height 19
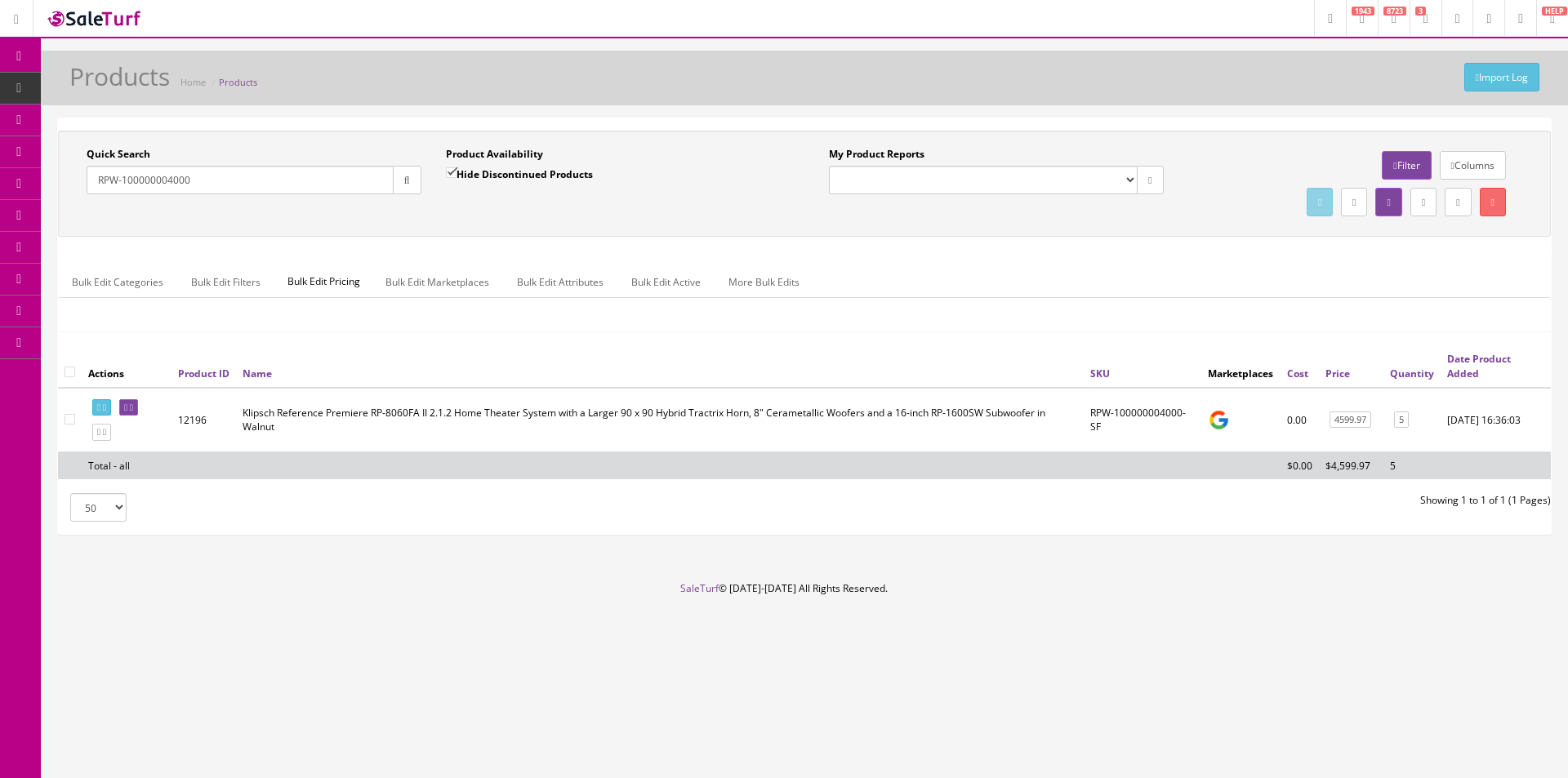
drag, startPoint x: 211, startPoint y: 182, endPoint x: 90, endPoint y: 178, distance: 121.1
click at [90, 178] on input "RPW-100000004000" at bounding box center [240, 180] width 307 height 29
paste input "200000002"
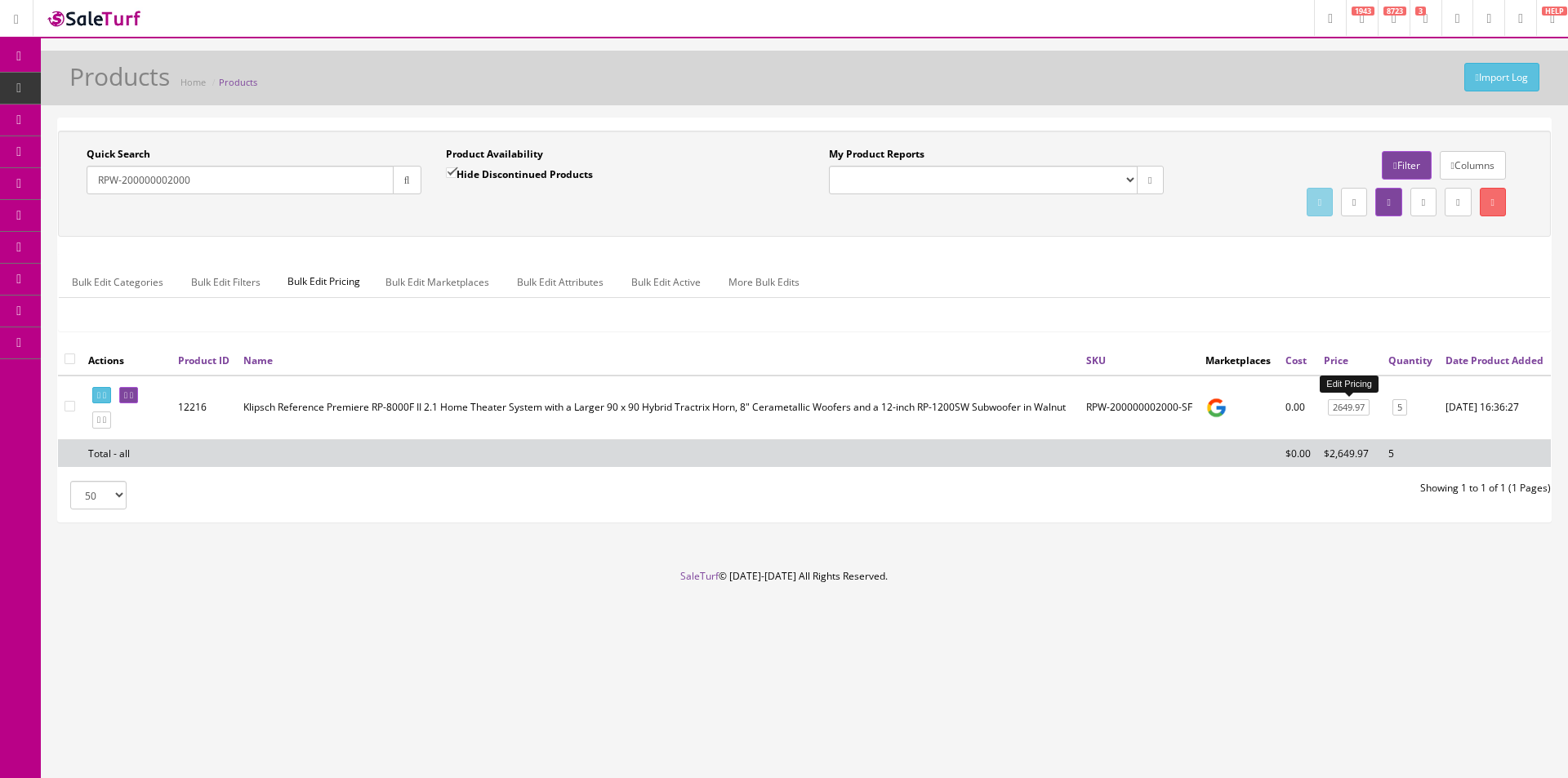
type input "RPW-200000002000"
click at [1356, 412] on link "2649.97" at bounding box center [1348, 408] width 41 height 17
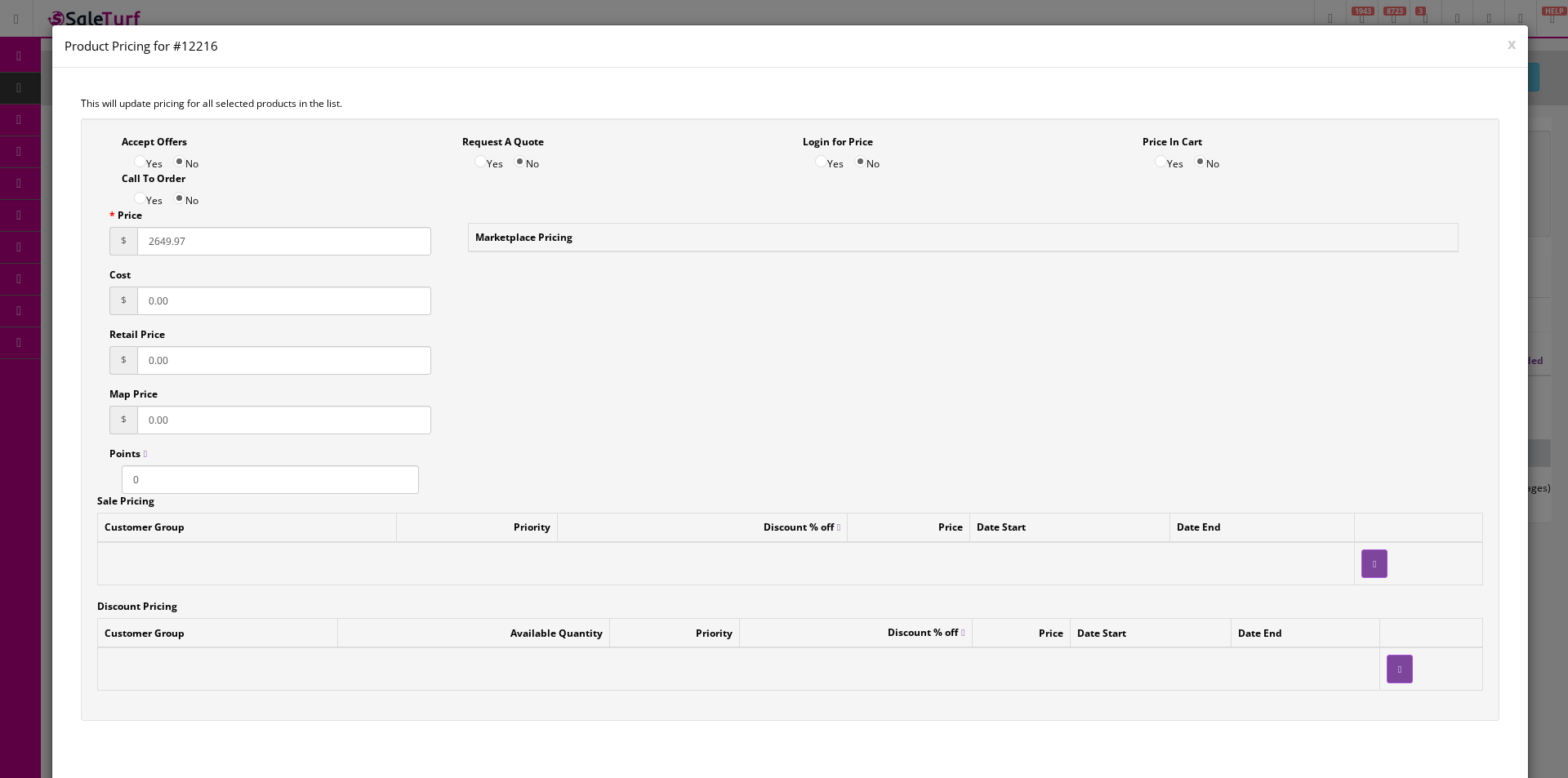
drag, startPoint x: 234, startPoint y: 235, endPoint x: 121, endPoint y: 228, distance: 113.2
click at [121, 228] on div "$ 2649.97" at bounding box center [270, 240] width 322 height 29
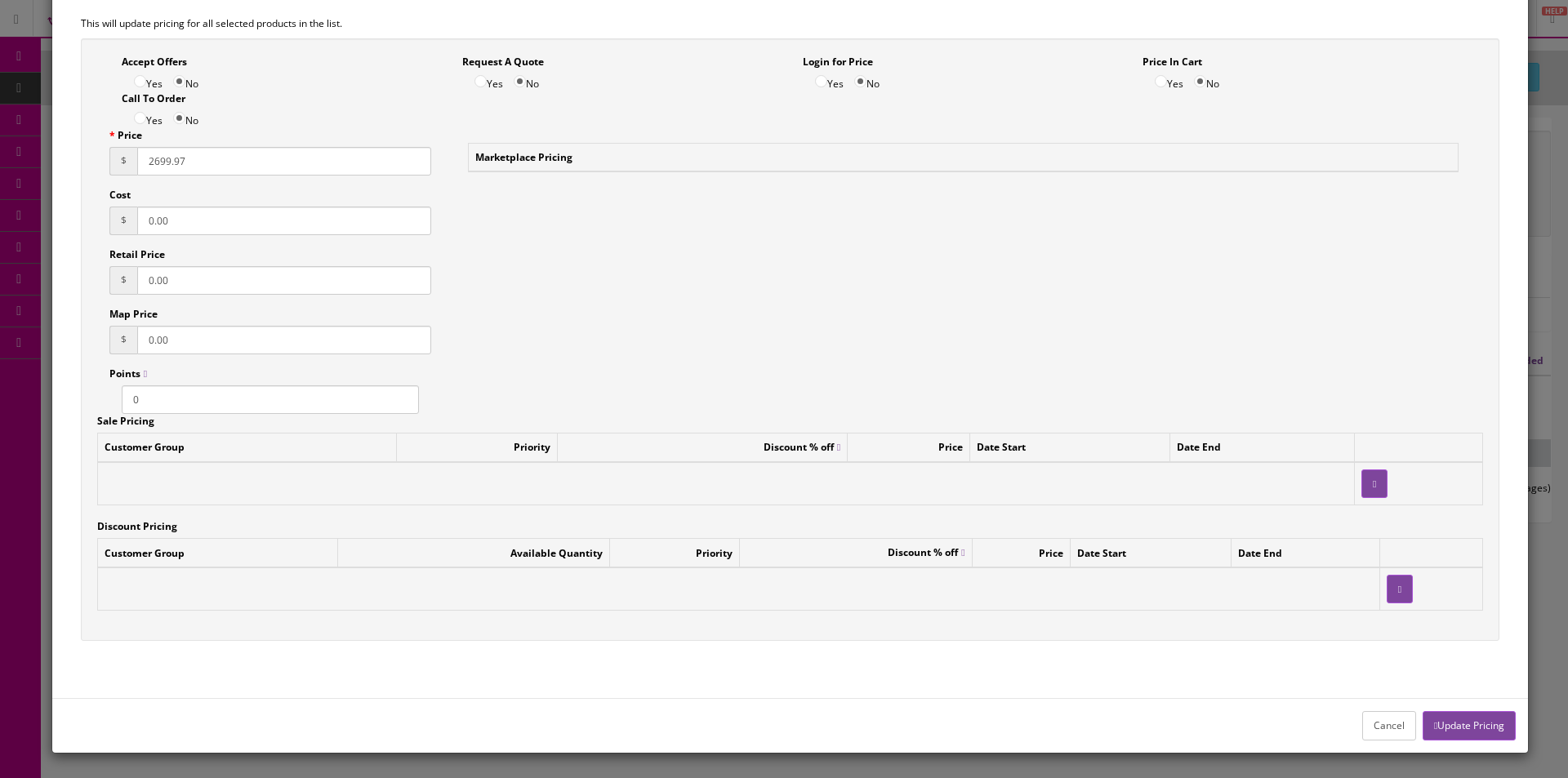
type input "2699.97"
click at [1486, 723] on button "Update Pricing" at bounding box center [1469, 725] width 93 height 29
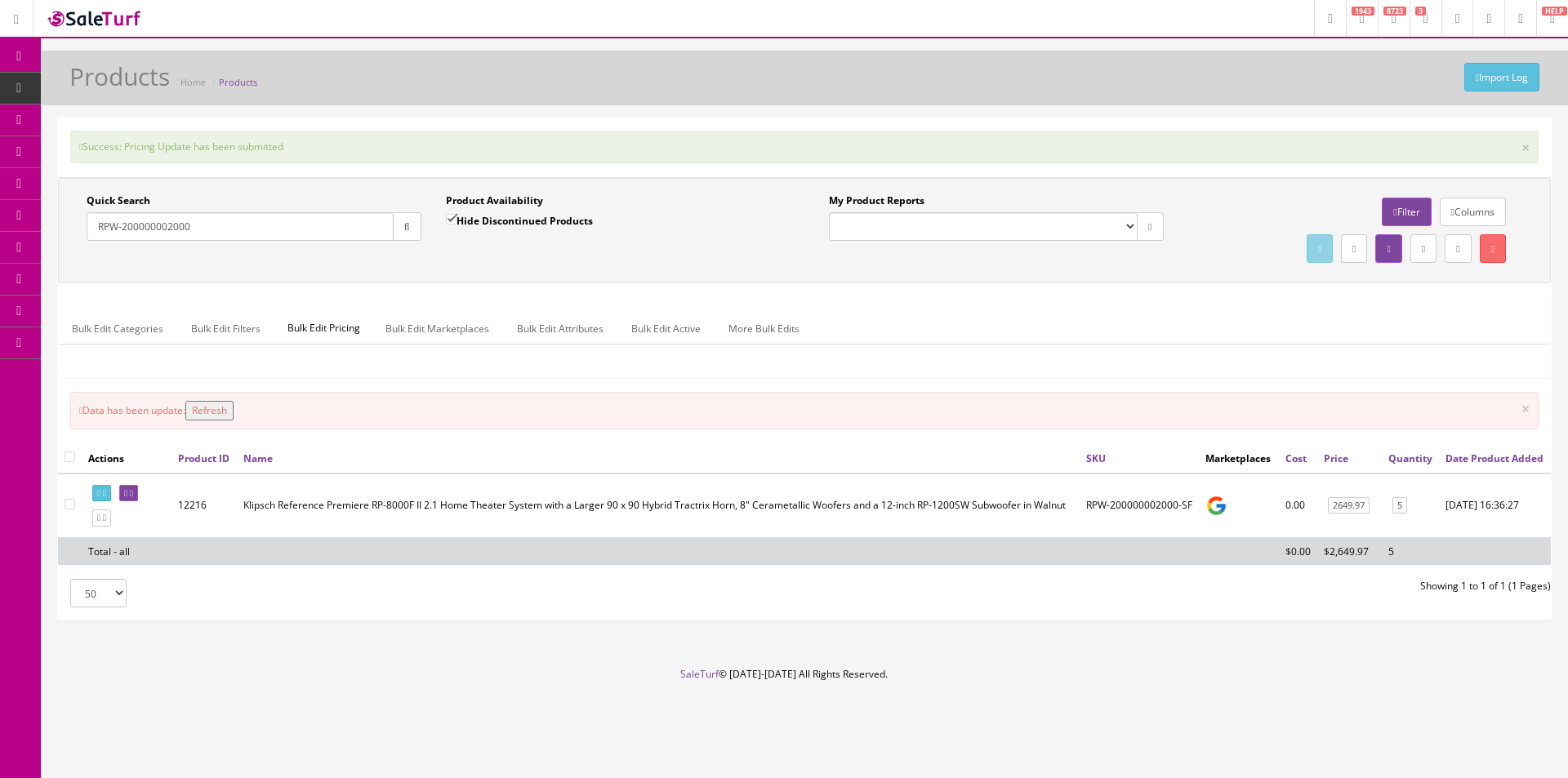
click at [211, 413] on button "Refresh" at bounding box center [209, 410] width 48 height 19
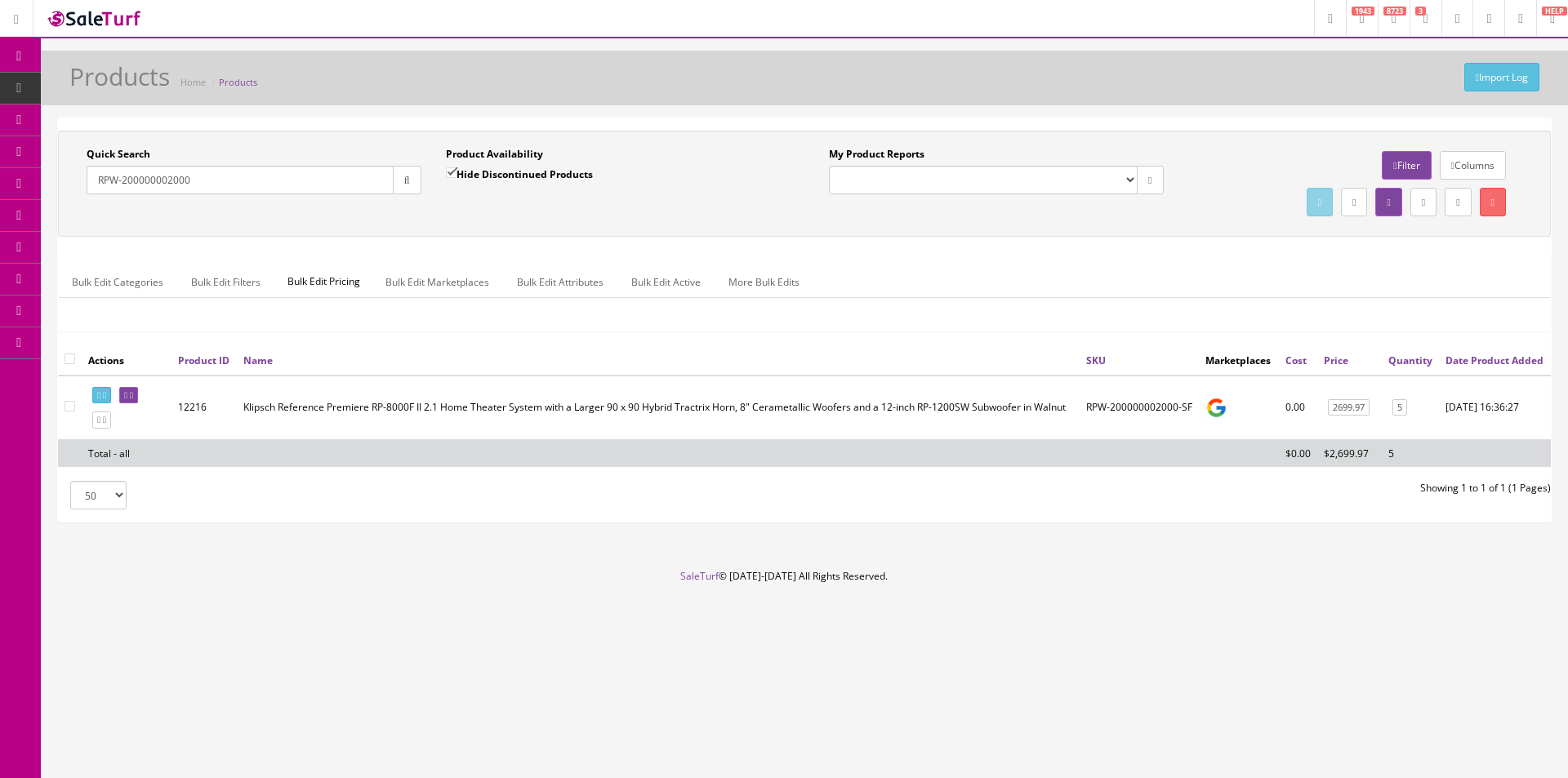
drag, startPoint x: 217, startPoint y: 182, endPoint x: 94, endPoint y: 178, distance: 123.1
click at [94, 178] on input "RPW-200000002000" at bounding box center [240, 180] width 307 height 29
paste input "123000023"
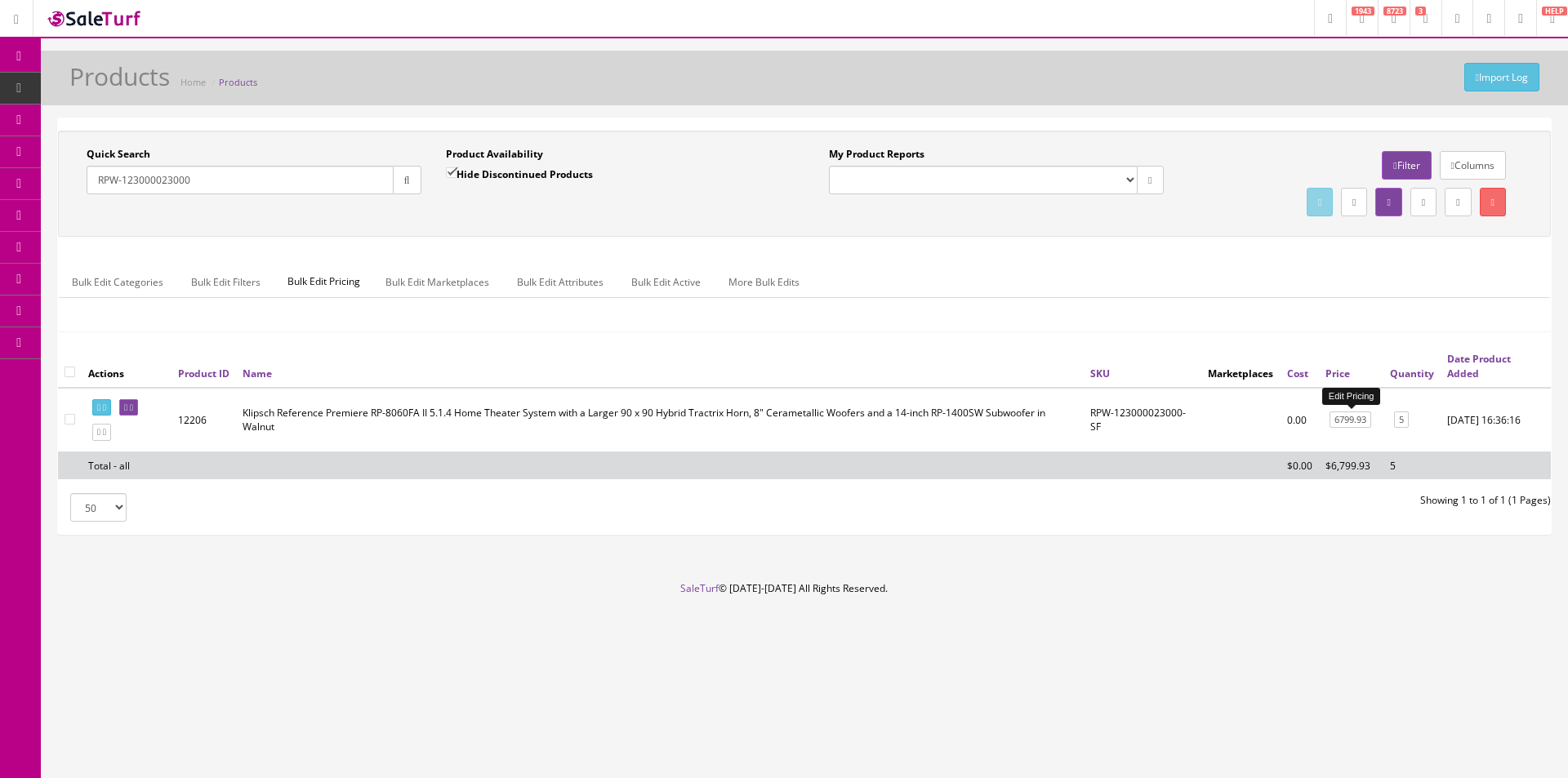
type input "RPW-123000023000"
click at [1363, 421] on link "6799.93" at bounding box center [1350, 420] width 41 height 17
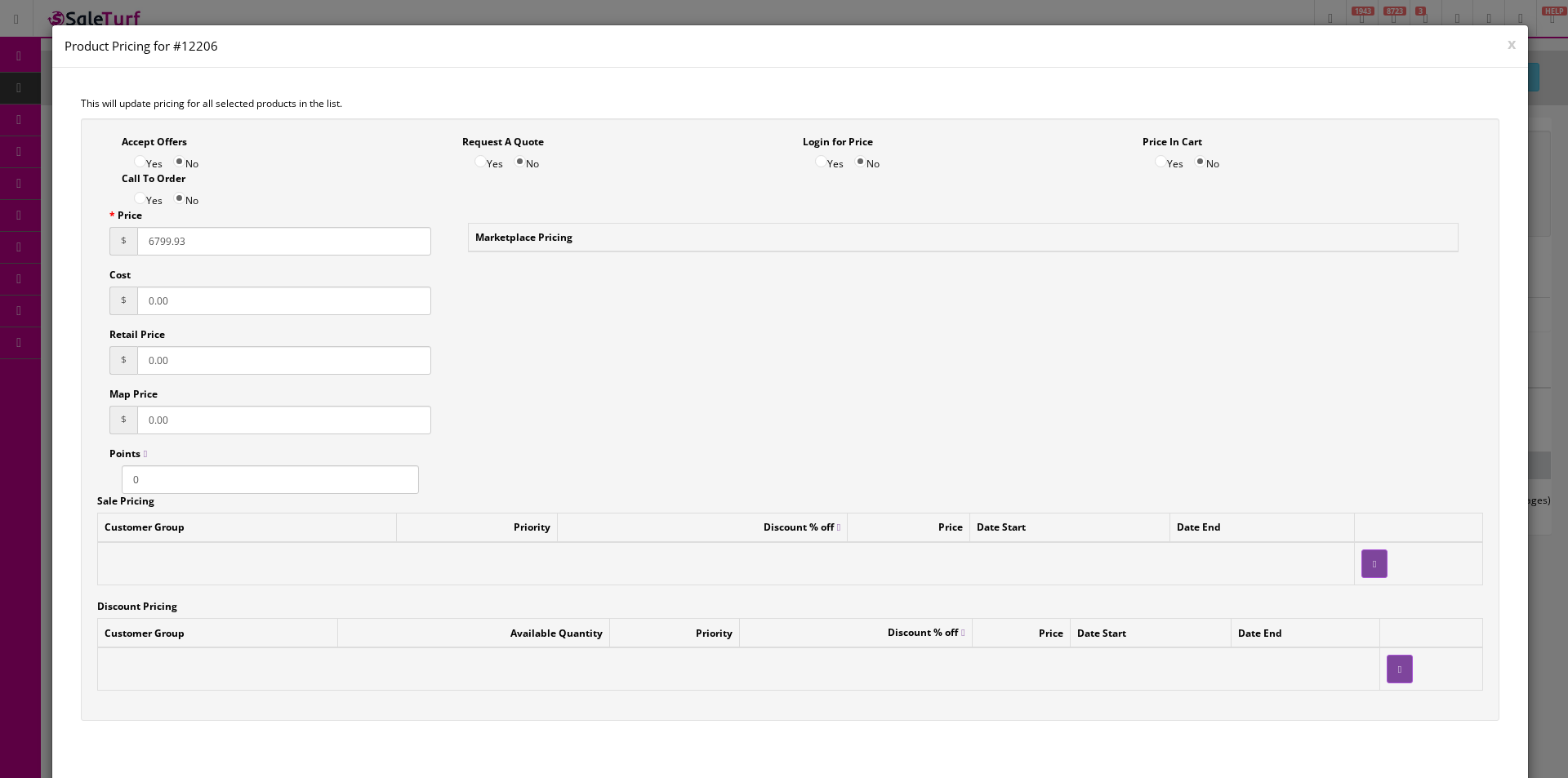
drag, startPoint x: 270, startPoint y: 239, endPoint x: 129, endPoint y: 228, distance: 141.4
click at [129, 228] on div "$ 6799.93" at bounding box center [270, 240] width 322 height 29
type input "6849.93"
click at [944, 428] on div "Accept Offers Yes No Request A Quote Yes No Login for Price Yes No Price In Car…" at bounding box center [790, 420] width 1420 height 603
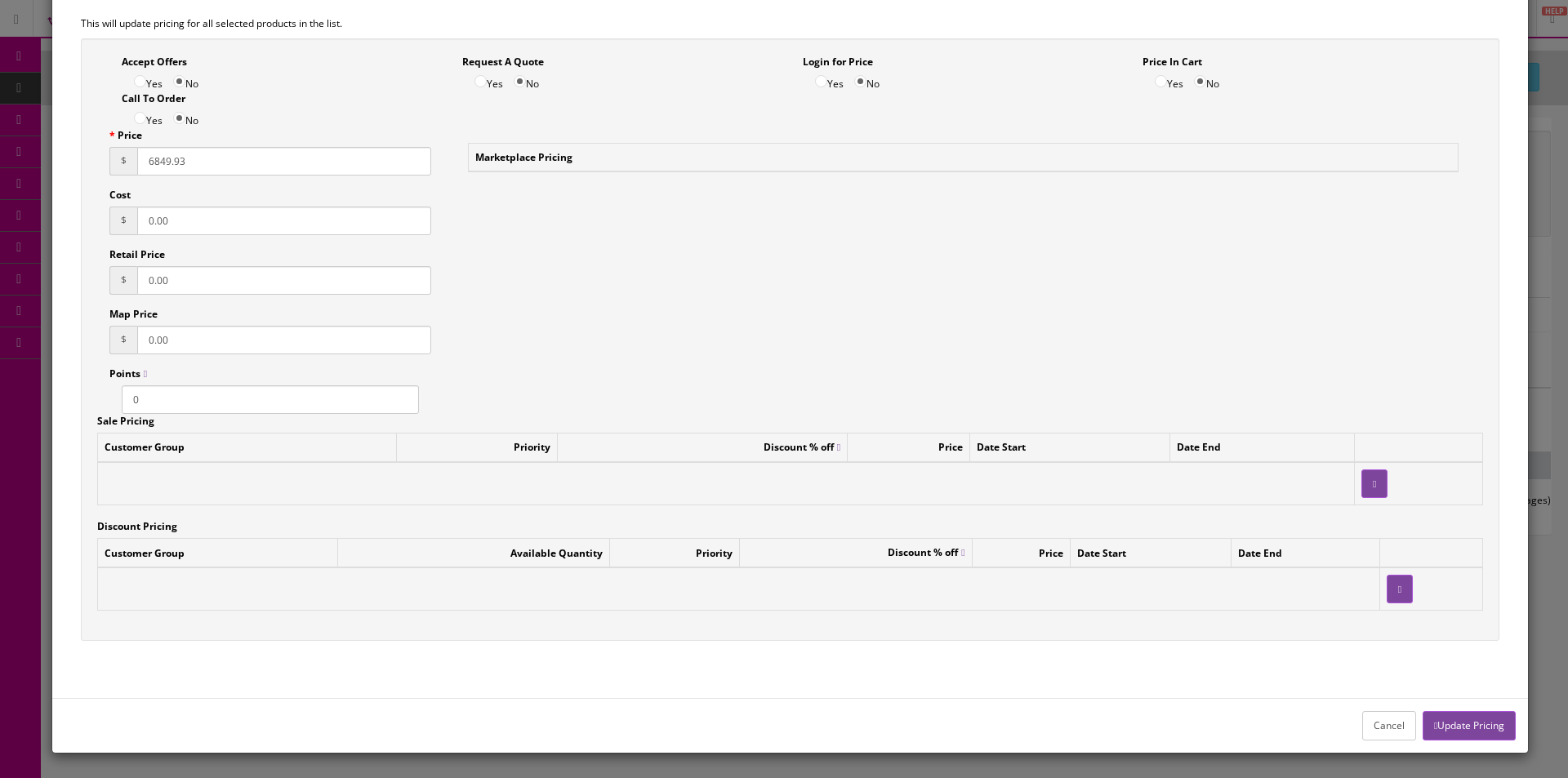
click at [1456, 722] on button "Update Pricing" at bounding box center [1469, 725] width 93 height 29
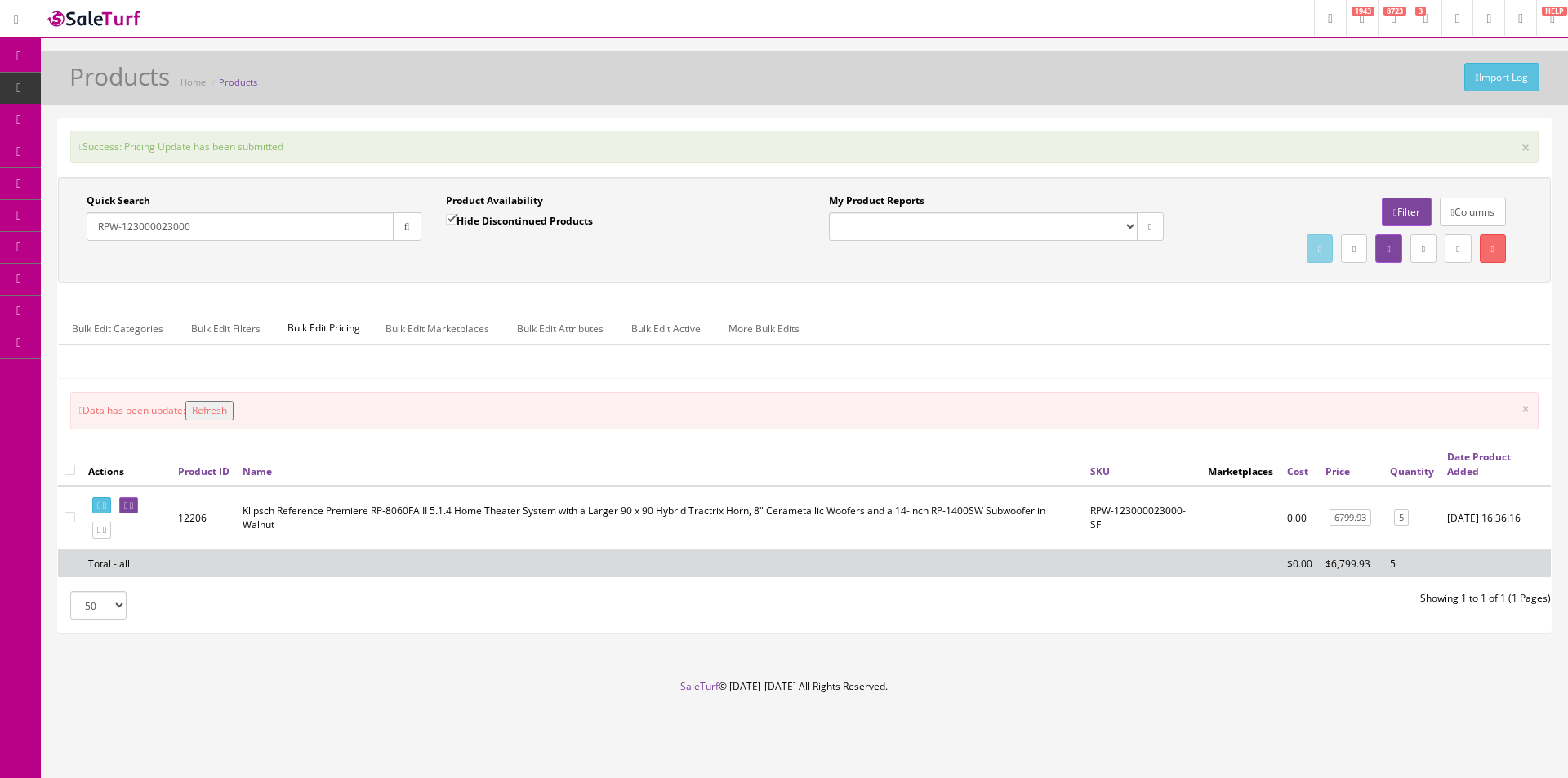
click at [219, 409] on button "Refresh" at bounding box center [209, 410] width 48 height 19
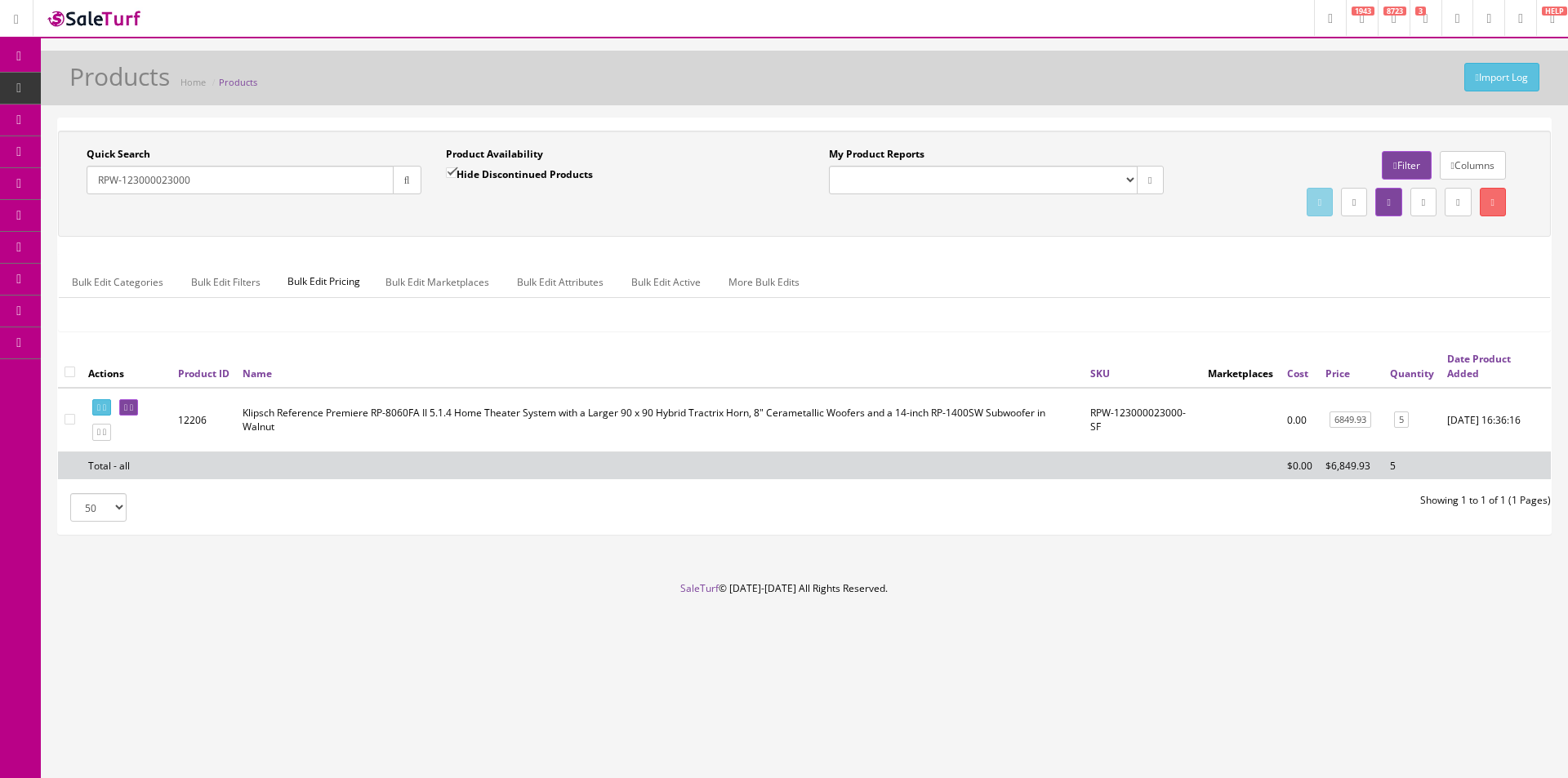
drag, startPoint x: 229, startPoint y: 179, endPoint x: 68, endPoint y: 170, distance: 161.3
click at [71, 172] on div "Quick Search RPW-123000023000 Date From Product Availability Hide Discontinued …" at bounding box center [433, 177] width 743 height 60
paste input "327600102"
type input "RPW-327600102000"
click at [1363, 419] on link "4949.93" at bounding box center [1350, 420] width 41 height 17
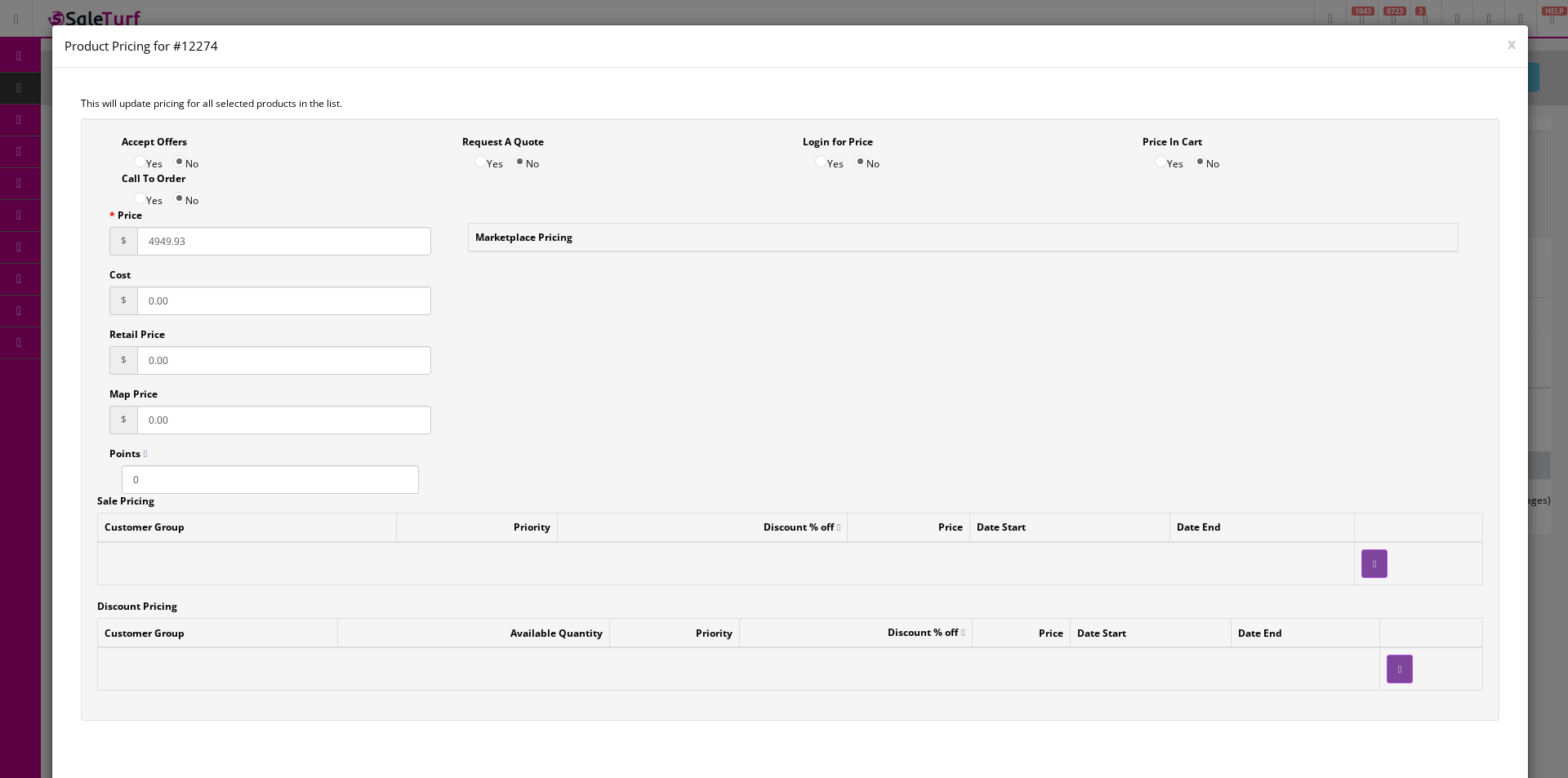
drag, startPoint x: 235, startPoint y: 234, endPoint x: 136, endPoint y: 235, distance: 99.0
click at [137, 235] on input "4949.93" at bounding box center [284, 240] width 294 height 29
type input "4999.93"
click at [486, 396] on div "Accept Offers Yes No Request A Quote Yes No Login for Price Yes No Price In Car…" at bounding box center [790, 420] width 1420 height 603
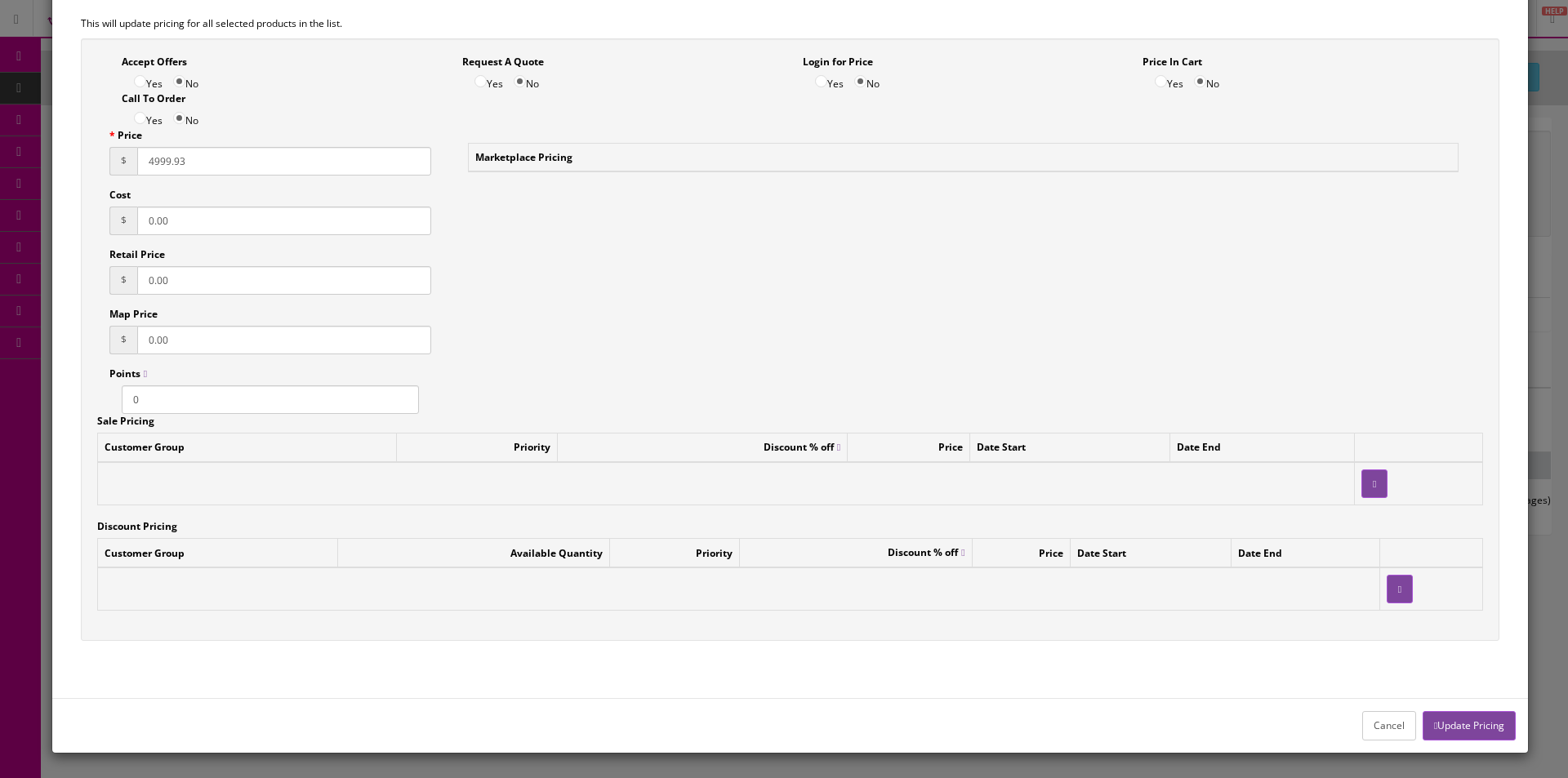
click at [1453, 722] on button "Update Pricing" at bounding box center [1469, 725] width 93 height 29
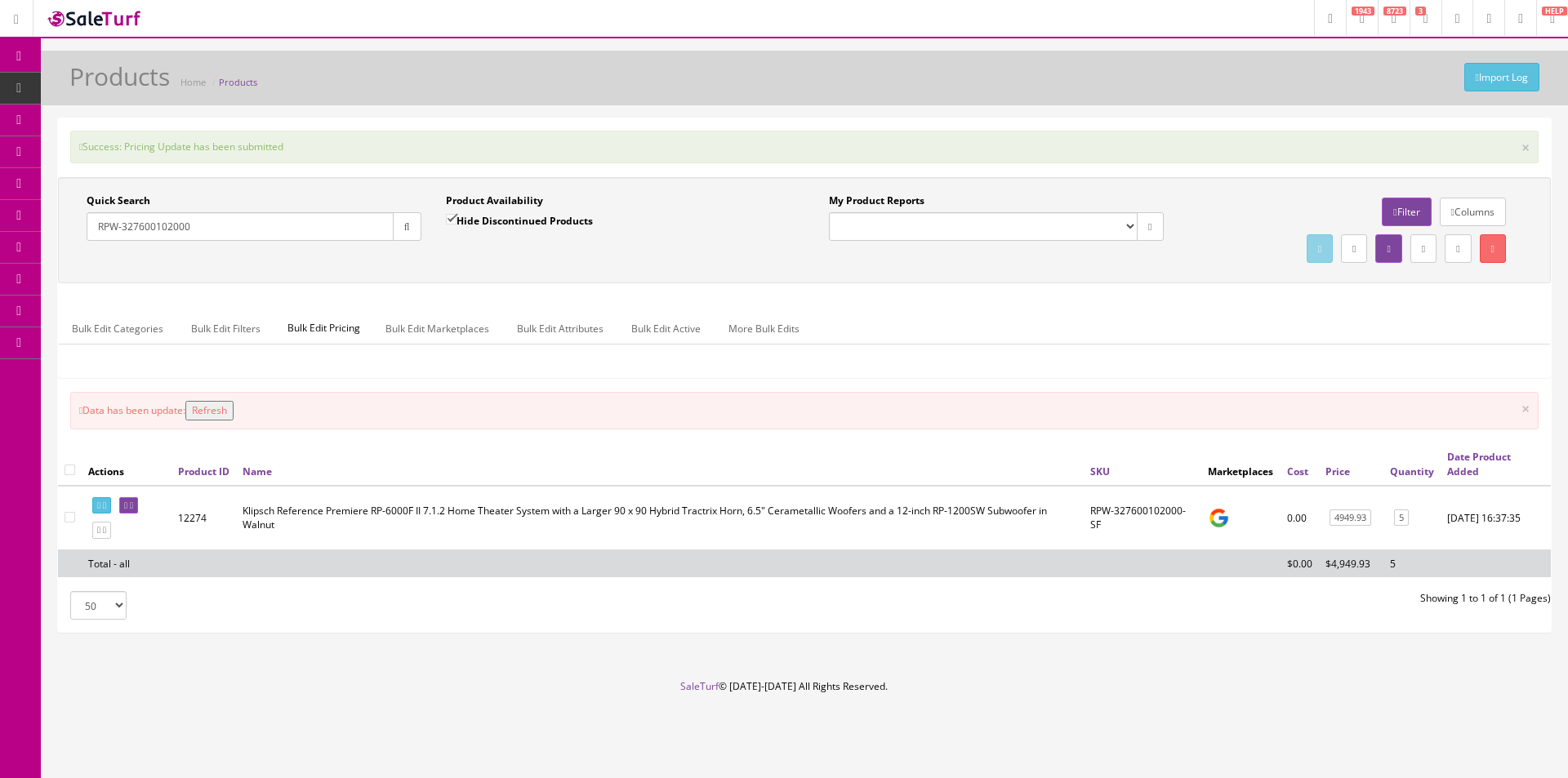
click at [210, 413] on button "Refresh" at bounding box center [209, 410] width 48 height 19
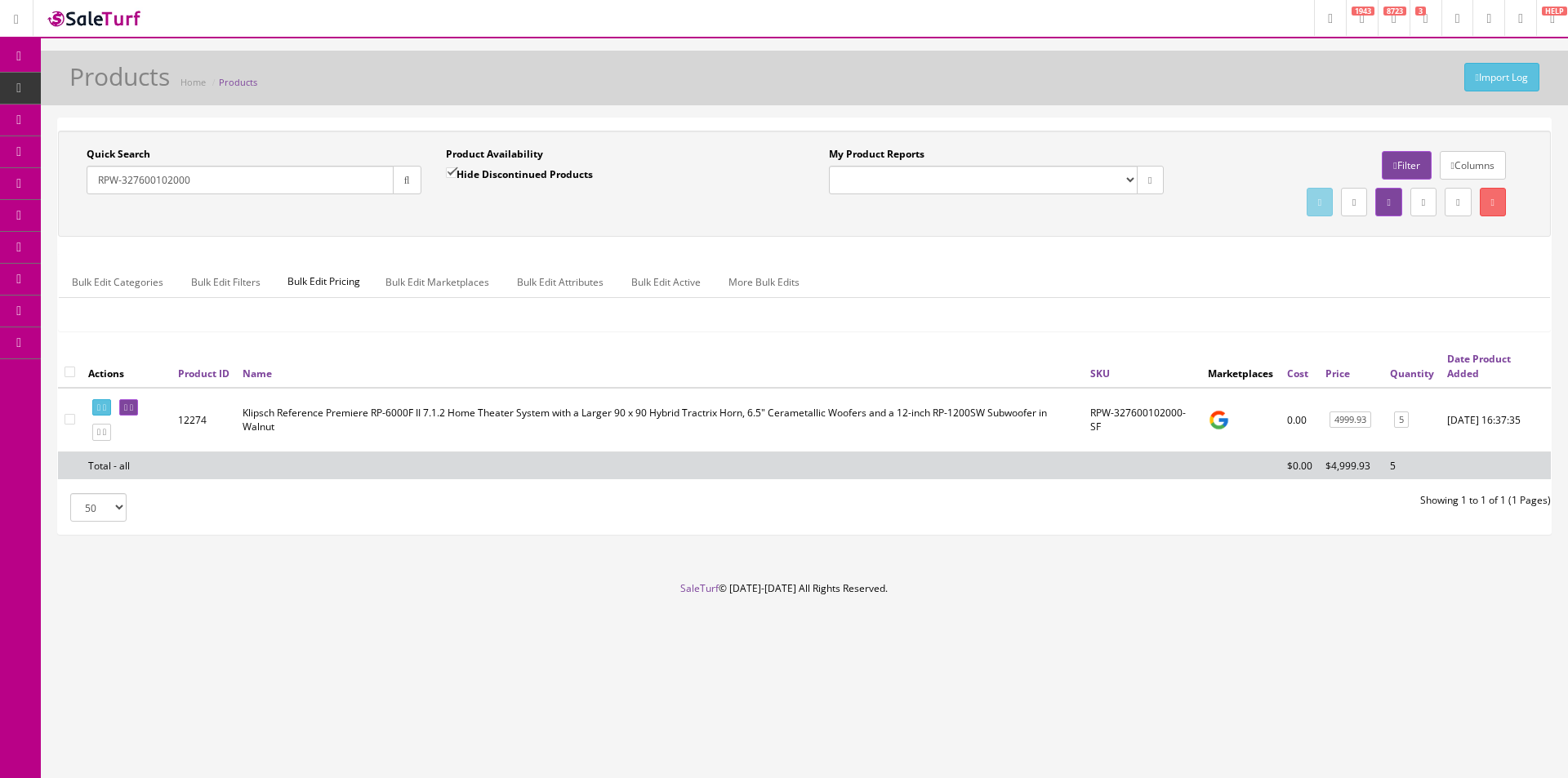
drag, startPoint x: 205, startPoint y: 175, endPoint x: 4, endPoint y: 152, distance: 202.3
click at [4, 152] on div "Research Trends Trending on Ebay Google Trends Amazon Insights (Login Before Cl…" at bounding box center [784, 389] width 1568 height 778
paste input "123500024"
type input "RPW-123500024000"
click at [1350, 419] on link "7899.92" at bounding box center [1350, 420] width 41 height 17
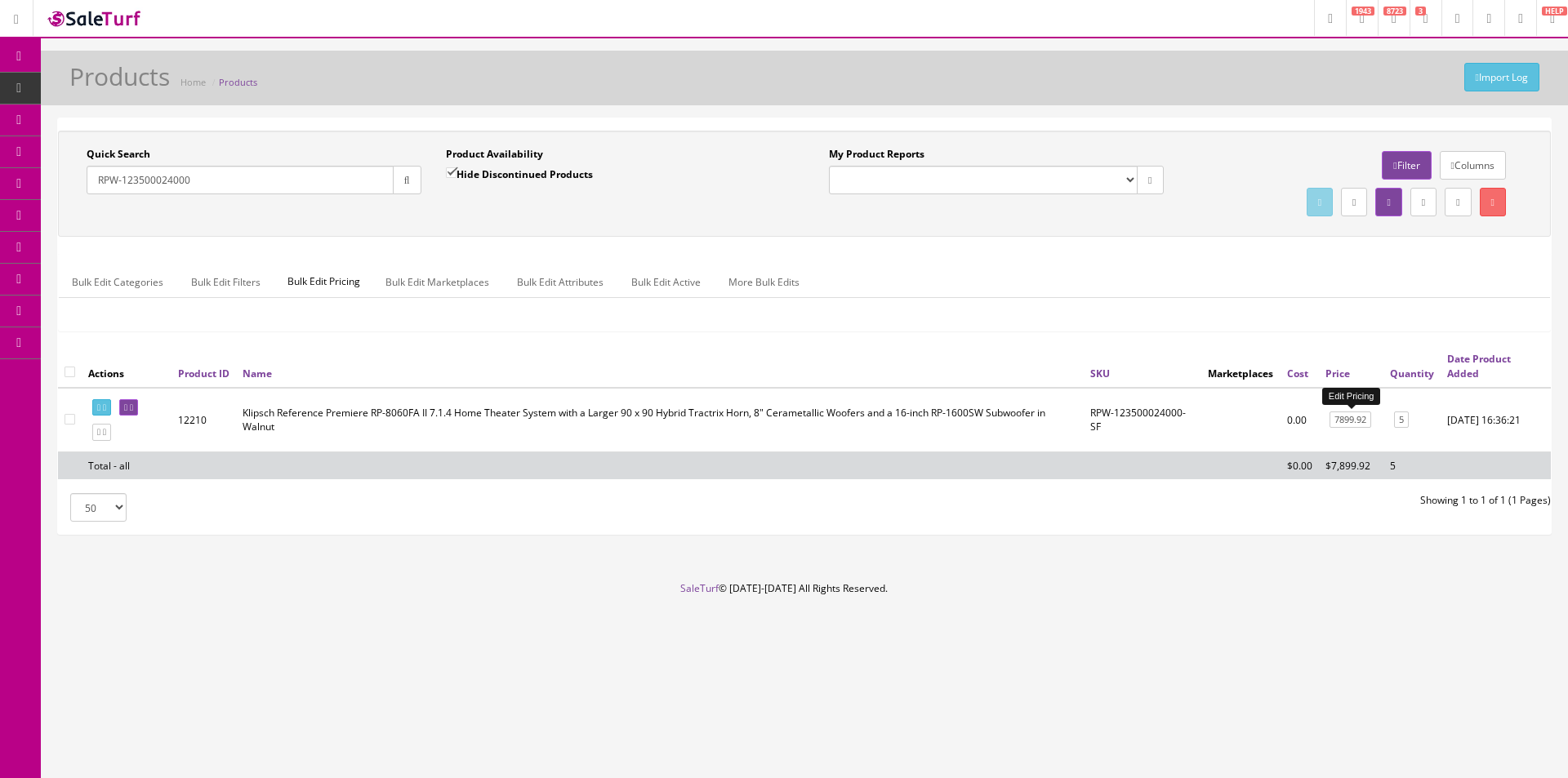
click at [1350, 419] on link "7899.92" at bounding box center [1350, 420] width 41 height 17
click at [1354, 422] on link "7899.92" at bounding box center [1350, 420] width 41 height 17
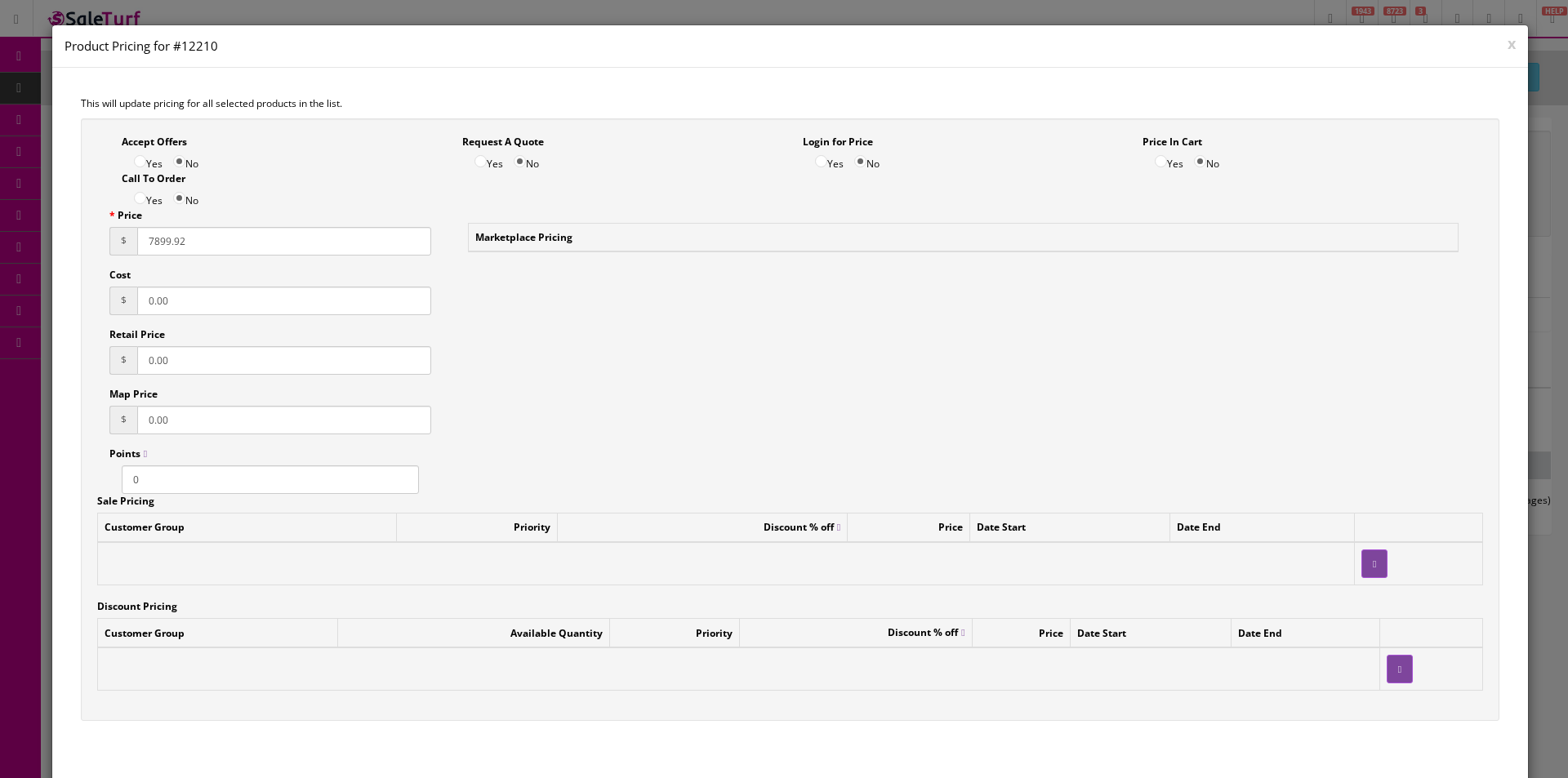
drag, startPoint x: 208, startPoint y: 239, endPoint x: 103, endPoint y: 237, distance: 105.0
click at [103, 237] on div "Price $ 7899.92 Cost $ 0.00 Retail Price $ 0.00 Map Price $ 0.00 Points 0" at bounding box center [270, 351] width 346 height 285
type input "7999.92"
click at [573, 405] on div "Accept Offers Yes No Request A Quote Yes No Login for Price Yes No Price In Car…" at bounding box center [790, 420] width 1420 height 603
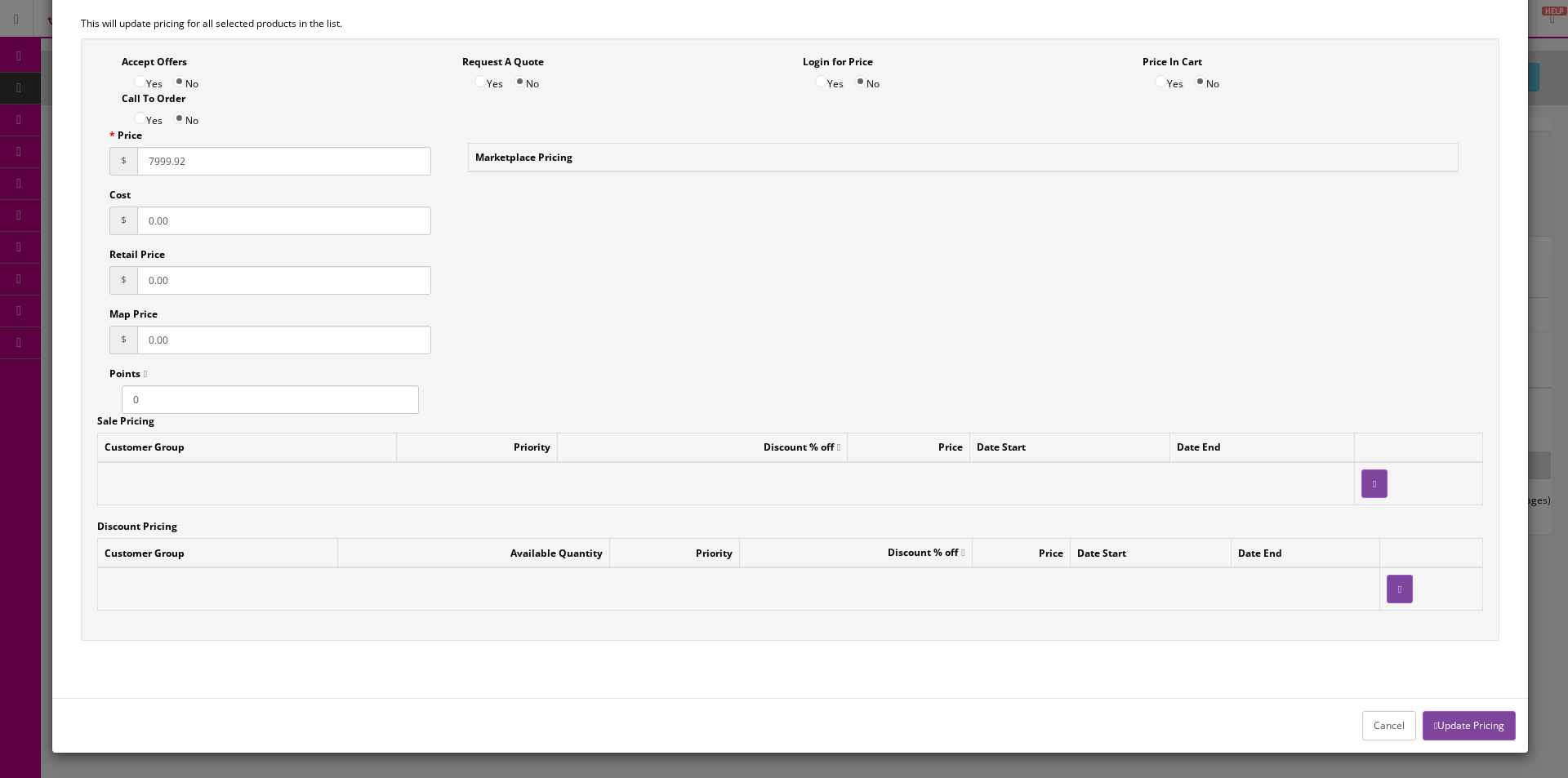
click at [1454, 721] on button "Update Pricing" at bounding box center [1469, 725] width 93 height 29
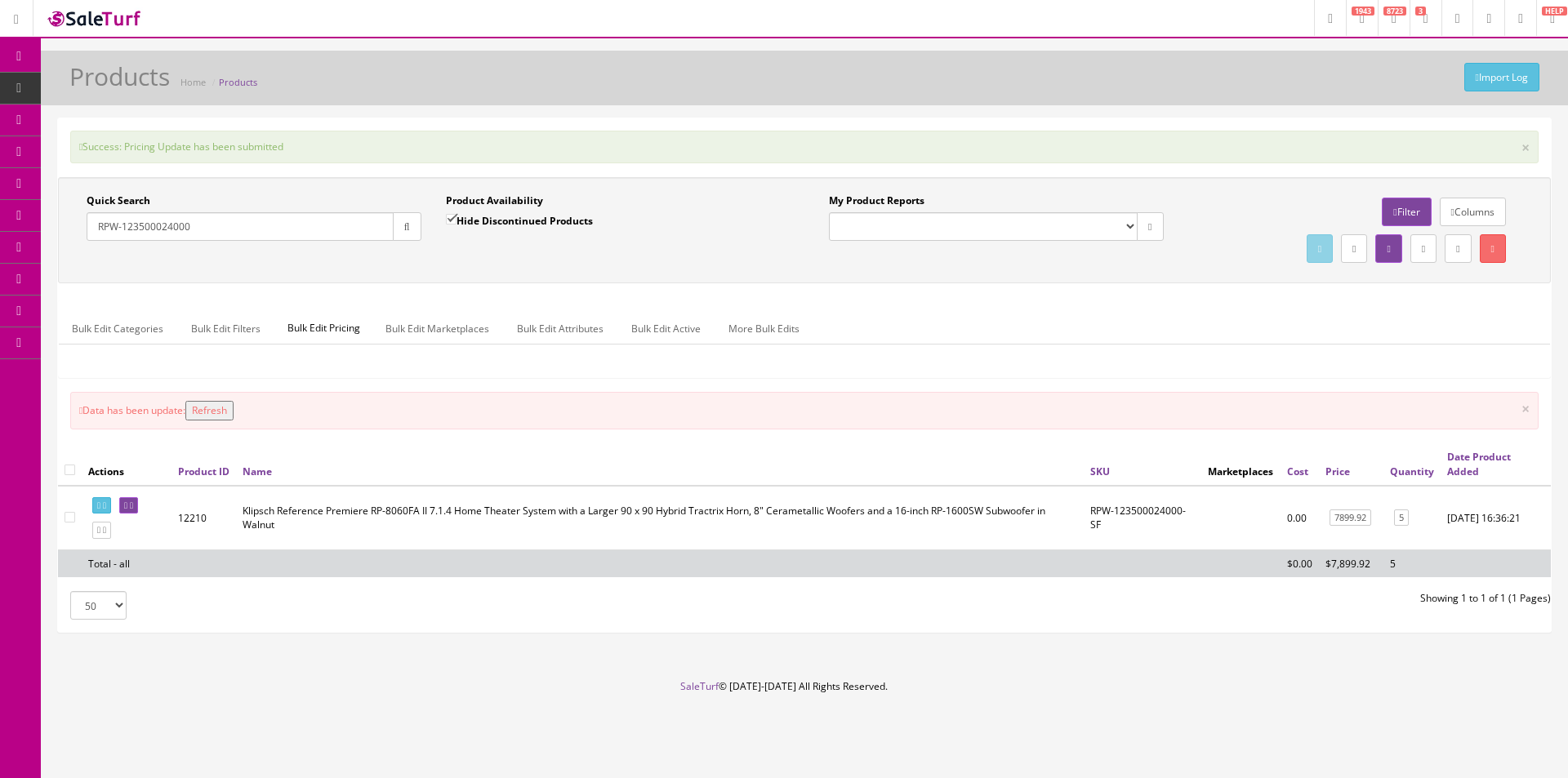
click at [228, 408] on button "Refresh" at bounding box center [209, 410] width 48 height 19
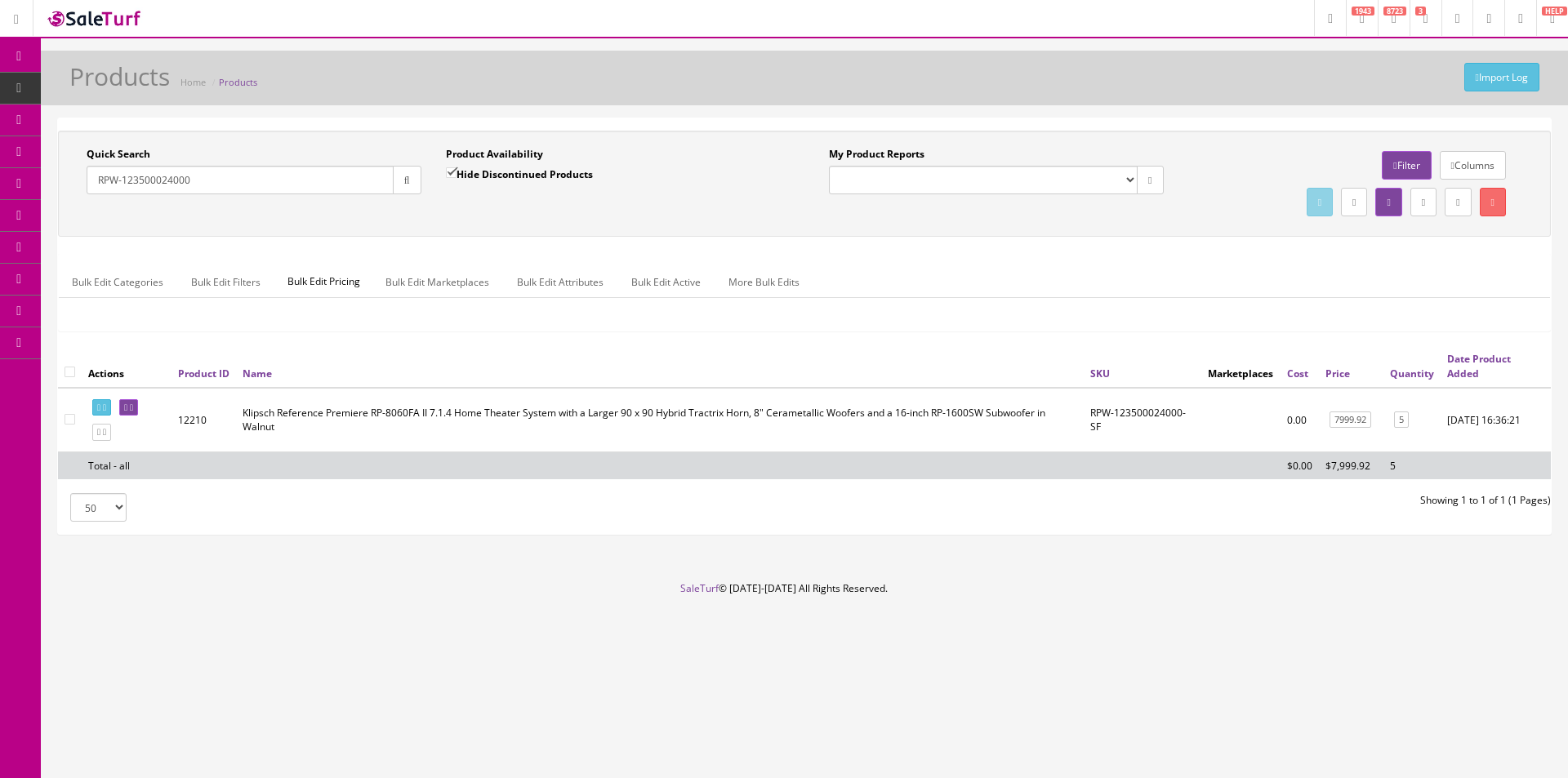
drag, startPoint x: 224, startPoint y: 174, endPoint x: 11, endPoint y: 168, distance: 213.1
click at [11, 168] on div "Research Trends Trending on Ebay Google Trends Amazon Insights (Login Before Cl…" at bounding box center [784, 389] width 1568 height 778
paste input "115000033"
type input "RPW-111500003300"
click at [1358, 422] on link "8942.00" at bounding box center [1350, 420] width 41 height 17
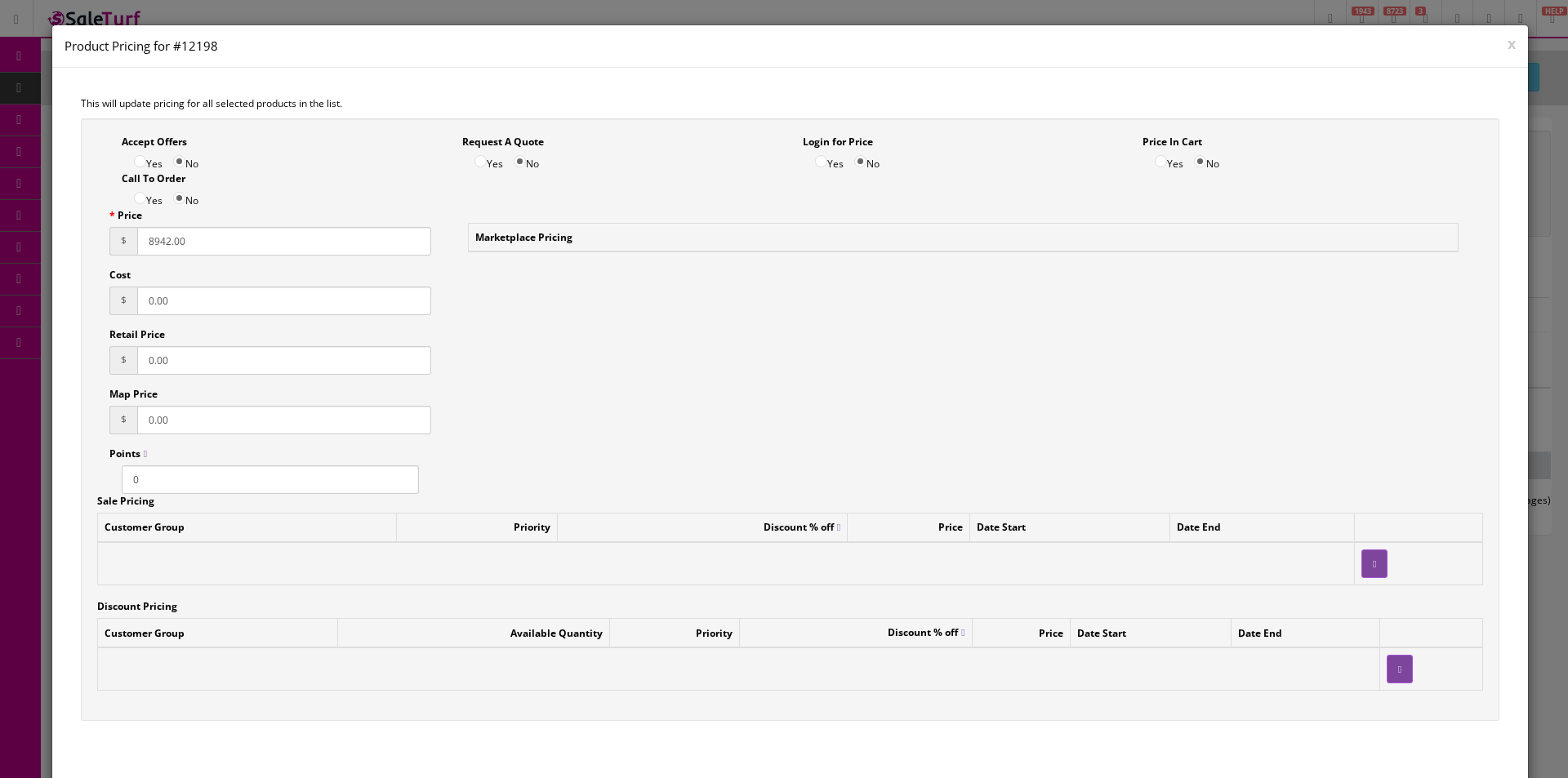
drag, startPoint x: 212, startPoint y: 241, endPoint x: 117, endPoint y: 229, distance: 95.8
click at [117, 229] on div "$ 8942.00" at bounding box center [270, 240] width 322 height 29
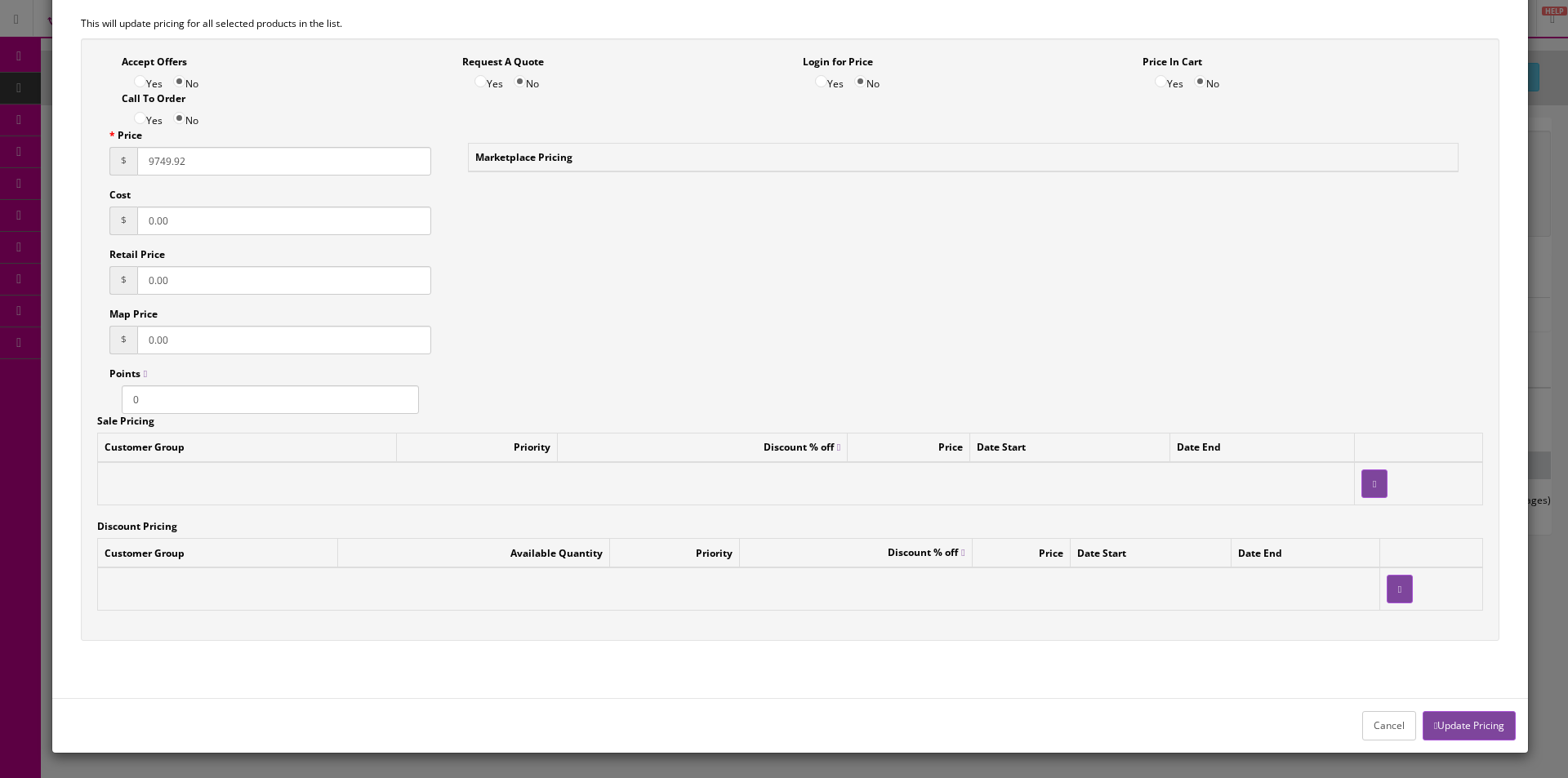
type input "9749.92"
click at [1480, 726] on button "Update Pricing" at bounding box center [1469, 725] width 93 height 29
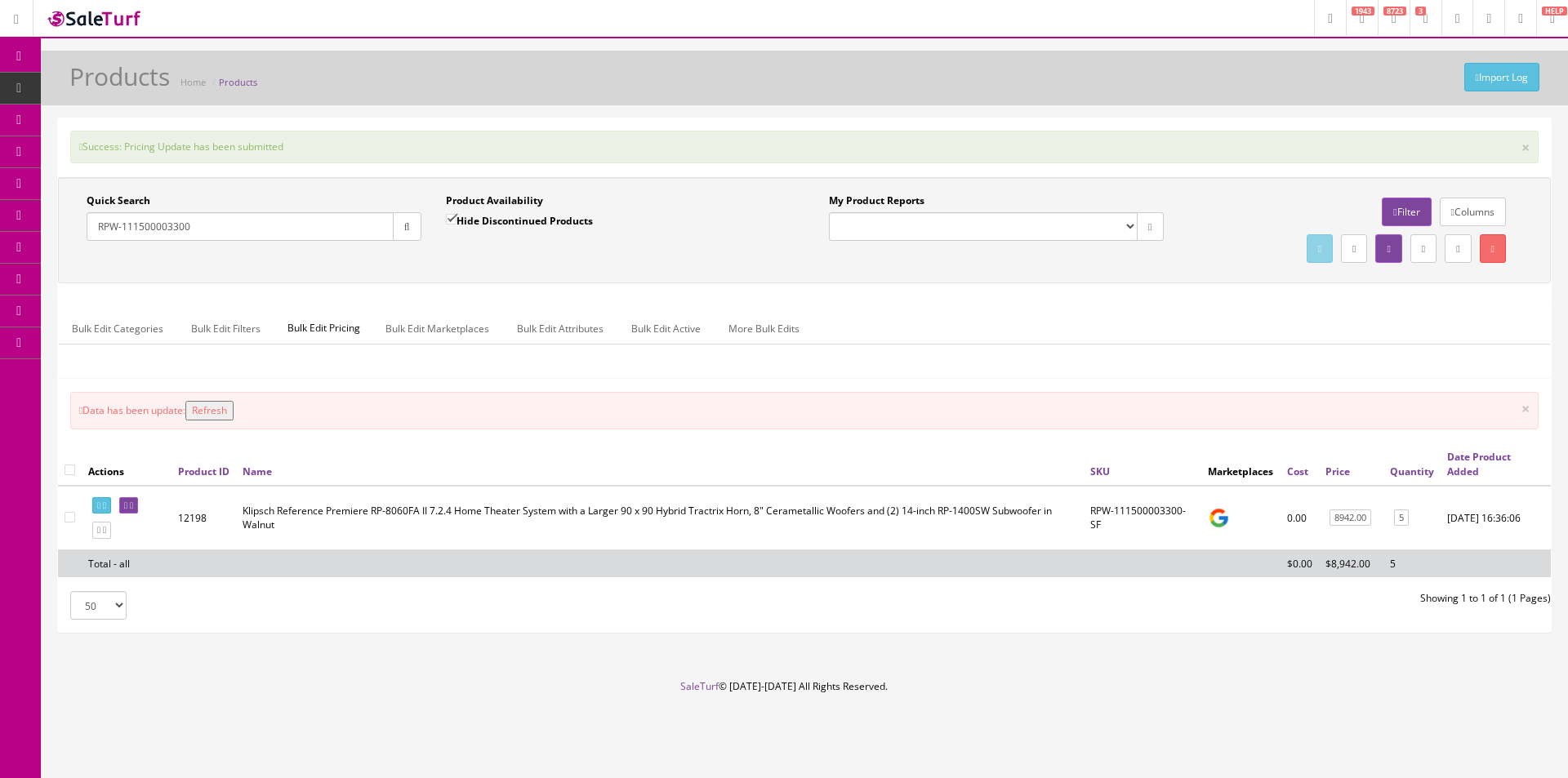
click at [215, 406] on button "Refresh" at bounding box center [209, 410] width 48 height 19
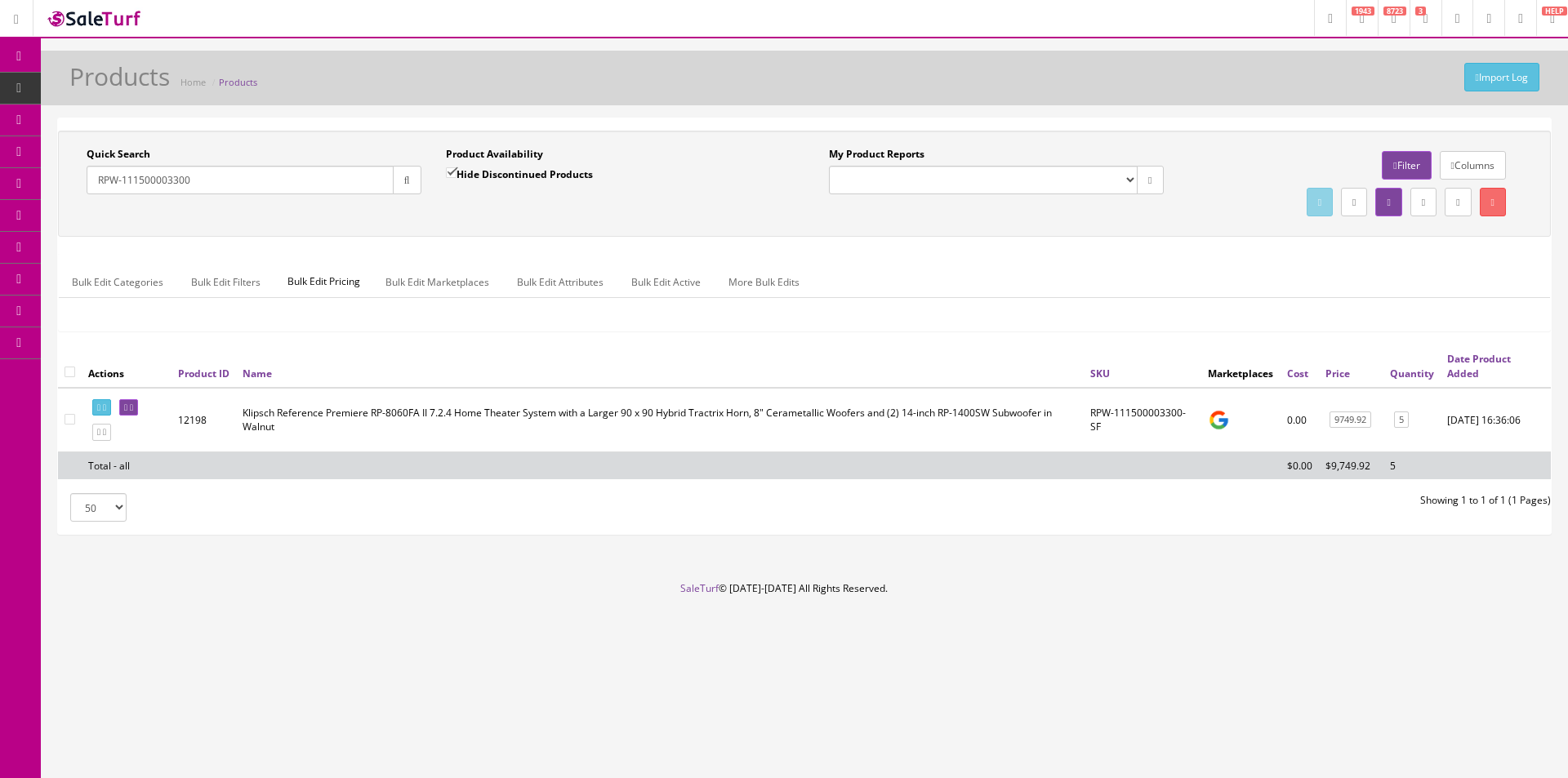
drag, startPoint x: 219, startPoint y: 179, endPoint x: 65, endPoint y: 162, distance: 154.9
click at [65, 162] on div "Quick Search RPW-111500003300 Date From Product Availability Hide Discontinued …" at bounding box center [433, 177] width 743 height 60
paste input "230000240"
type input "RPW-123000024000"
click at [1360, 416] on link "7199.93" at bounding box center [1350, 420] width 41 height 17
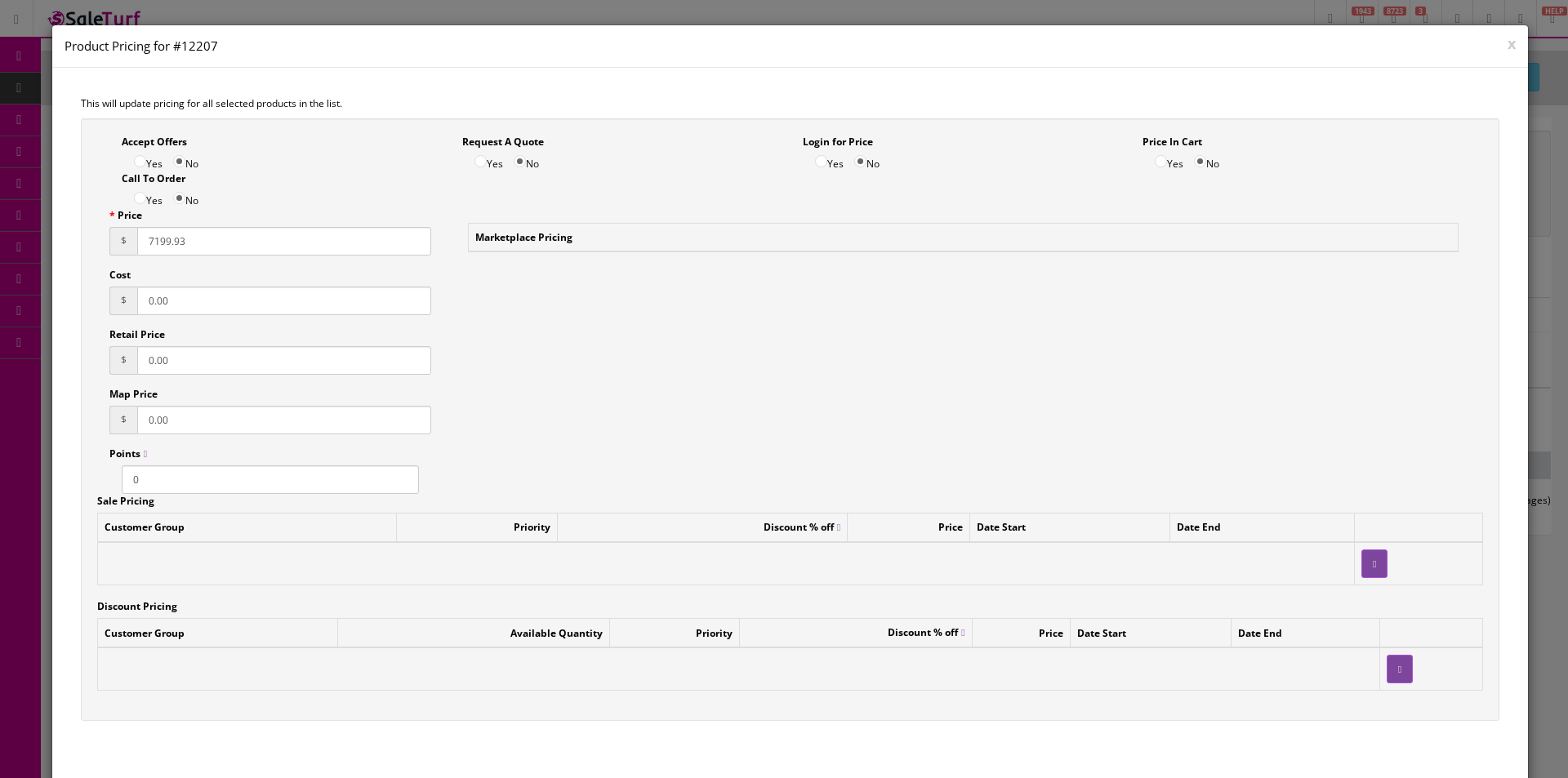
drag, startPoint x: 333, startPoint y: 249, endPoint x: 129, endPoint y: 226, distance: 205.3
click at [129, 226] on div "Price $ 7199.93" at bounding box center [270, 231] width 322 height 47
type input "7299.93"
click at [843, 381] on div "Accept Offers Yes No Request A Quote Yes No Login for Price Yes No Price In Car…" at bounding box center [790, 420] width 1420 height 603
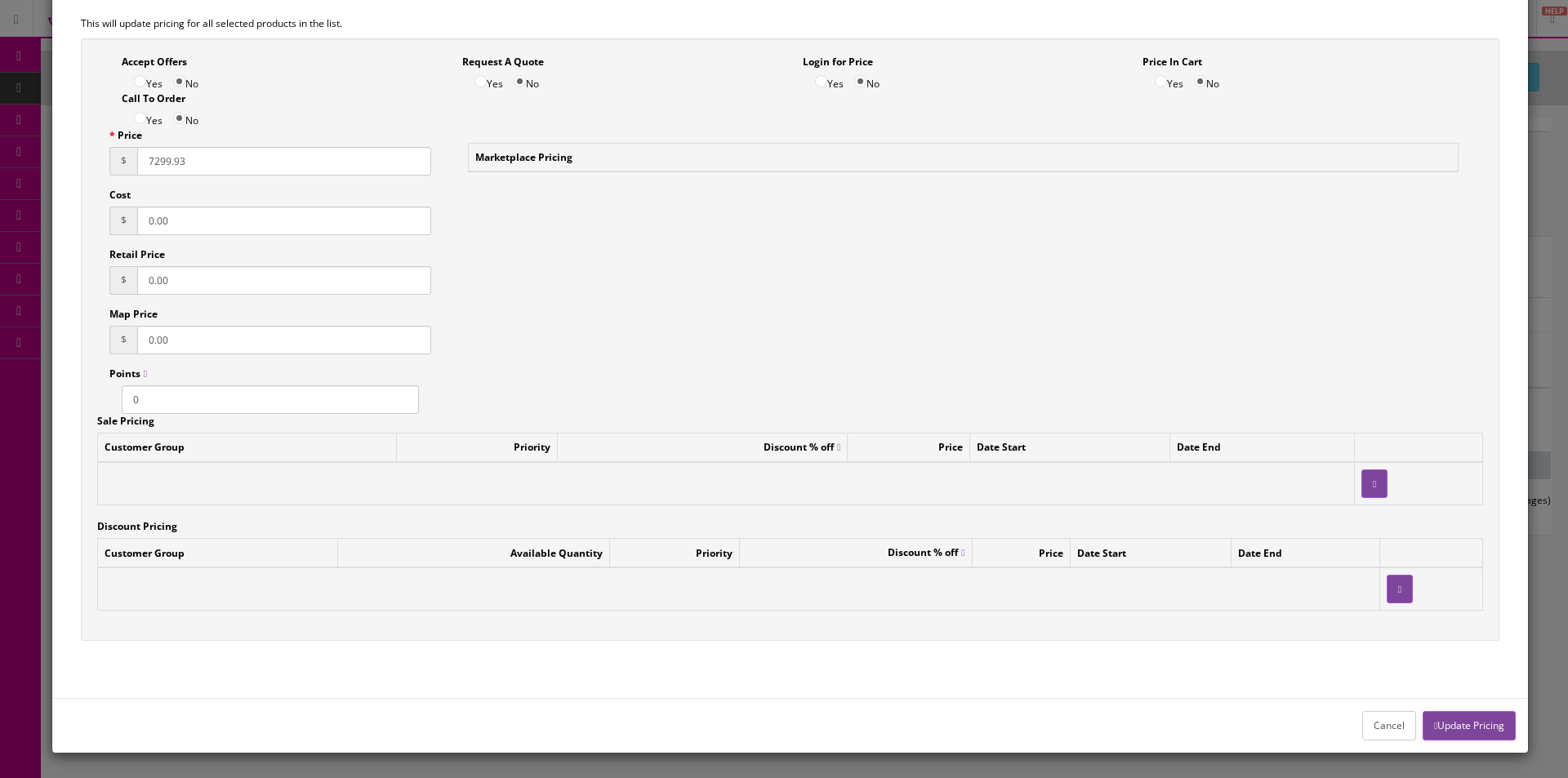
click at [1462, 728] on button "Update Pricing" at bounding box center [1469, 725] width 93 height 29
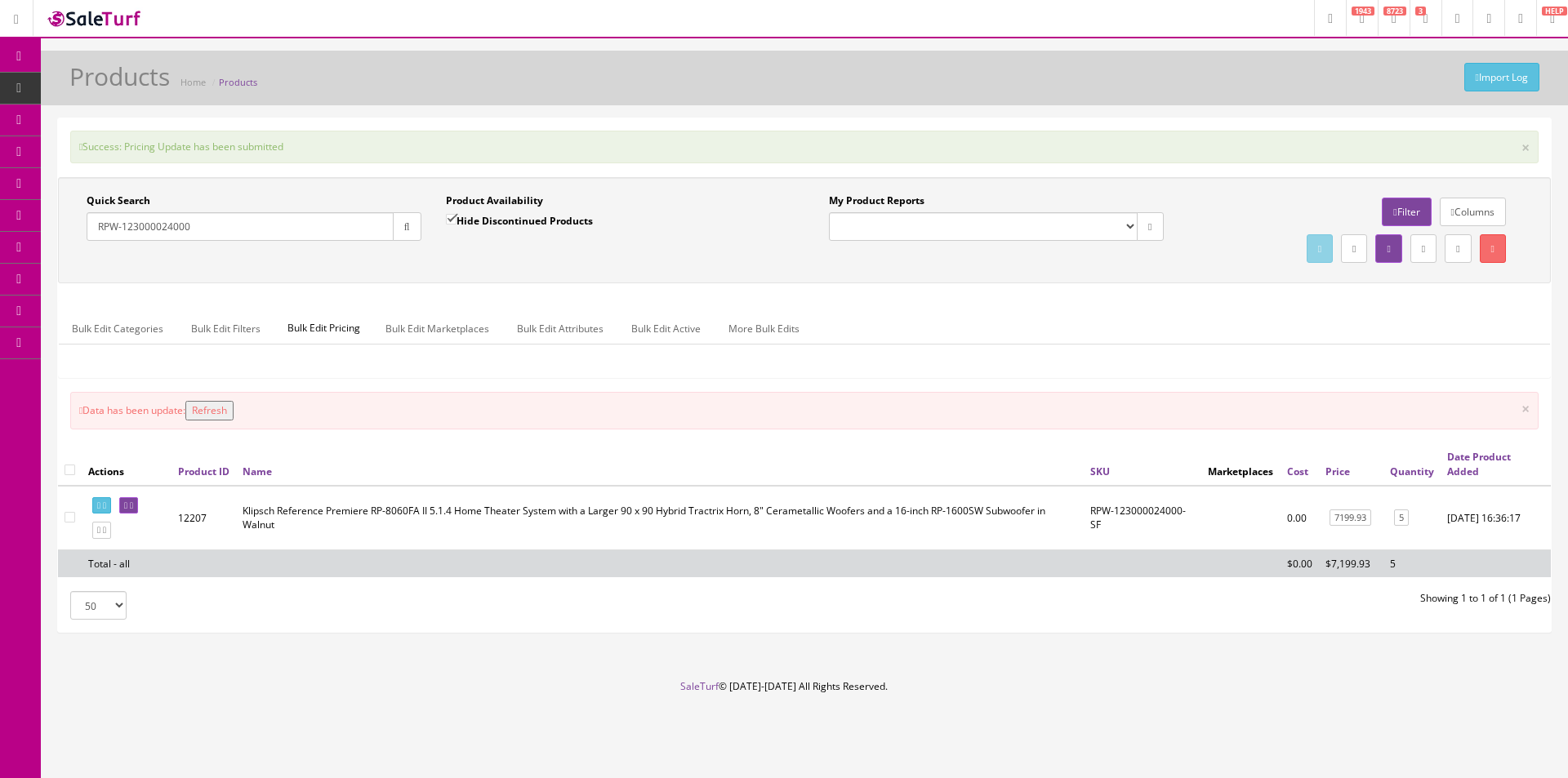
click at [219, 408] on button "Refresh" at bounding box center [209, 410] width 48 height 19
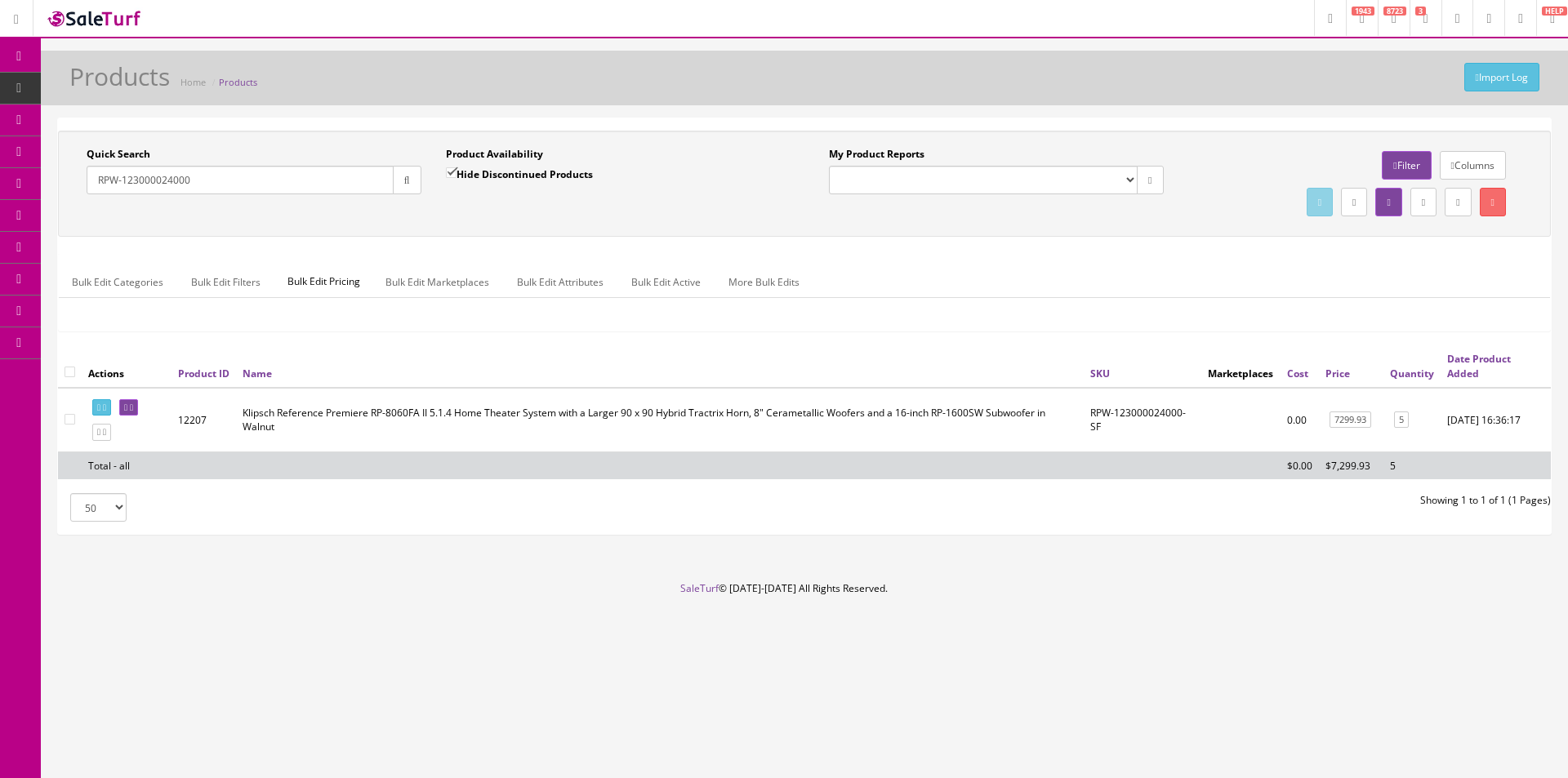
drag, startPoint x: 206, startPoint y: 178, endPoint x: 53, endPoint y: 170, distance: 153.2
click at [54, 170] on div "Quick Search RPW-123000024000 Date From Product Availability Hide Discontinued …" at bounding box center [804, 333] width 1527 height 431
paste input "115000044"
type input "RPW-111500004400"
click at [1348, 421] on link "10449.92" at bounding box center [1349, 420] width 47 height 17
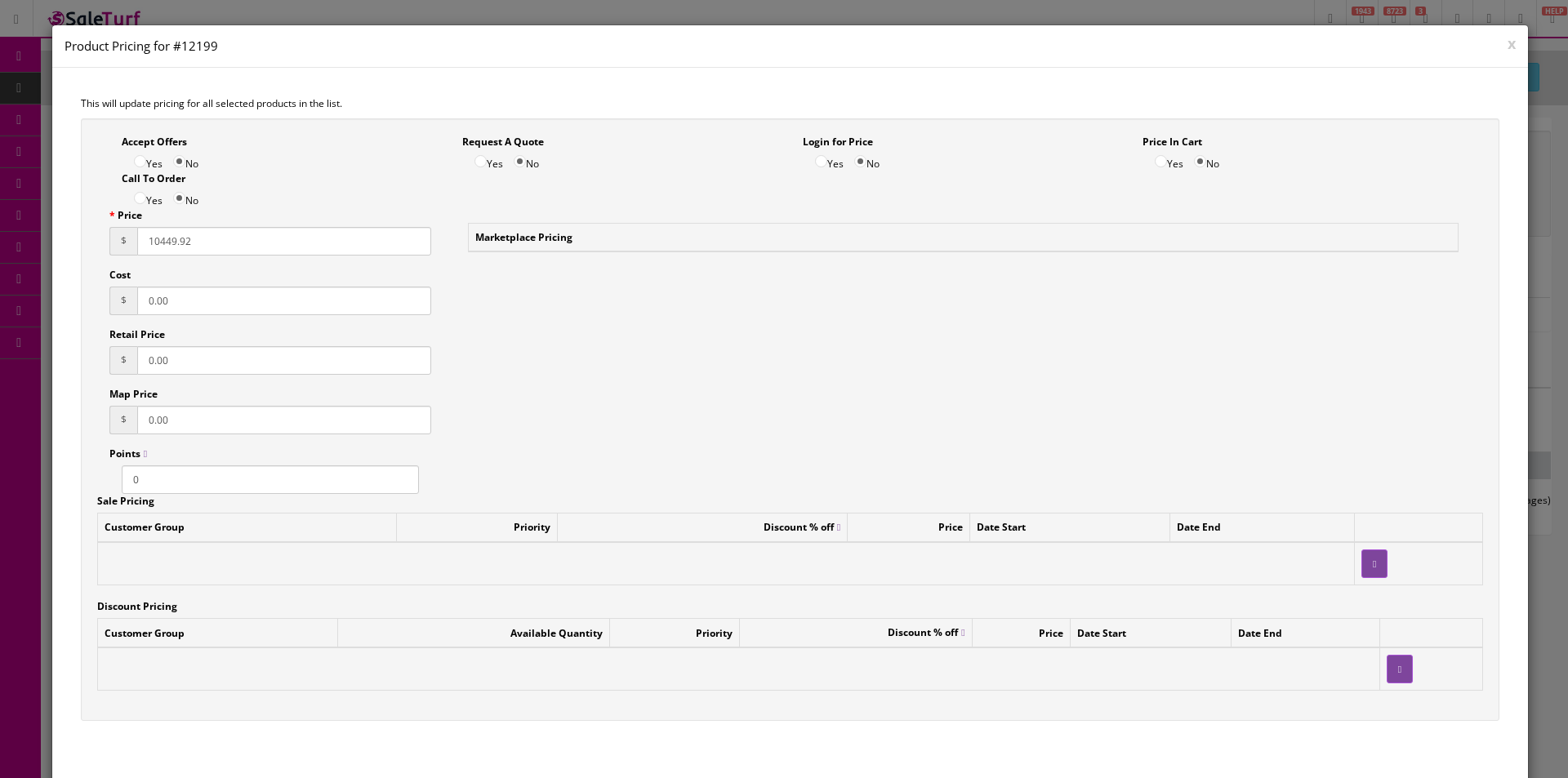
drag, startPoint x: 232, startPoint y: 241, endPoint x: 123, endPoint y: 241, distance: 109.0
click at [123, 241] on div "$ 10449.92" at bounding box center [270, 240] width 322 height 29
type input "10649.92"
click at [1251, 343] on div "Accept Offers Yes No Request A Quote Yes No Login for Price Yes No Price In Car…" at bounding box center [790, 420] width 1420 height 603
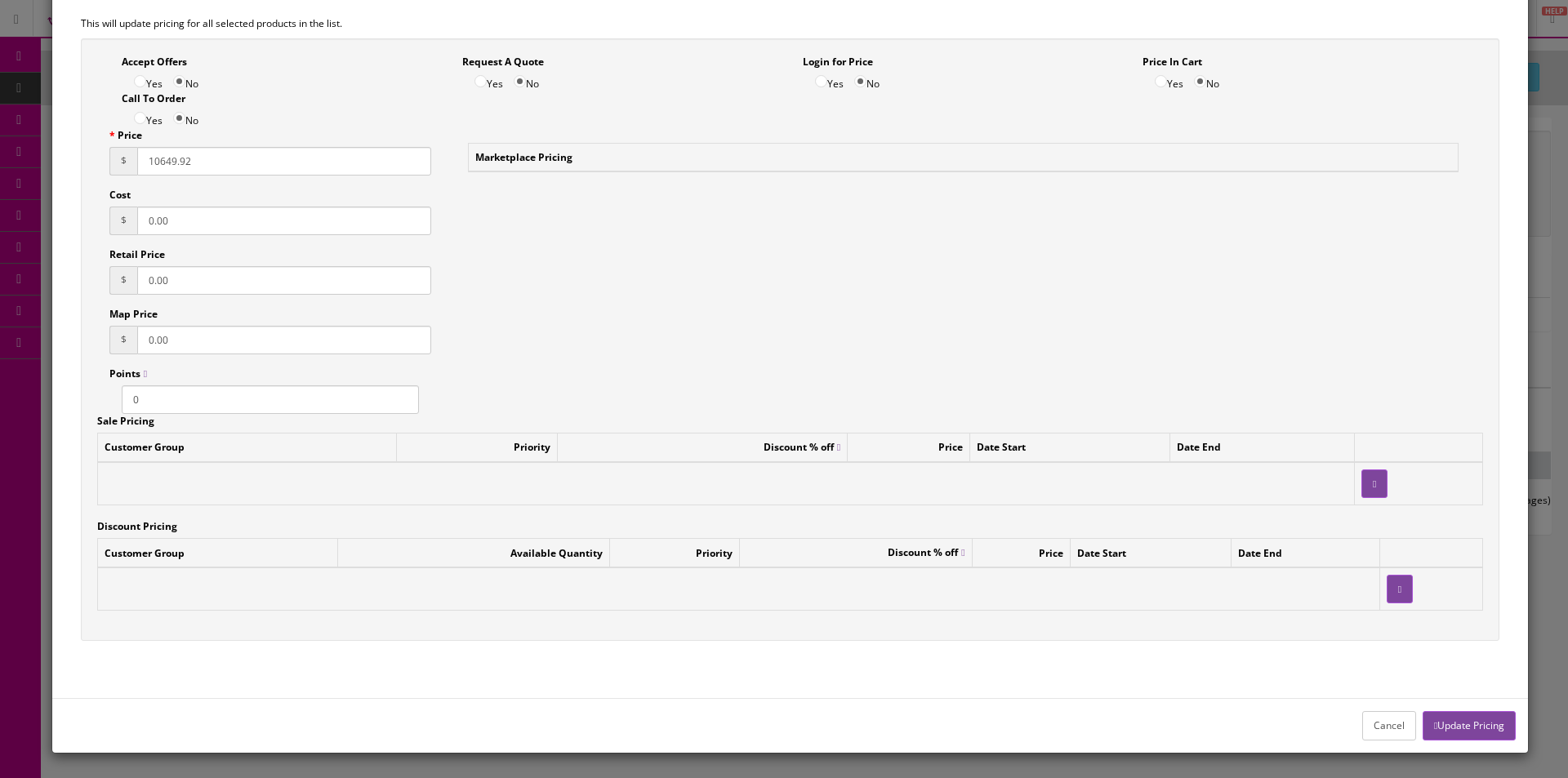
click at [1451, 727] on button "Update Pricing" at bounding box center [1469, 725] width 93 height 29
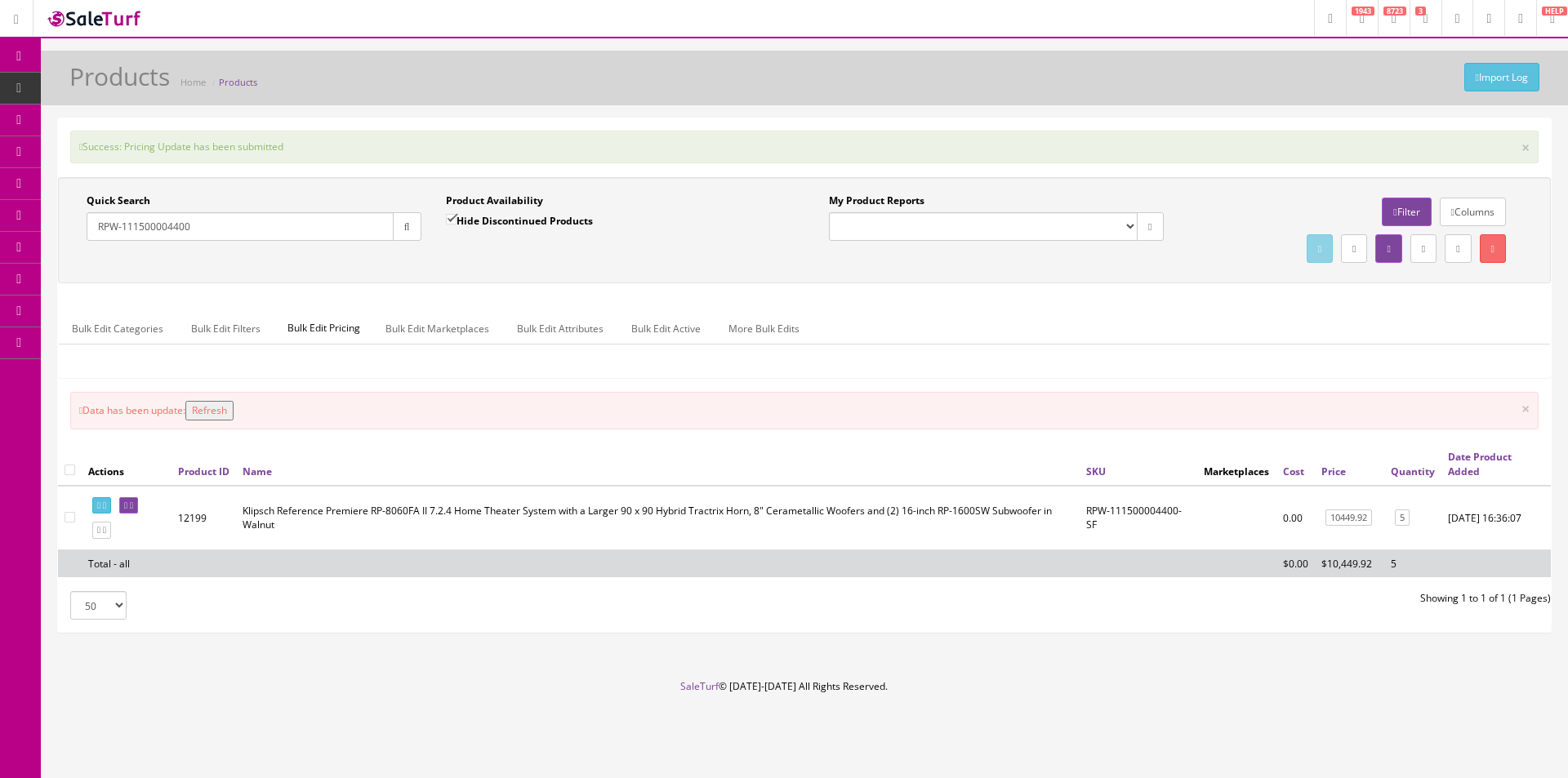
click at [213, 410] on button "Refresh" at bounding box center [209, 410] width 48 height 19
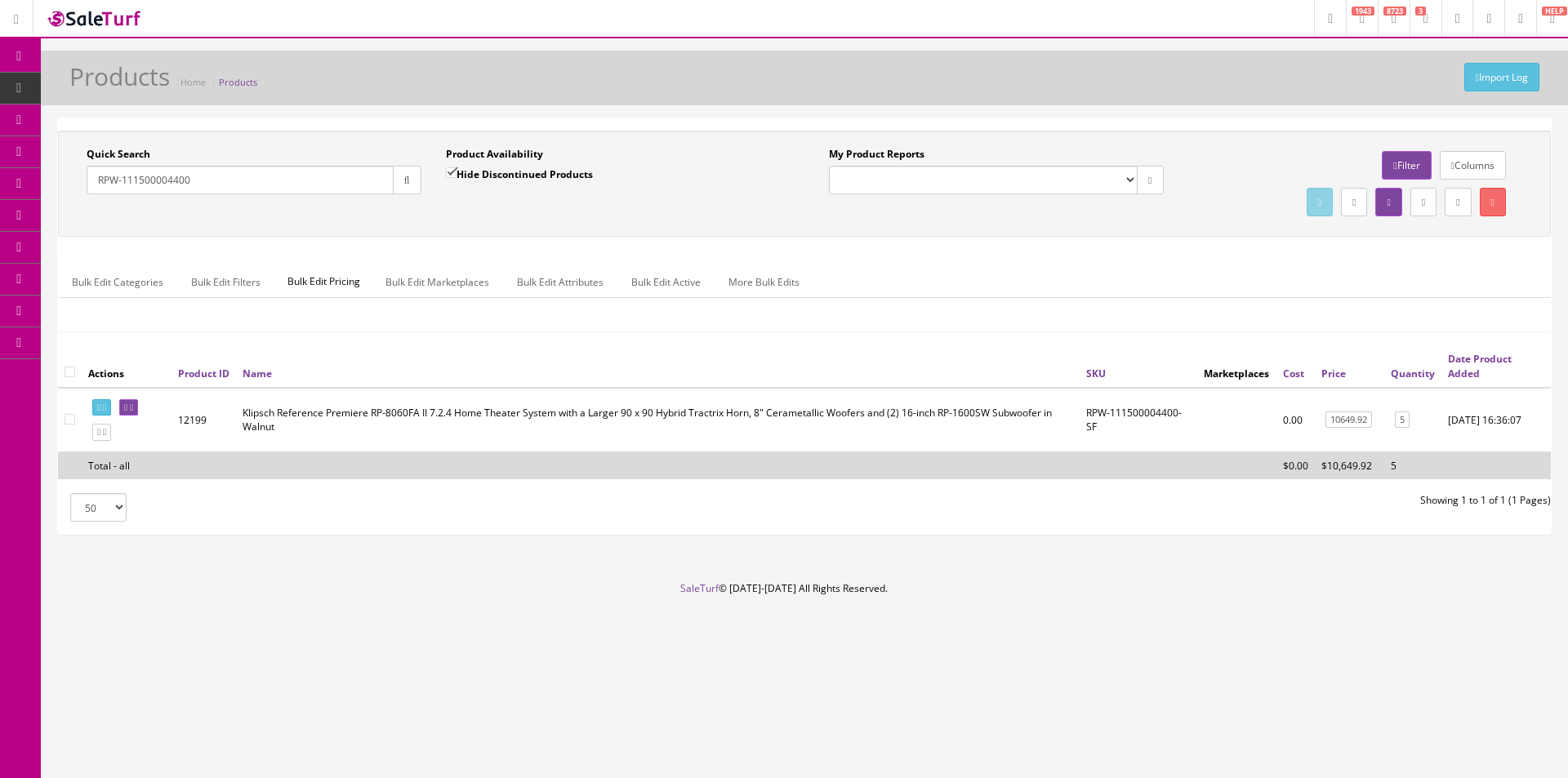
drag, startPoint x: 210, startPoint y: 176, endPoint x: 96, endPoint y: 173, distance: 114.0
click at [96, 173] on input "RPW-111500004400" at bounding box center [240, 180] width 307 height 29
click at [205, 177] on input "RPW-111500004400" at bounding box center [240, 180] width 307 height 29
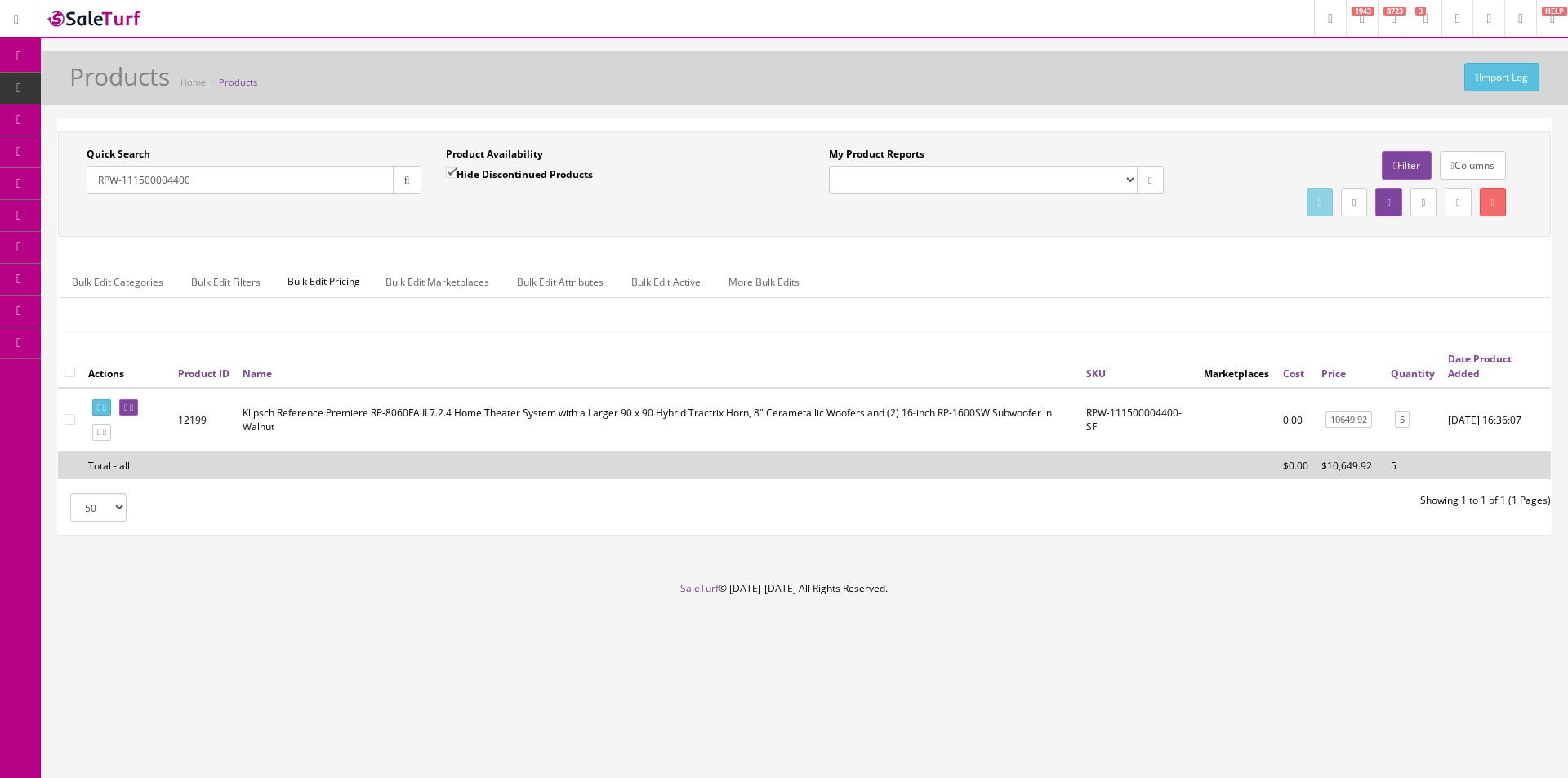
paste input "1070036"
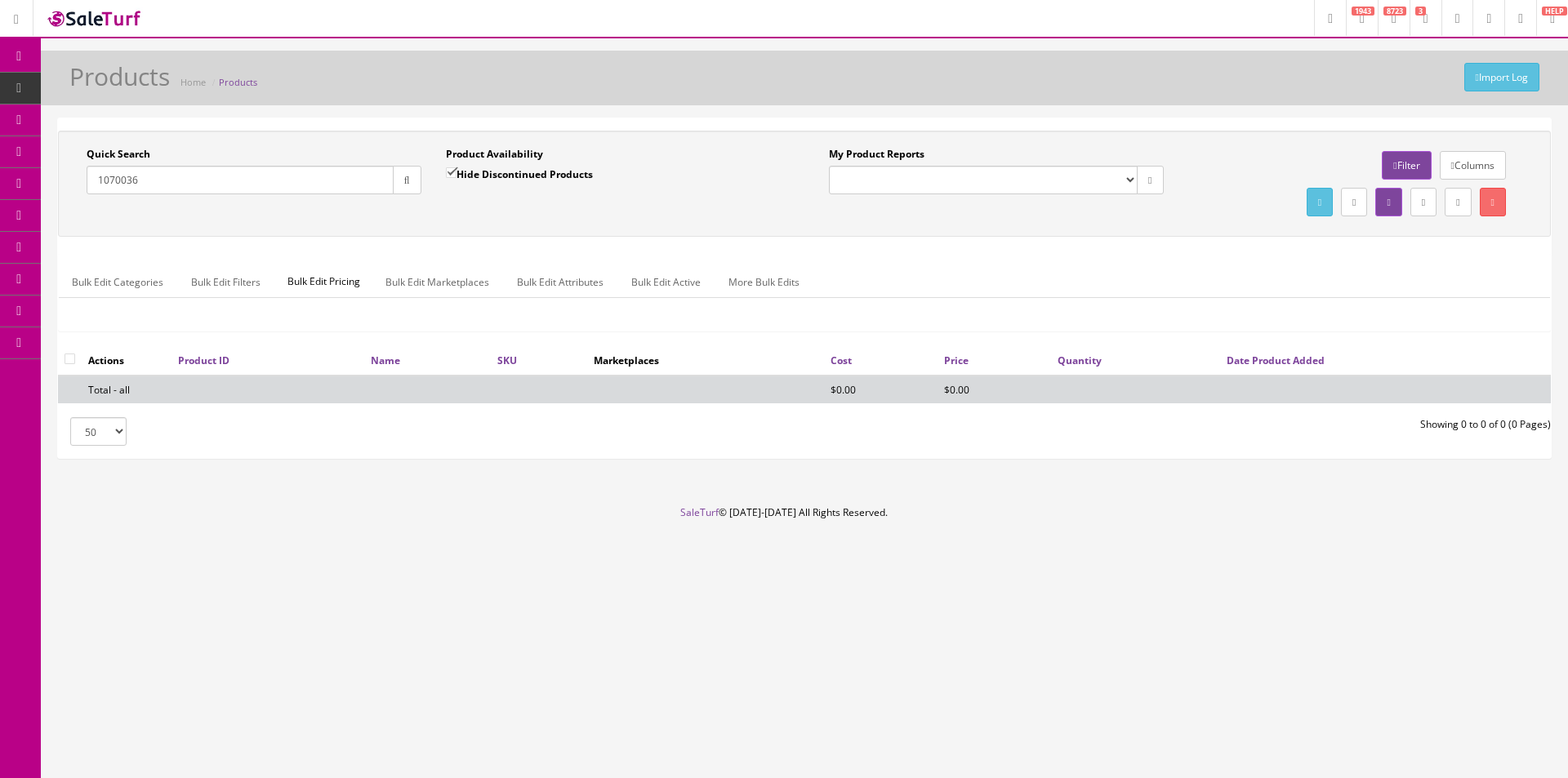
drag, startPoint x: 203, startPoint y: 177, endPoint x: 59, endPoint y: 154, distance: 145.8
click at [59, 154] on div "Quick Search 1070036 Date From Product Availability Hide Discontinued Products …" at bounding box center [804, 183] width 1493 height 106
paste input "743878046502"
type input "7"
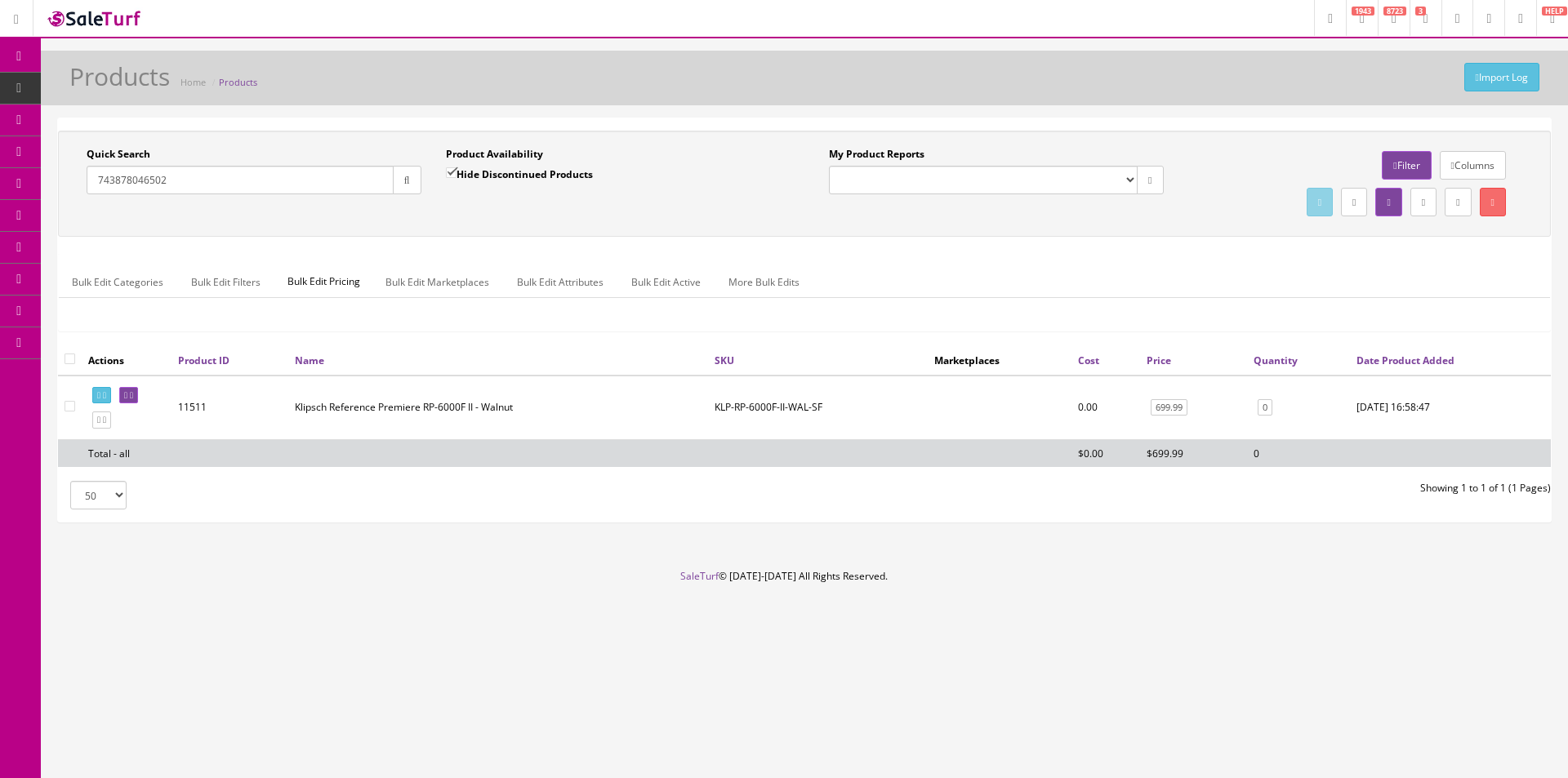
drag, startPoint x: 191, startPoint y: 176, endPoint x: 345, endPoint y: 168, distance: 154.2
click at [54, 174] on div "Quick Search 743878046502 Date From Product Availability Hide Discontinued Prod…" at bounding box center [804, 327] width 1527 height 419
drag, startPoint x: 228, startPoint y: 183, endPoint x: 54, endPoint y: 167, distance: 174.7
click at [54, 167] on div "Quick Search 743878046519 Date From Product Availability Hide Discontinued Prod…" at bounding box center [804, 327] width 1527 height 419
click at [174, 182] on input "743878046519" at bounding box center [240, 180] width 307 height 29
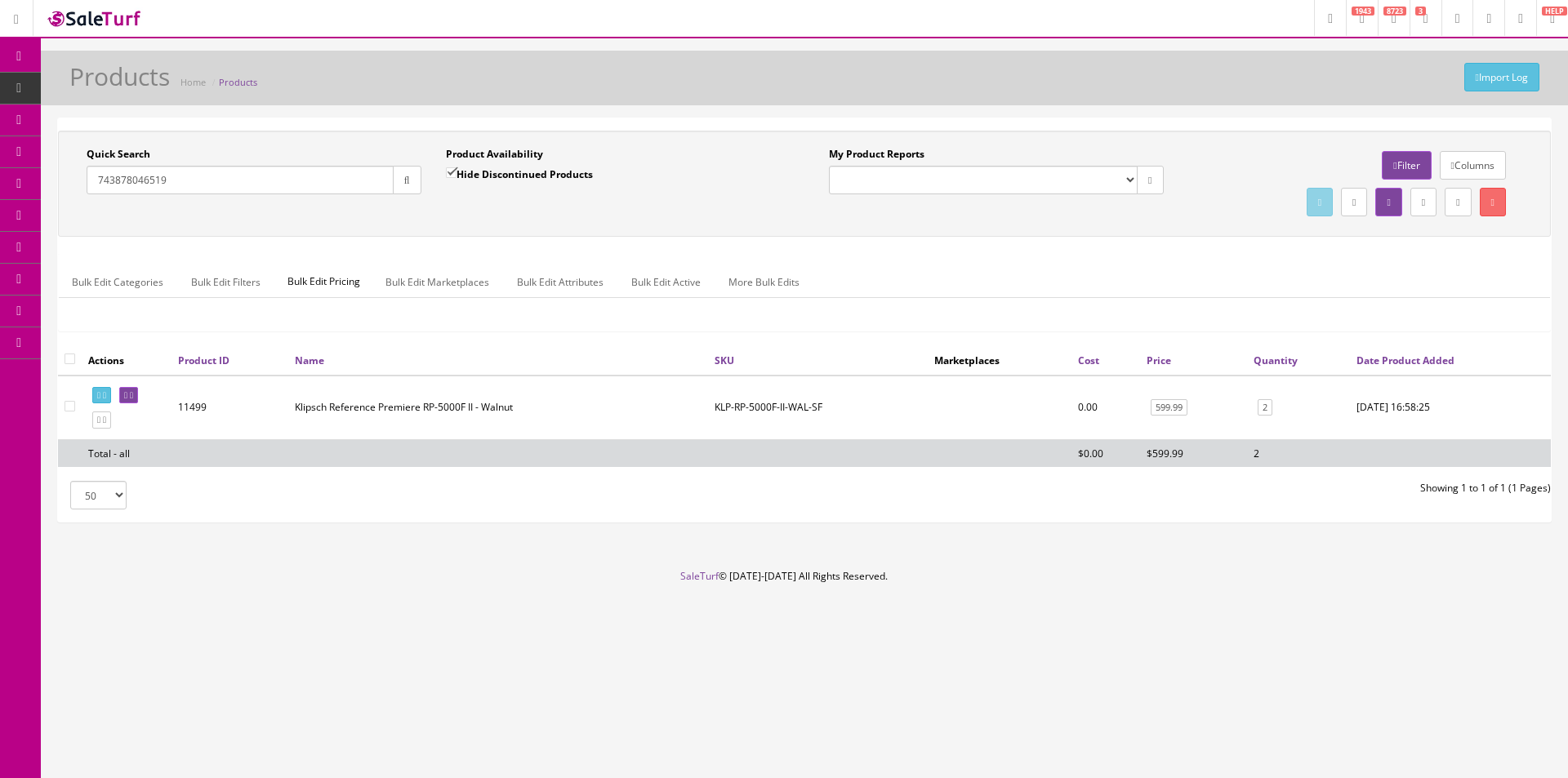
click at [174, 182] on input "743878046519" at bounding box center [240, 180] width 307 height 29
paste input "KLP-RP-6000F-II-WAL-SF"
click at [264, 188] on input "KLP-RP-6000F-II-WAL-SF" at bounding box center [240, 180] width 307 height 29
drag, startPoint x: 233, startPoint y: 175, endPoint x: 75, endPoint y: 168, distance: 158.2
click at [75, 168] on div "Quick Search KLP-RP-6000F-II-WAL-SF Date From" at bounding box center [254, 177] width 359 height 60
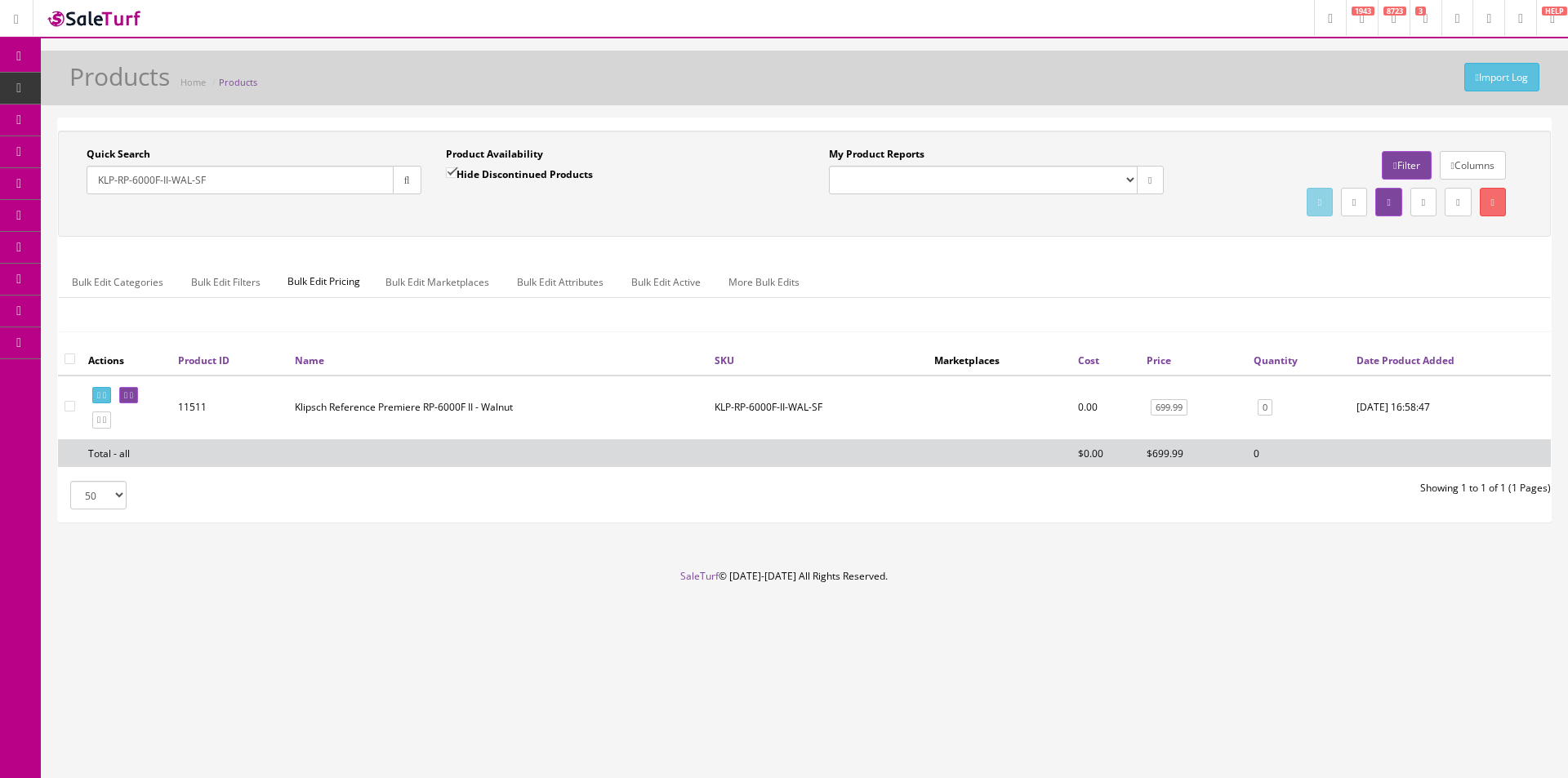
paste input "5"
type input "KLP-RP-5000F-II-WAL-SF"
click at [1163, 406] on link "599.99" at bounding box center [1169, 408] width 37 height 17
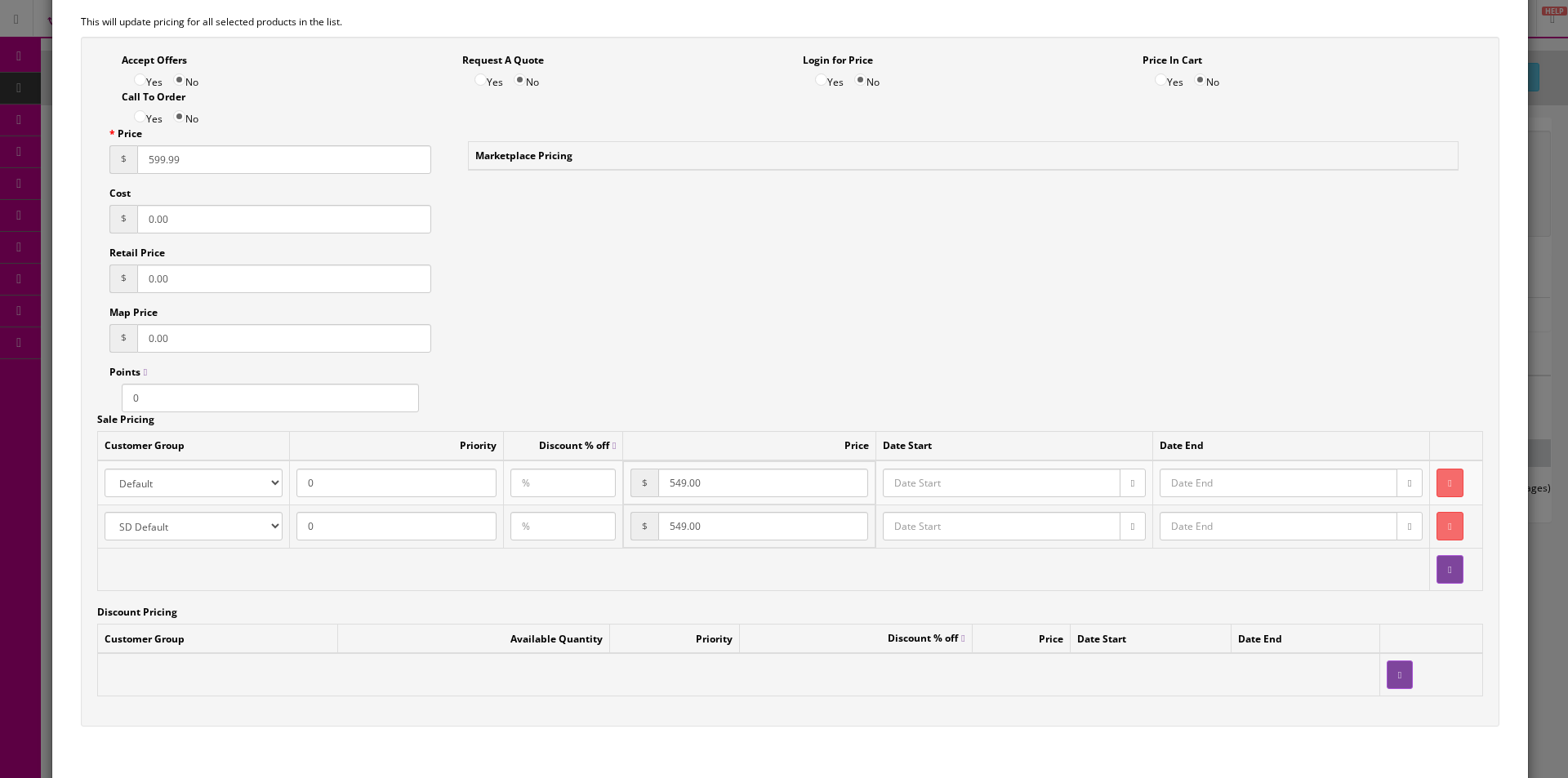
scroll to position [168, 0]
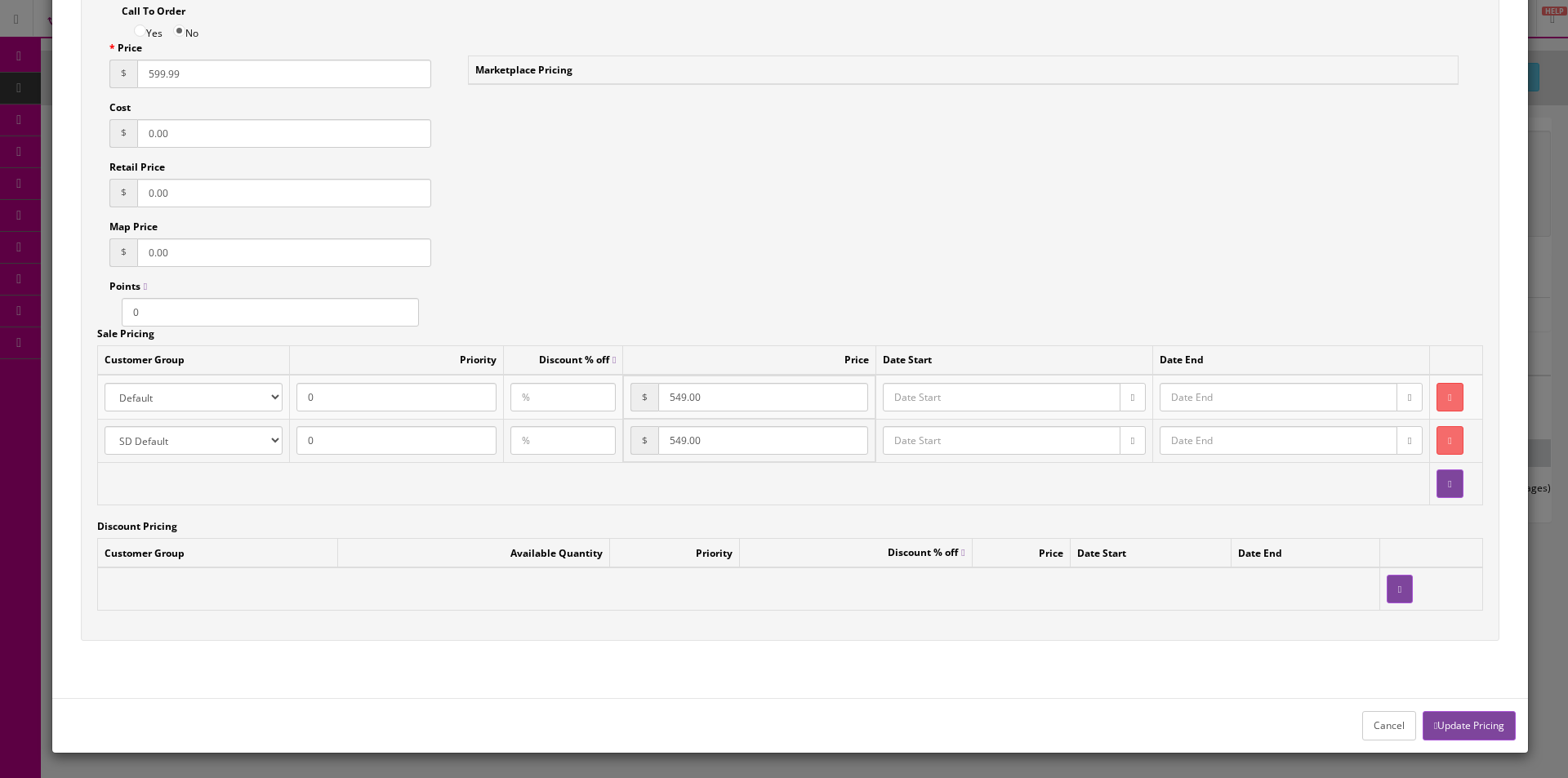
click at [707, 395] on input "549.00" at bounding box center [763, 397] width 209 height 29
type input "599.99"
click at [704, 443] on input "549.00" at bounding box center [763, 440] width 209 height 29
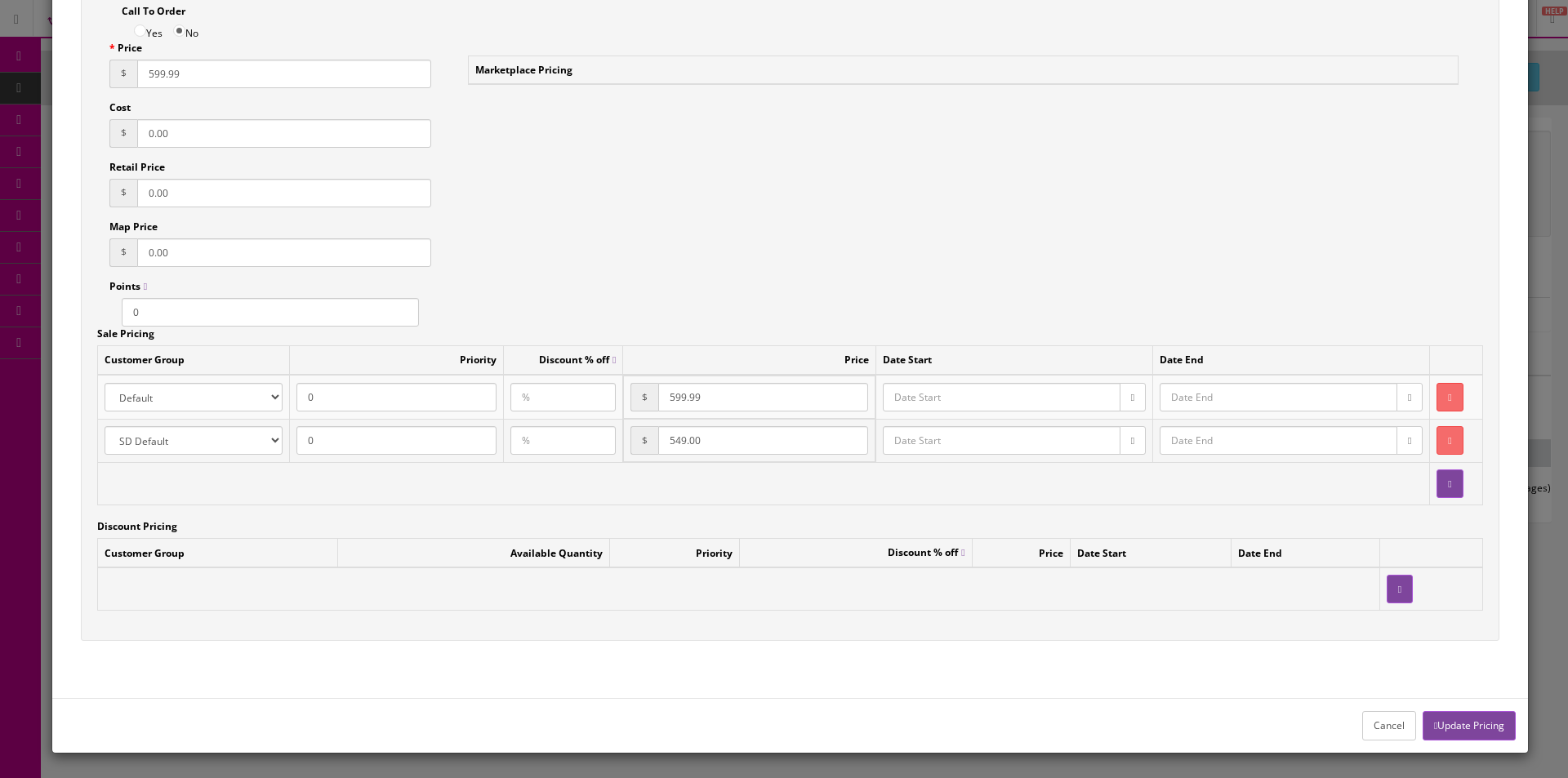
click at [704, 443] on input "549.00" at bounding box center [763, 440] width 209 height 29
type input "599.99"
click at [1467, 726] on button "Update Pricing" at bounding box center [1469, 725] width 93 height 29
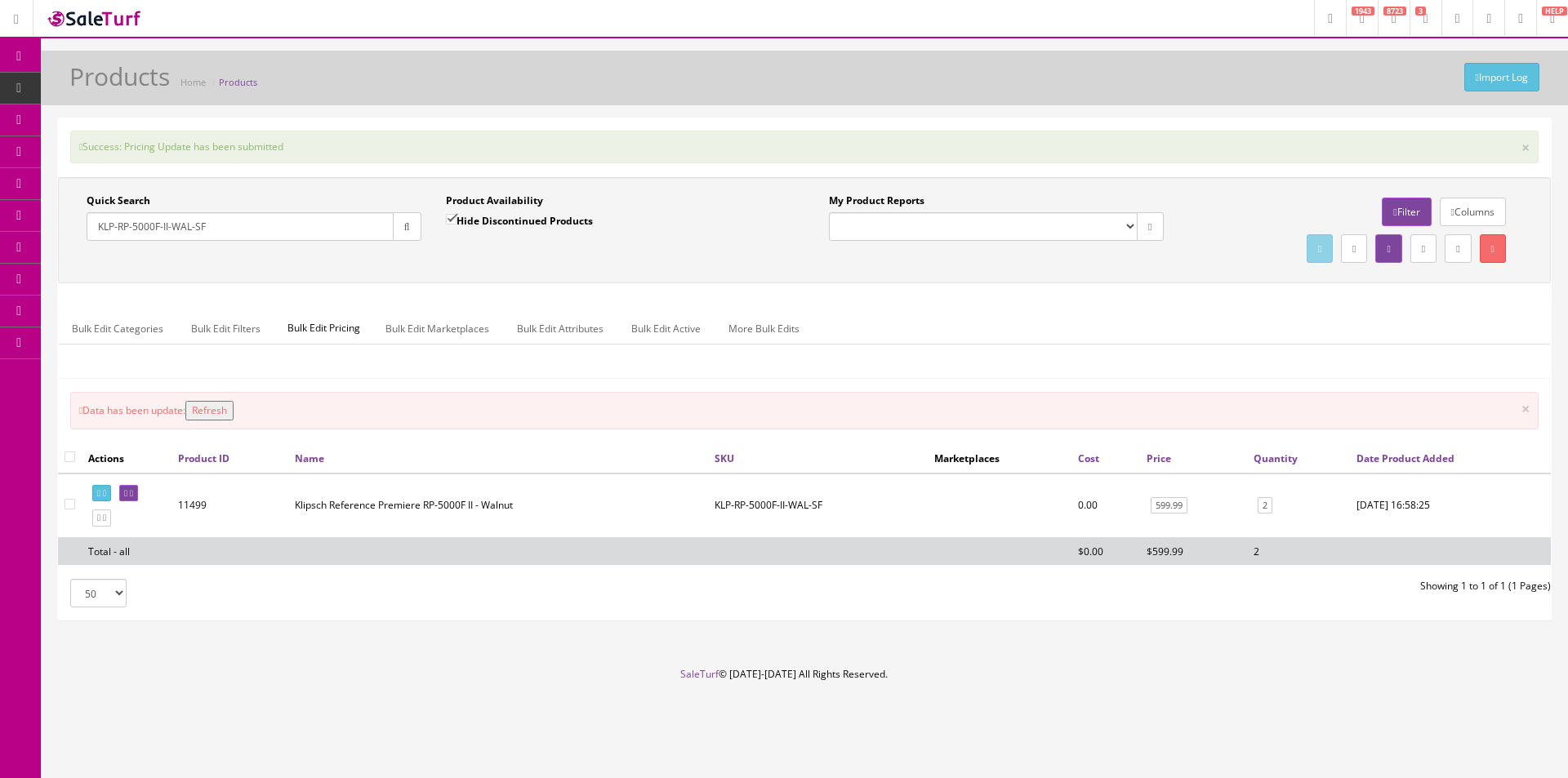
click at [218, 418] on button "Refresh" at bounding box center [209, 410] width 48 height 19
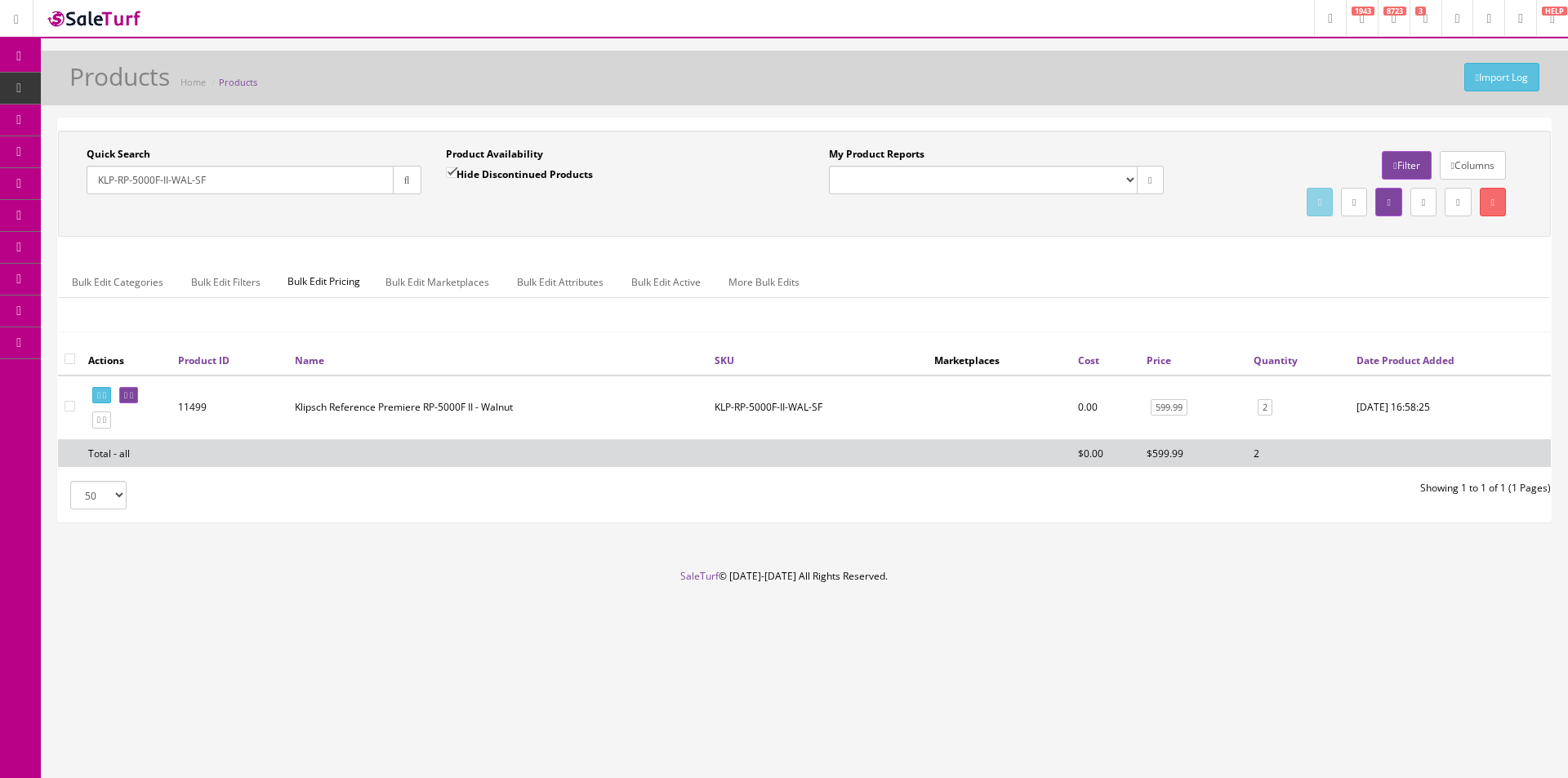
drag, startPoint x: 238, startPoint y: 181, endPoint x: 52, endPoint y: 172, distance: 186.2
click at [52, 172] on div "Quick Search KLP-RP-5000F-II-WAL-SF Date From Product Availability Hide Discont…" at bounding box center [804, 327] width 1527 height 419
paste input "6"
type input "KLP-RP-6000F-II-WAL-SF"
click at [1167, 412] on link "699.99" at bounding box center [1169, 408] width 37 height 17
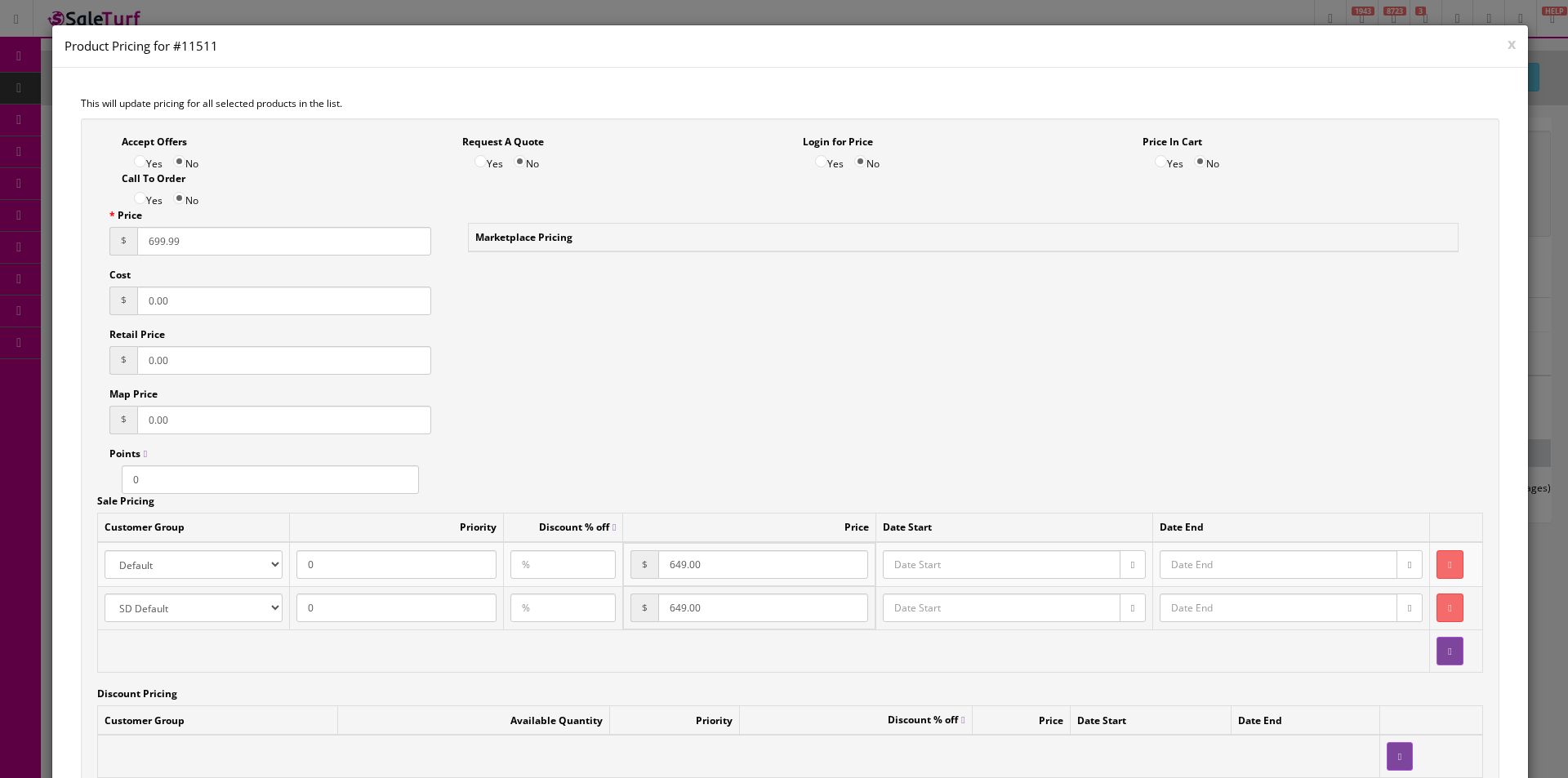
click at [739, 562] on input "649.00" at bounding box center [763, 564] width 209 height 29
type input "699.99"
click at [717, 619] on input "649.00" at bounding box center [763, 607] width 209 height 29
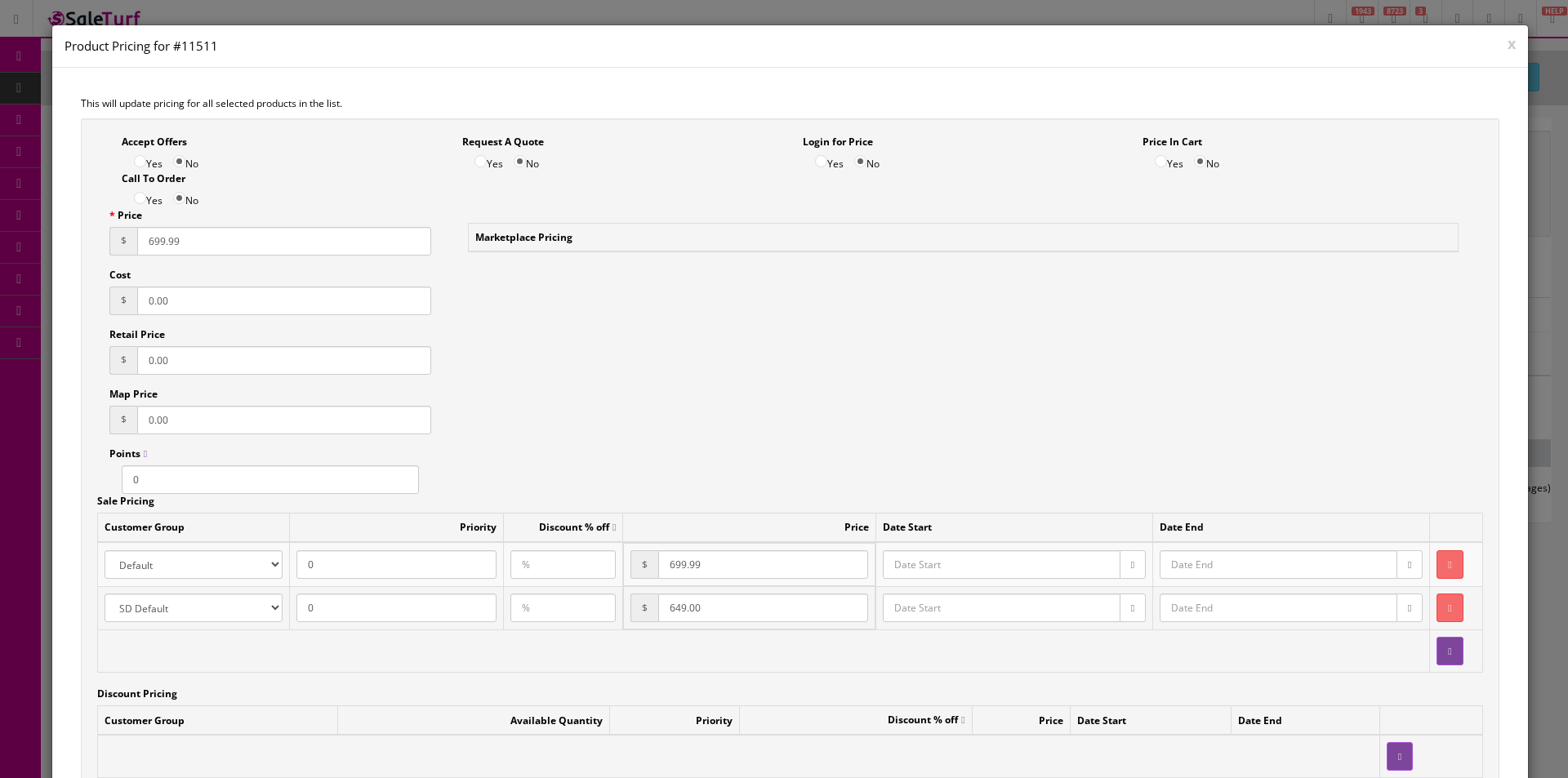
click at [717, 619] on input "649.00" at bounding box center [763, 607] width 209 height 29
click at [717, 615] on input "649.00" at bounding box center [763, 607] width 209 height 29
click at [717, 614] on input "649.00" at bounding box center [763, 607] width 209 height 29
click at [718, 608] on input "649.00" at bounding box center [763, 607] width 209 height 29
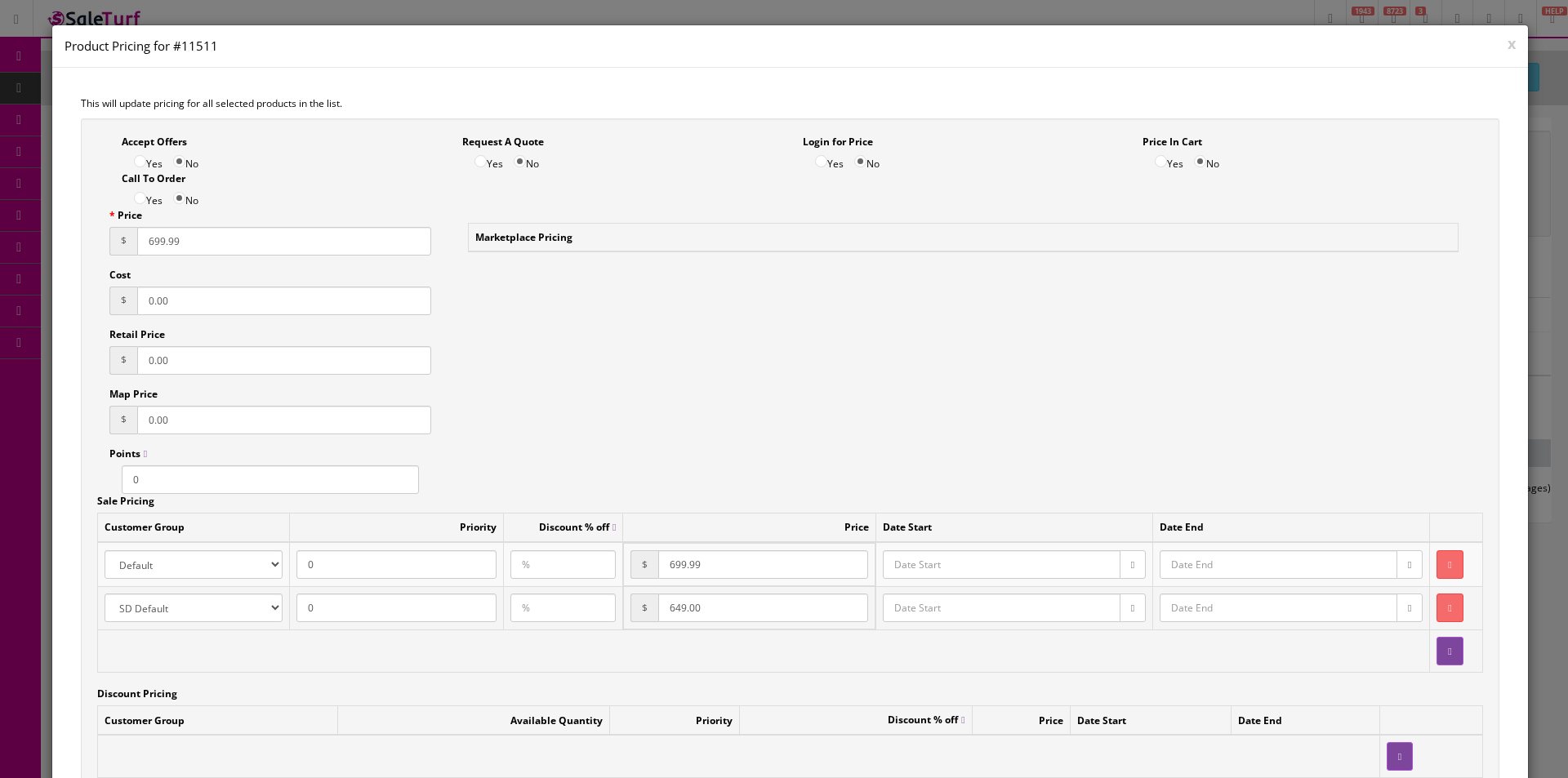
click at [718, 608] on input "649.00" at bounding box center [763, 607] width 209 height 29
type input "699.99"
click at [897, 422] on div "Accept Offers Yes No Request A Quote Yes No Login for Price Yes No Price In Car…" at bounding box center [790, 464] width 1420 height 691
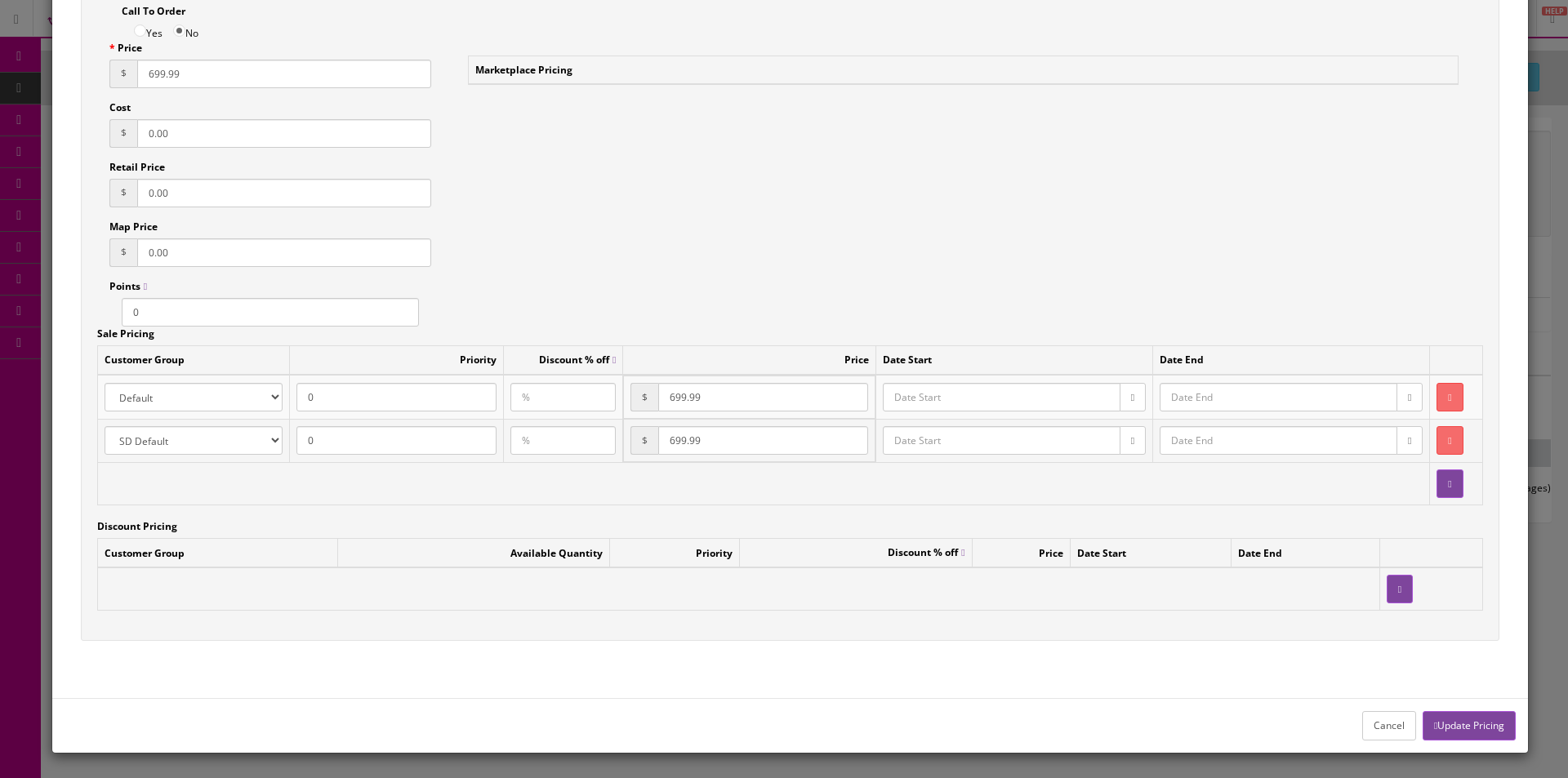
click at [1464, 726] on button "Update Pricing" at bounding box center [1469, 725] width 93 height 29
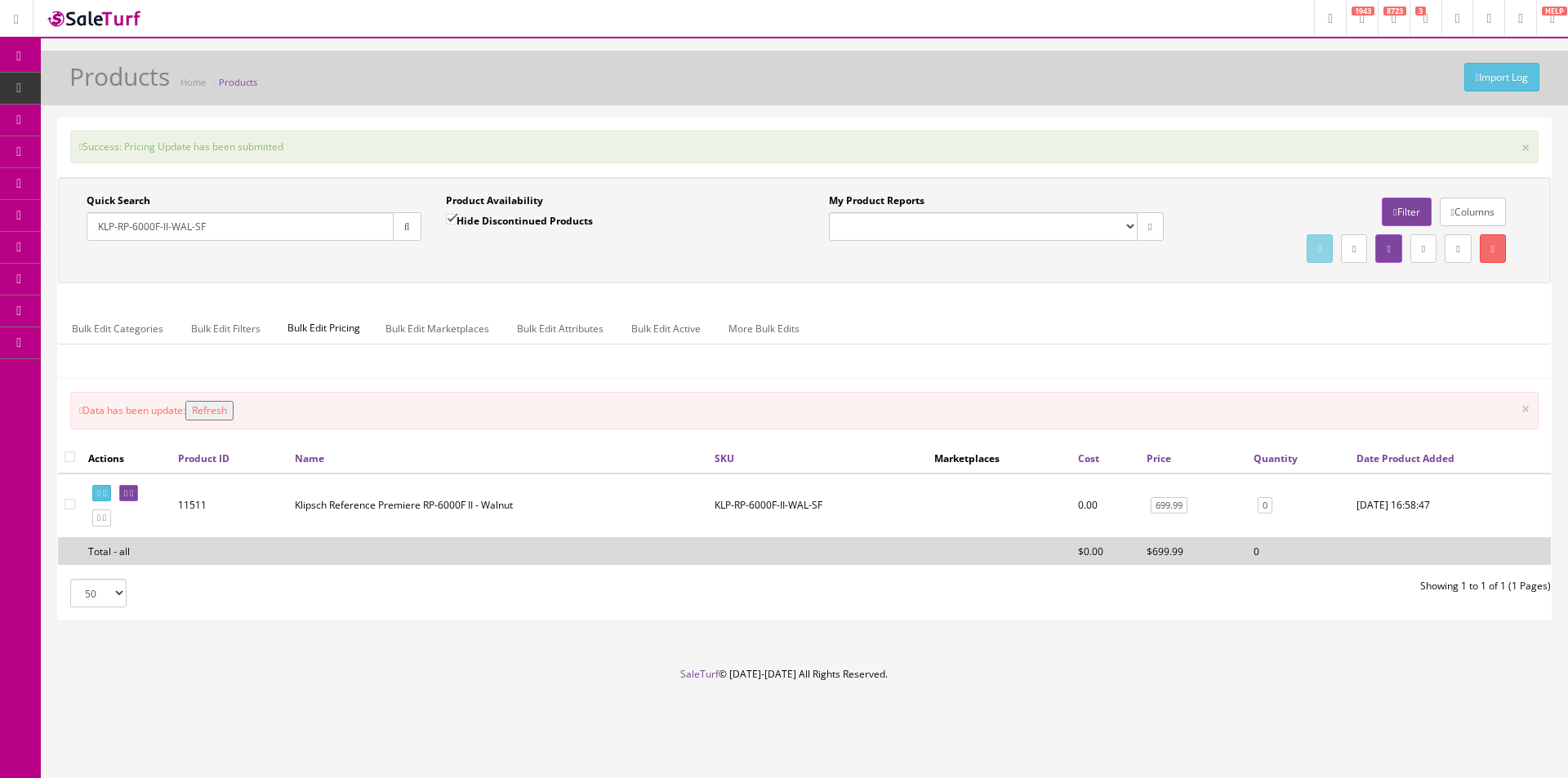
click at [234, 417] on button "Refresh" at bounding box center [209, 410] width 48 height 19
